Goal: Task Accomplishment & Management: Complete application form

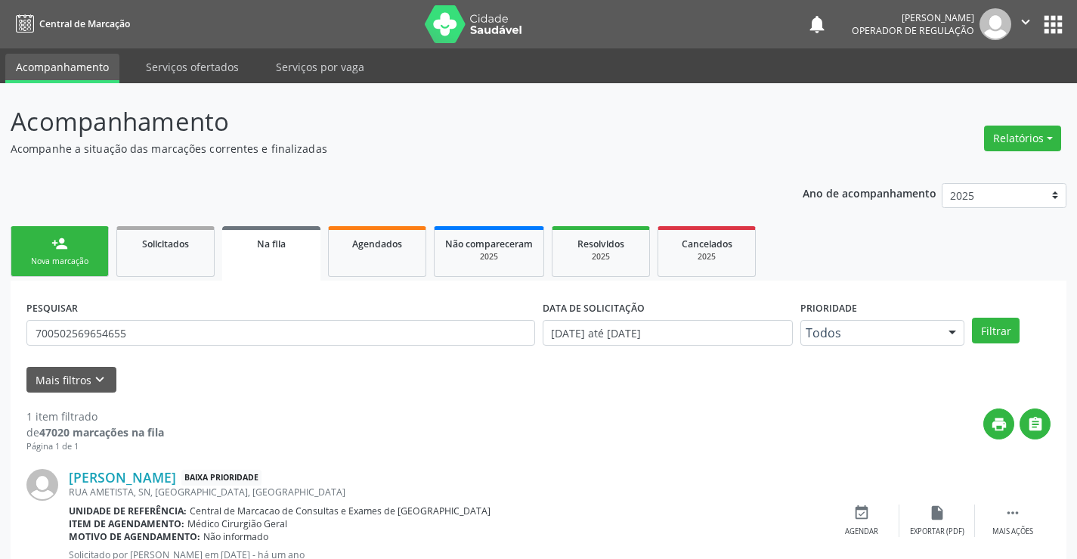
scroll to position [55, 0]
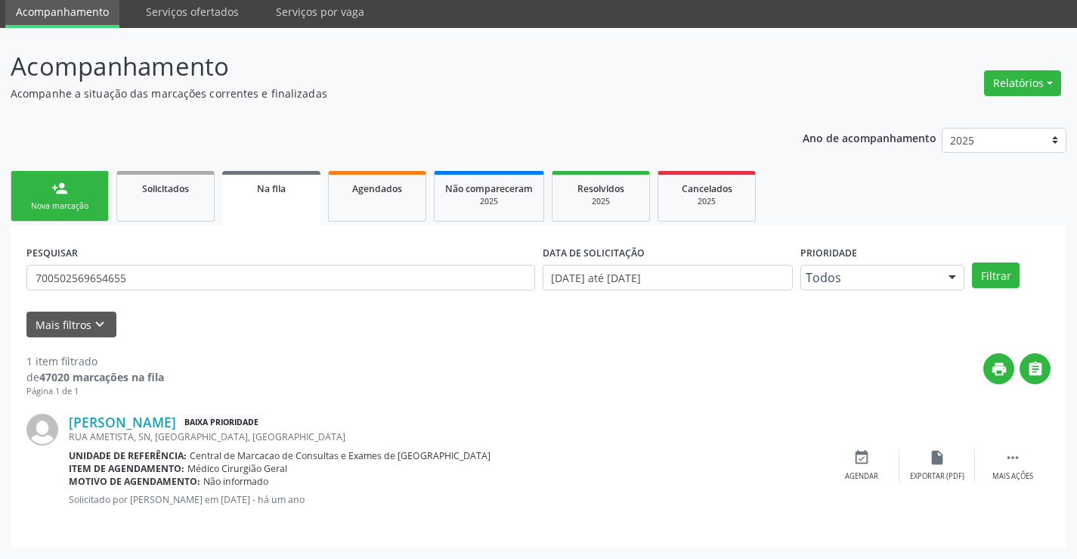
click at [70, 194] on link "person_add Nova marcação" at bounding box center [60, 196] width 98 height 51
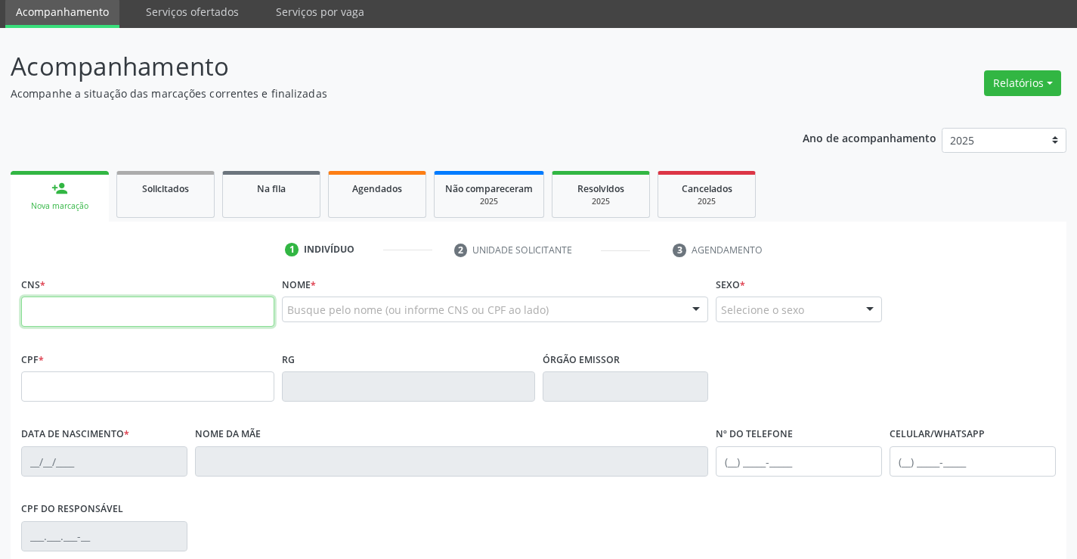
click at [209, 315] on input "text" at bounding box center [147, 311] width 253 height 30
click at [253, 304] on input "text" at bounding box center [147, 311] width 253 height 30
type input "706 7005 4881 2613"
type input "15/08/1982"
type input "(74) 99188-8713"
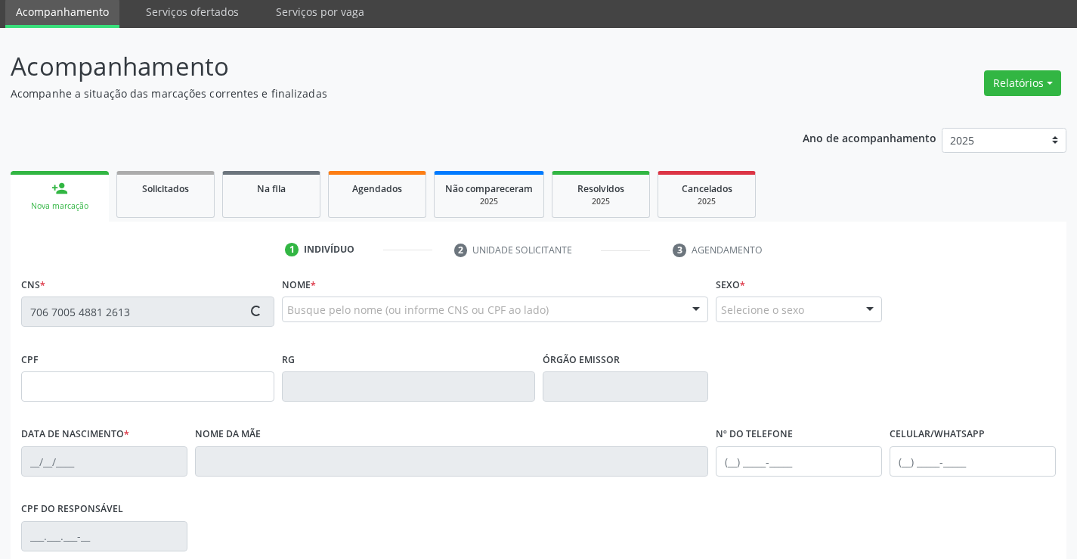
type input "(74) 99188-8713"
type input "69"
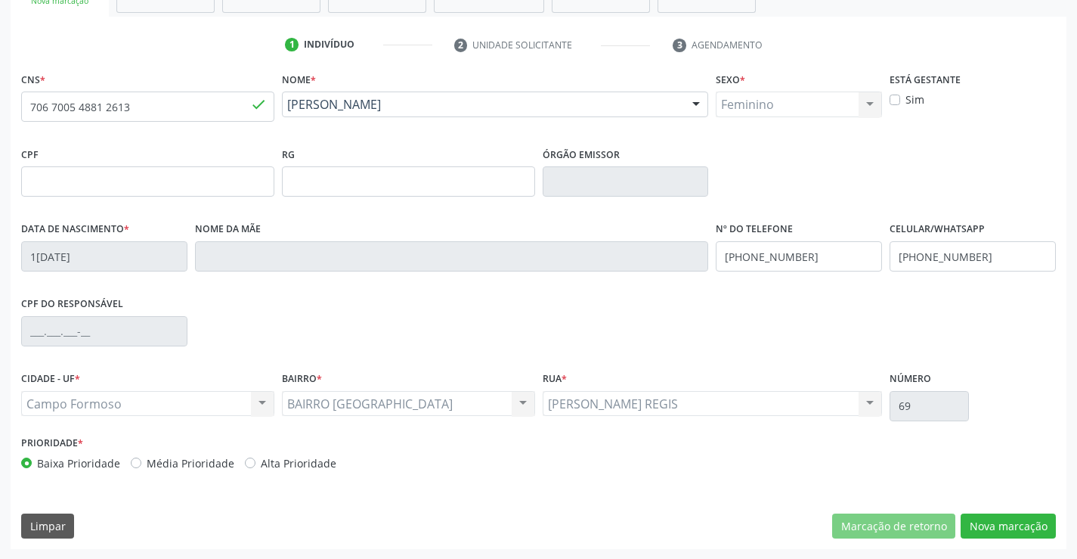
scroll to position [261, 0]
click at [1030, 524] on button "Nova marcação" at bounding box center [1008, 526] width 95 height 26
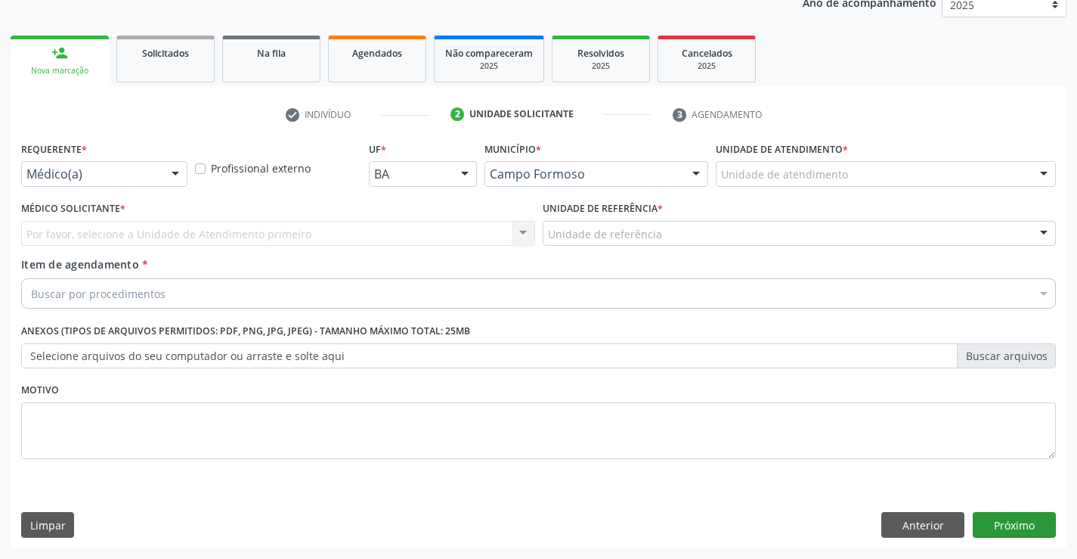
scroll to position [191, 0]
drag, startPoint x: 172, startPoint y: 171, endPoint x: 153, endPoint y: 265, distance: 96.2
click at [169, 172] on div at bounding box center [175, 175] width 23 height 26
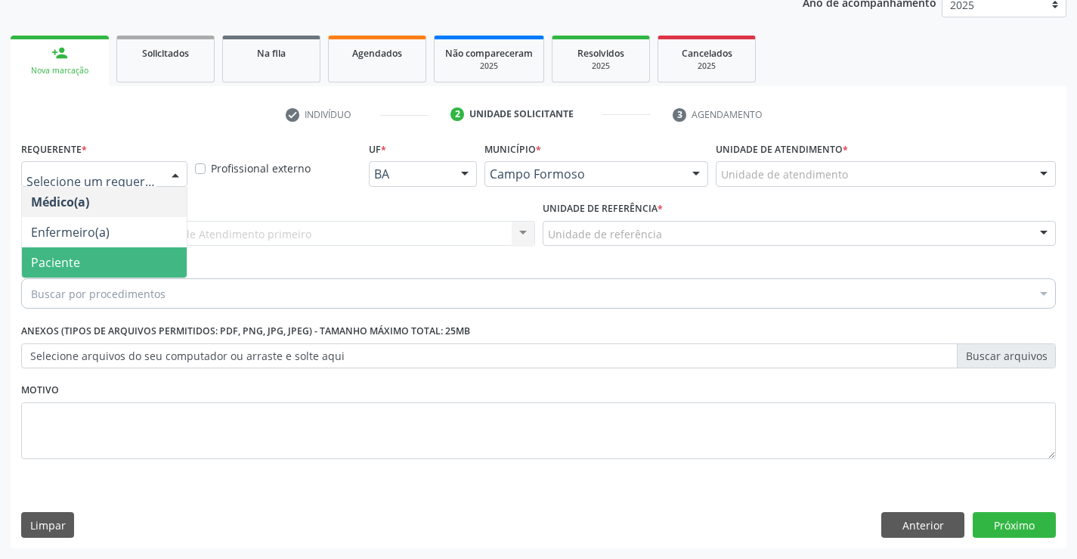
drag, startPoint x: 137, startPoint y: 265, endPoint x: 266, endPoint y: 235, distance: 132.6
click at [144, 261] on span "Paciente" at bounding box center [104, 262] width 165 height 30
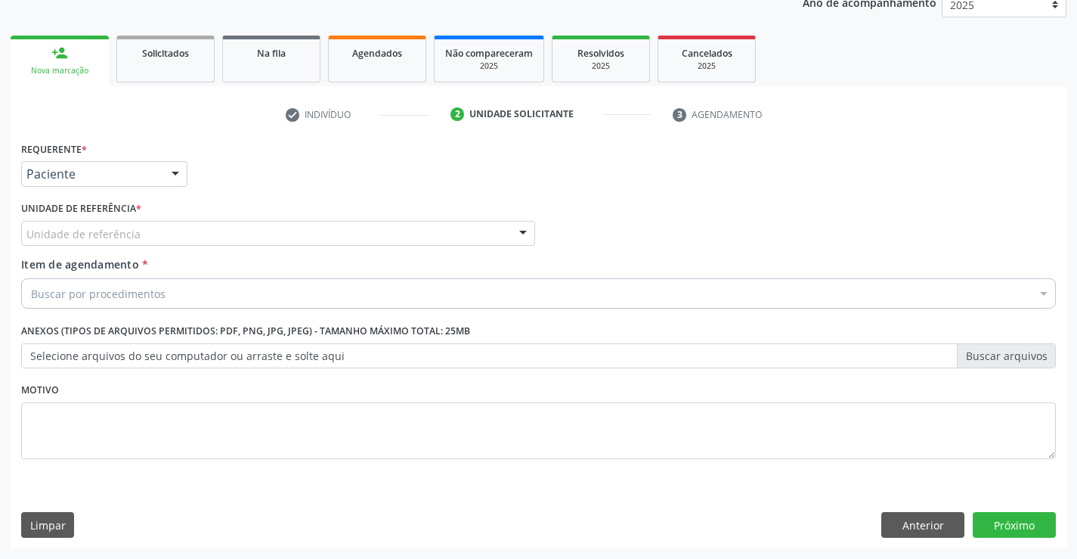
click at [271, 227] on div "Unidade de referência" at bounding box center [278, 234] width 514 height 26
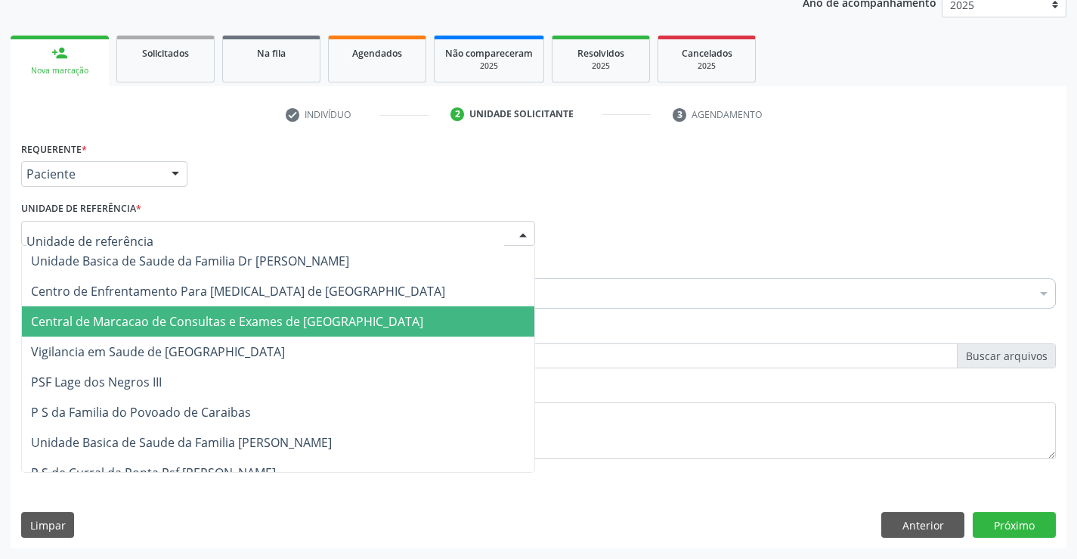
drag, startPoint x: 290, startPoint y: 328, endPoint x: 312, endPoint y: 319, distance: 24.4
click at [290, 328] on span "Central de Marcacao de Consultas e Exames de [GEOGRAPHIC_DATA]" at bounding box center [227, 321] width 392 height 17
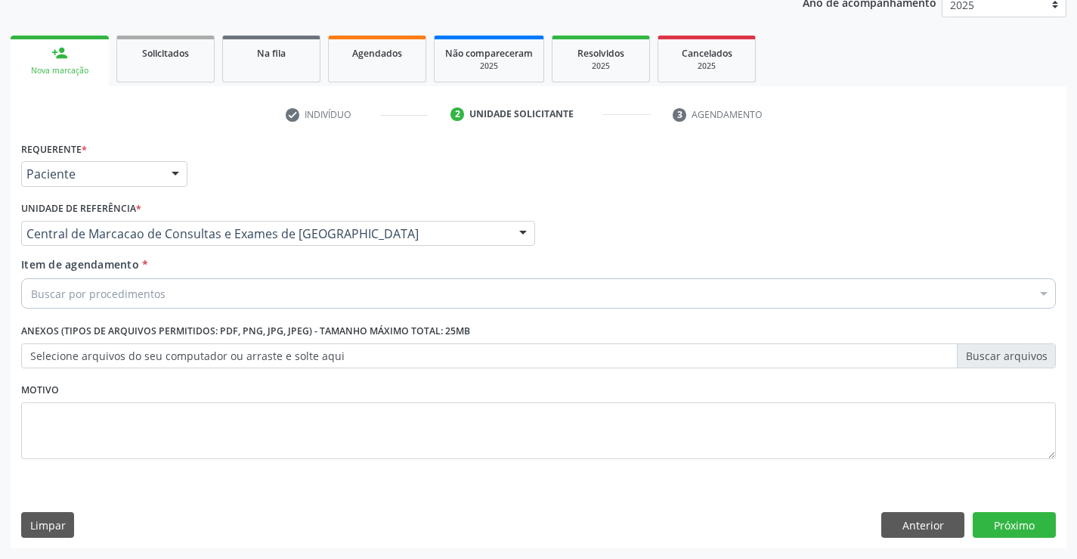
click at [345, 278] on div "Buscar por procedimentos" at bounding box center [538, 293] width 1035 height 30
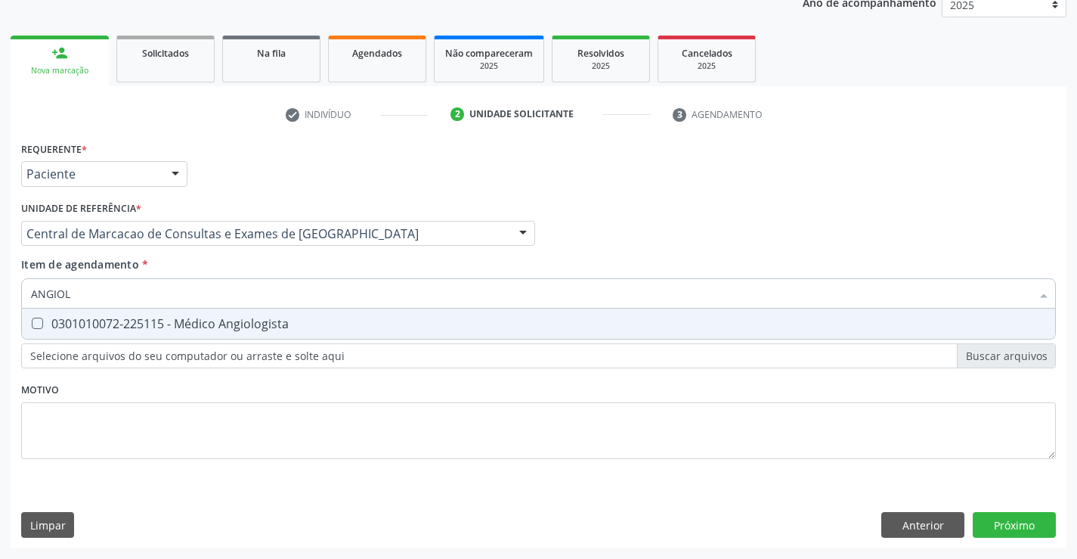
type input "ANGIOLO"
click at [334, 327] on div "0301010072-225115 - Médico Angiologista" at bounding box center [538, 324] width 1015 height 12
checkbox Angiologista "true"
click at [341, 287] on input "ANGIOLO" at bounding box center [531, 293] width 1000 height 30
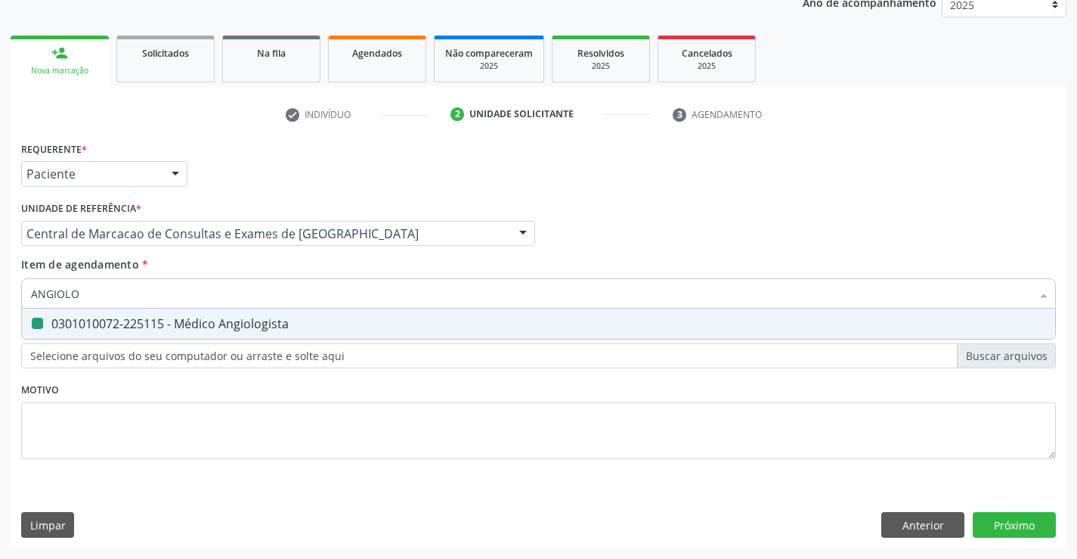
type input "G"
checkbox Angiologista "false"
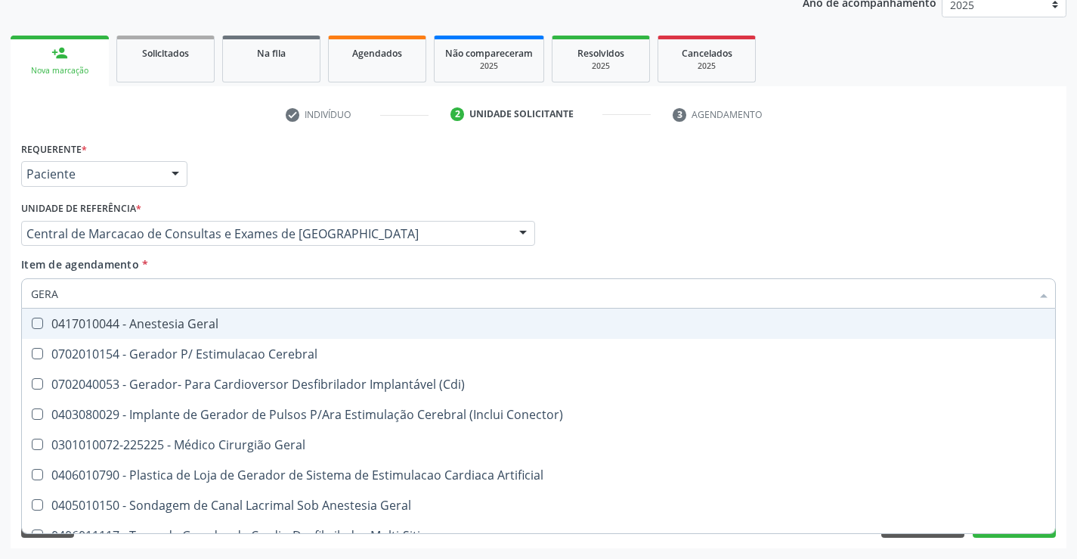
type input "GERAL"
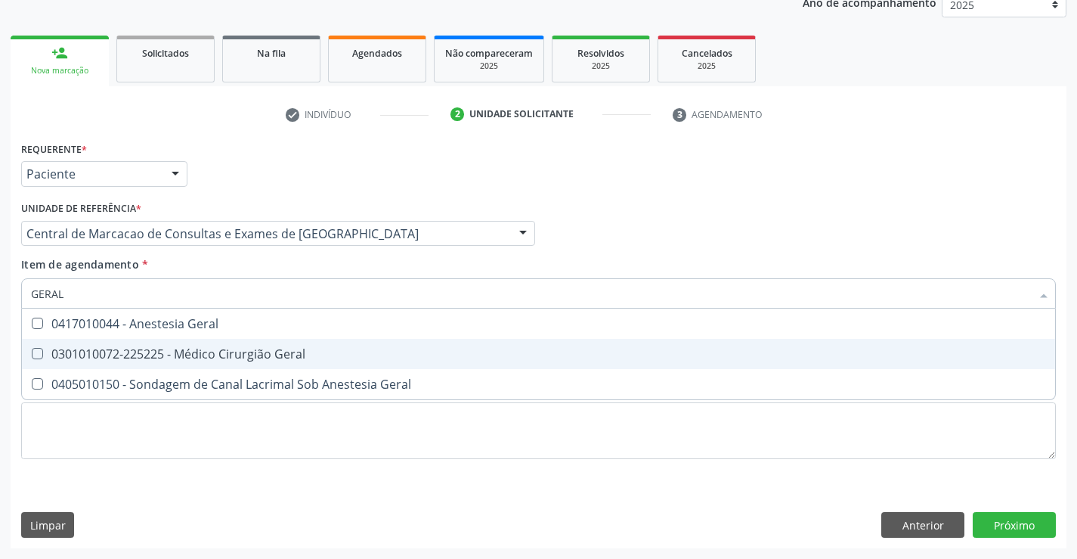
click at [215, 343] on span "0301010072-225225 - Médico Cirurgião Geral" at bounding box center [538, 354] width 1033 height 30
checkbox Geral "true"
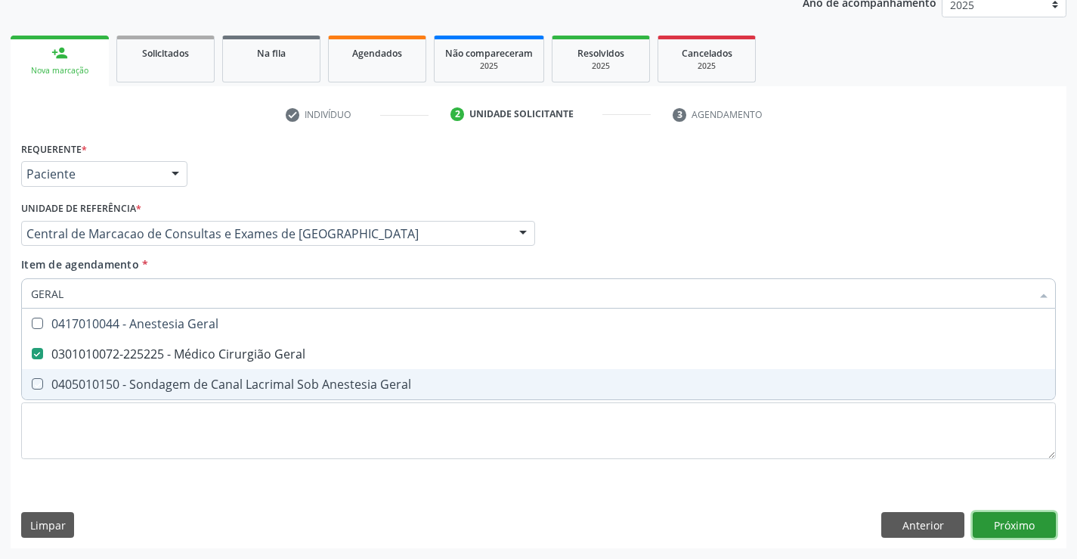
click at [1030, 521] on div "Requerente * Paciente Médico(a) Enfermeiro(a) Paciente Nenhum resultado encontr…" at bounding box center [539, 343] width 1056 height 410
checkbox Geral "true"
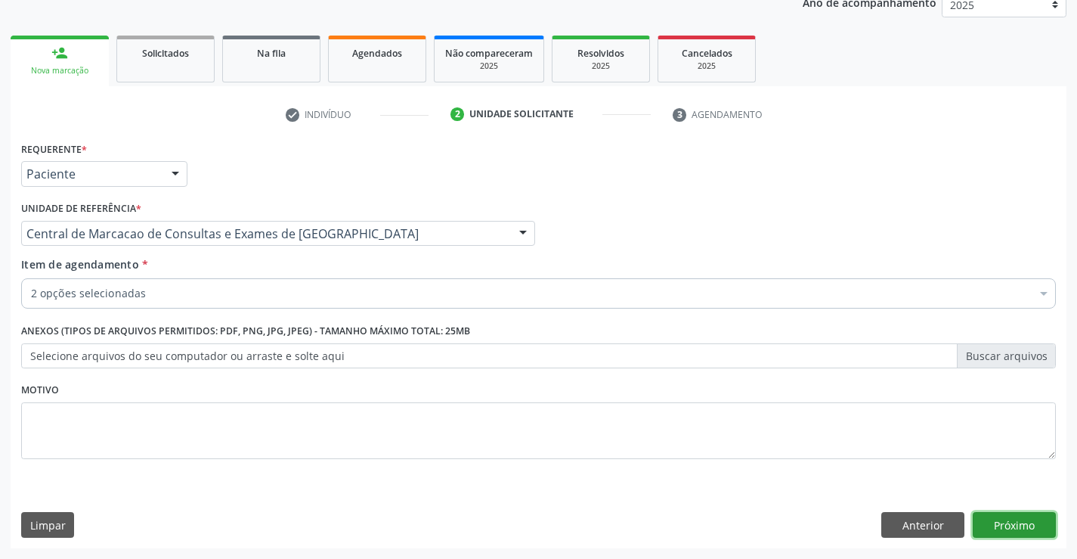
click at [1009, 525] on button "Próximo" at bounding box center [1014, 525] width 83 height 26
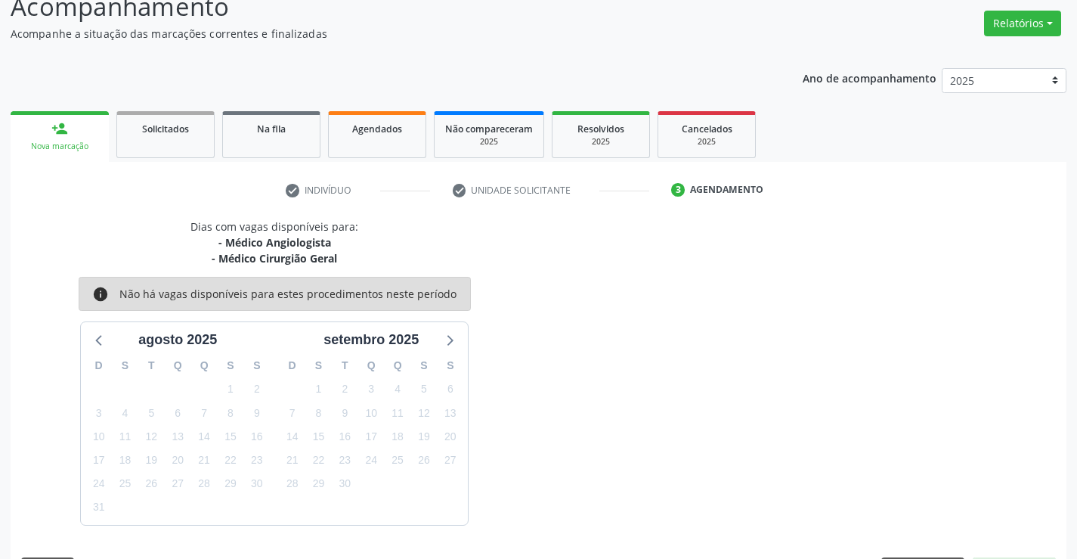
scroll to position [160, 0]
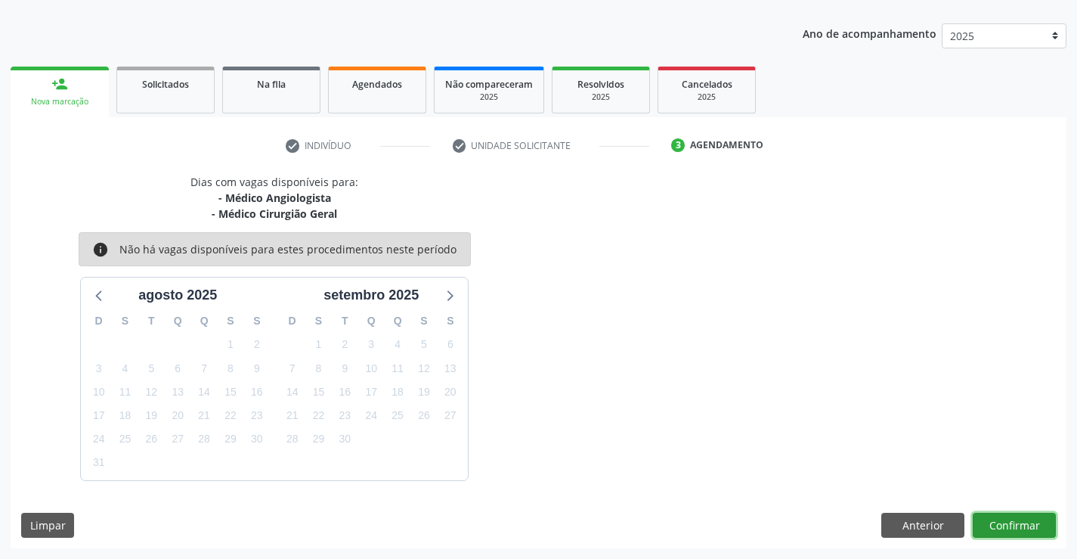
click at [1008, 522] on button "Confirmar" at bounding box center [1014, 526] width 83 height 26
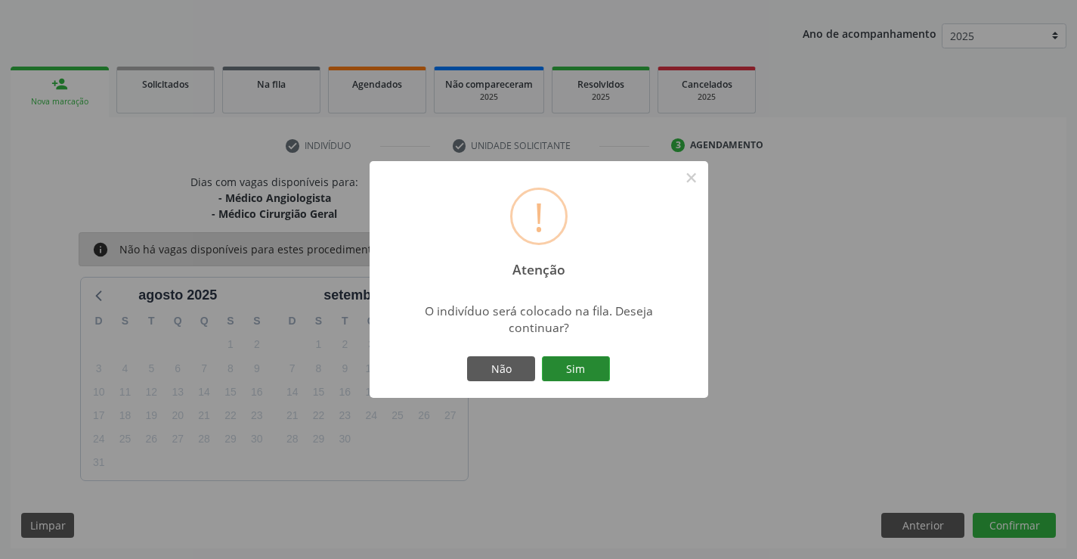
click at [604, 377] on button "Sim" at bounding box center [576, 369] width 68 height 26
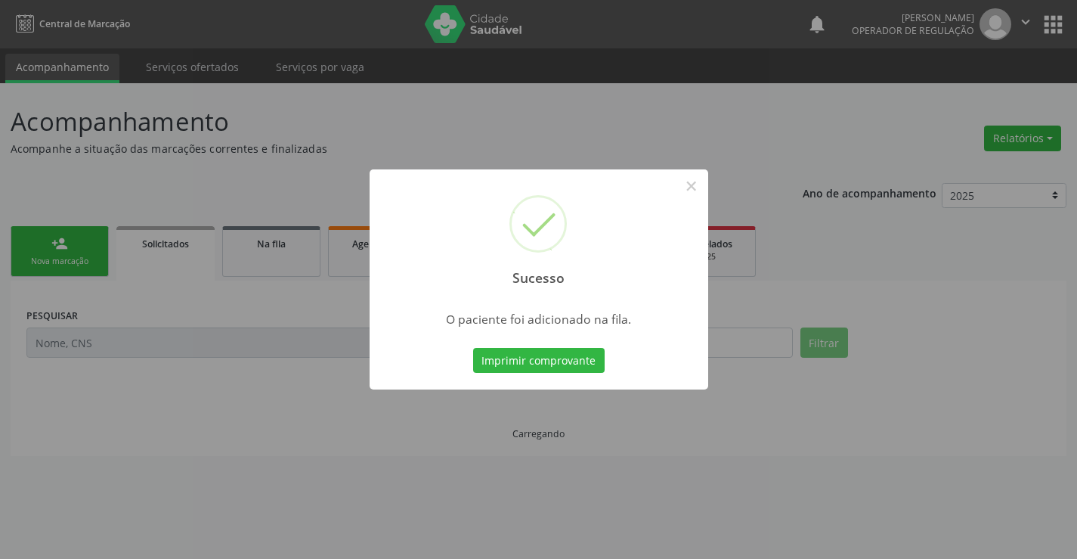
scroll to position [0, 0]
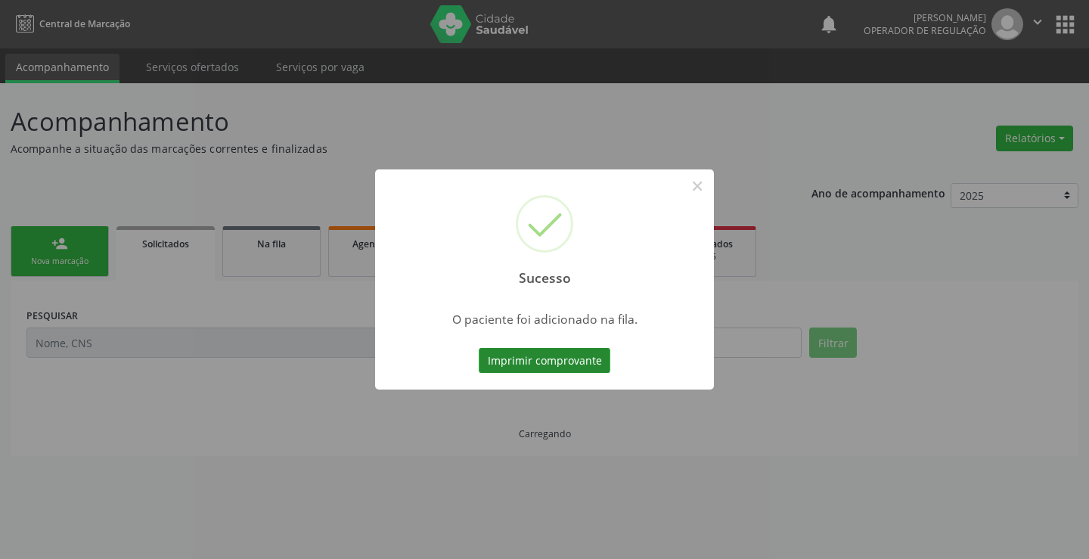
click at [603, 352] on button "Imprimir comprovante" at bounding box center [545, 361] width 132 height 26
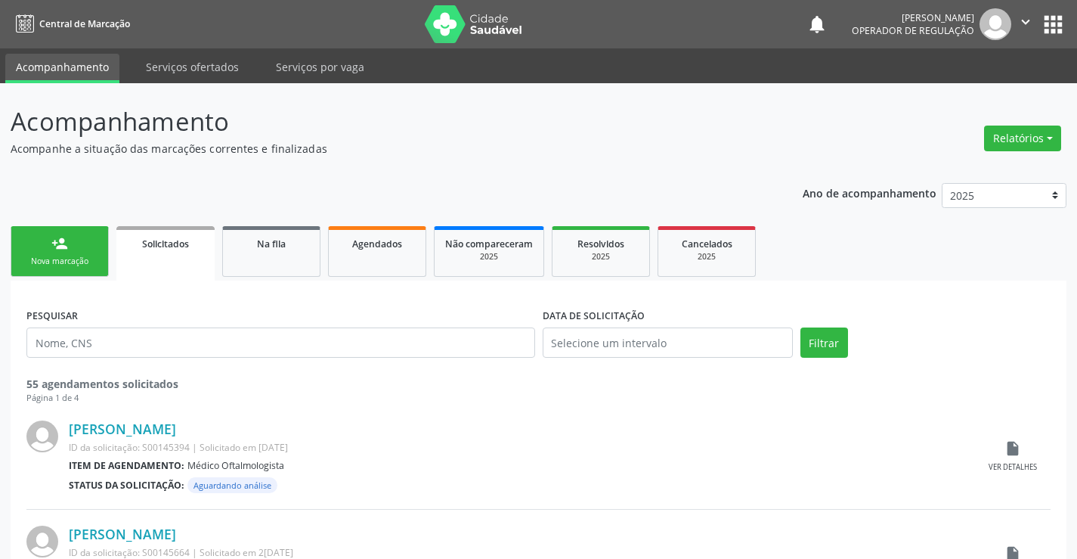
click at [90, 252] on link "person_add Nova marcação" at bounding box center [60, 251] width 98 height 51
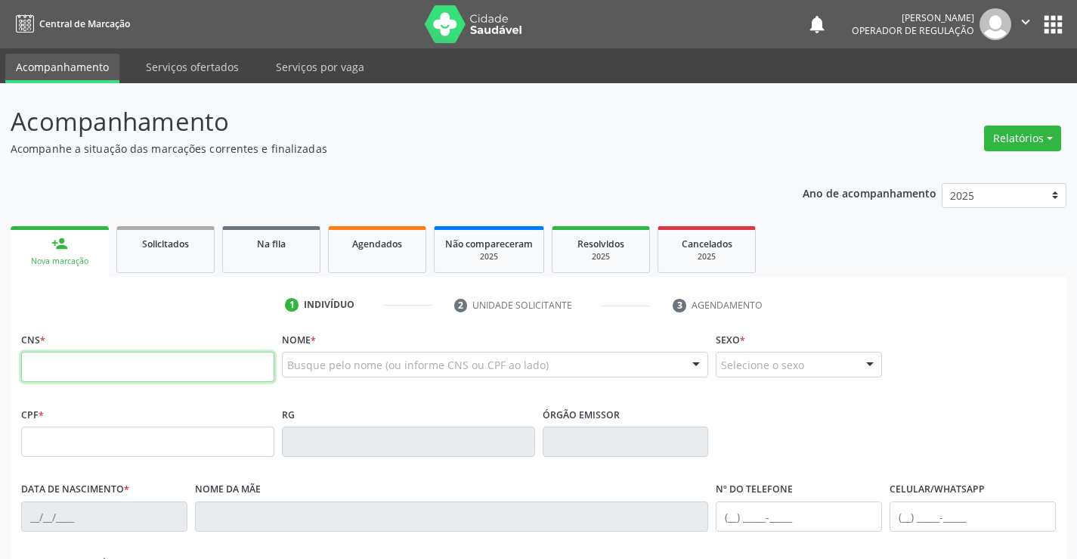
click at [132, 369] on input "text" at bounding box center [147, 367] width 253 height 30
click at [163, 367] on input "text" at bounding box center [147, 367] width 253 height 30
type input "704 2052 6602 6680"
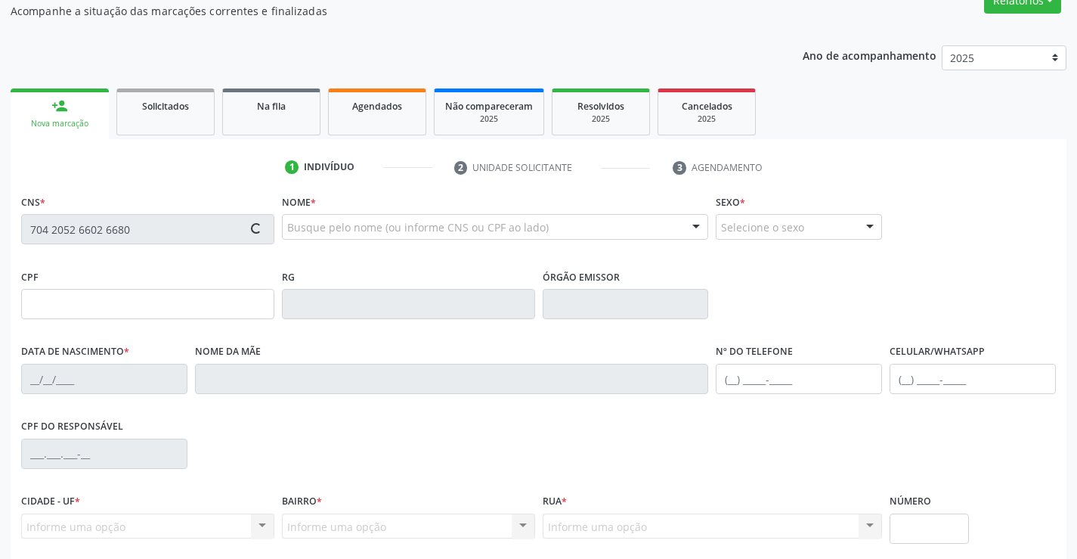
scroll to position [151, 0]
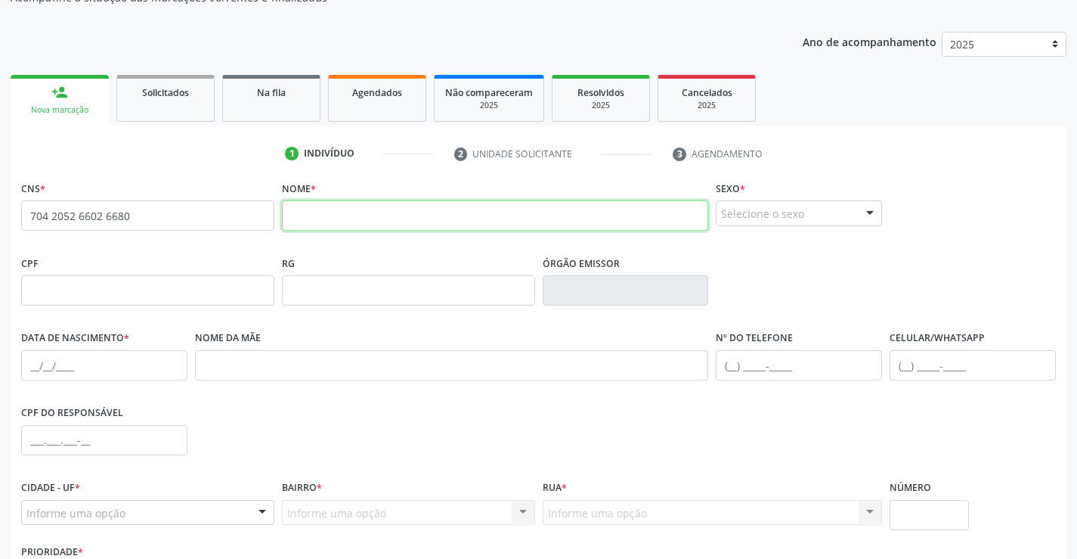
click at [367, 209] on input "text" at bounding box center [495, 215] width 427 height 30
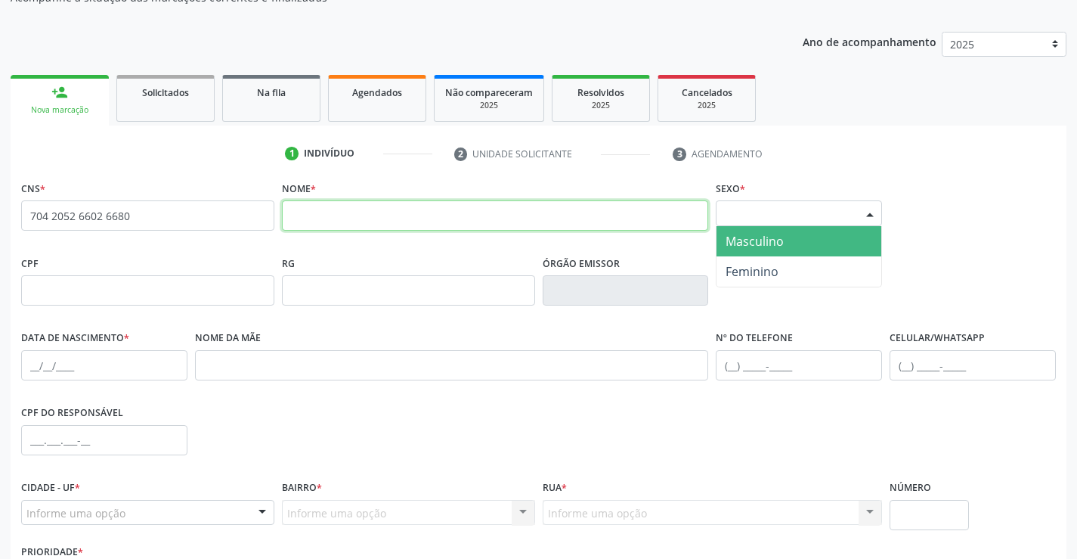
click at [371, 209] on input "text" at bounding box center [495, 215] width 427 height 30
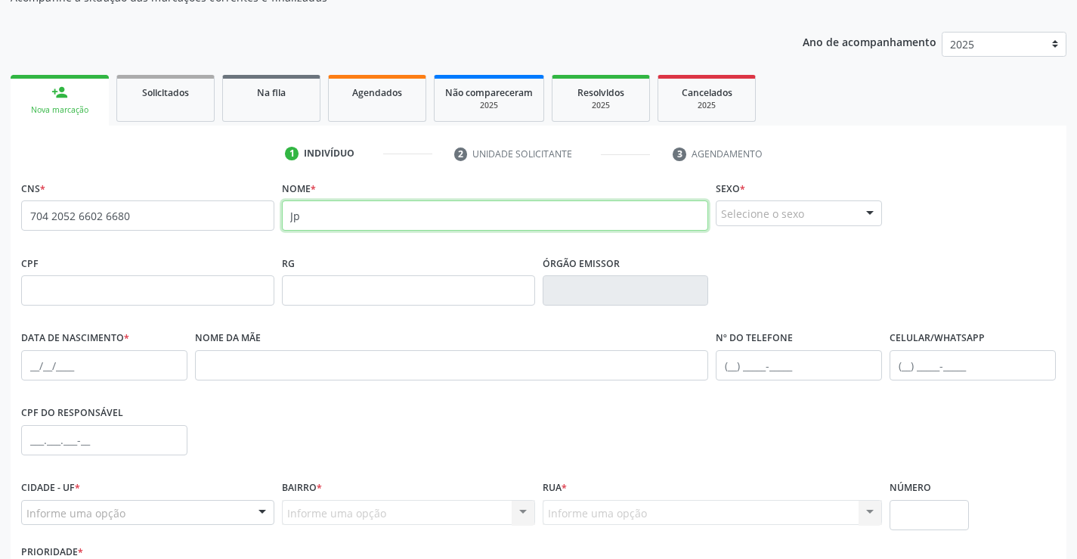
type input "J"
type input "João Miguel da Silva"
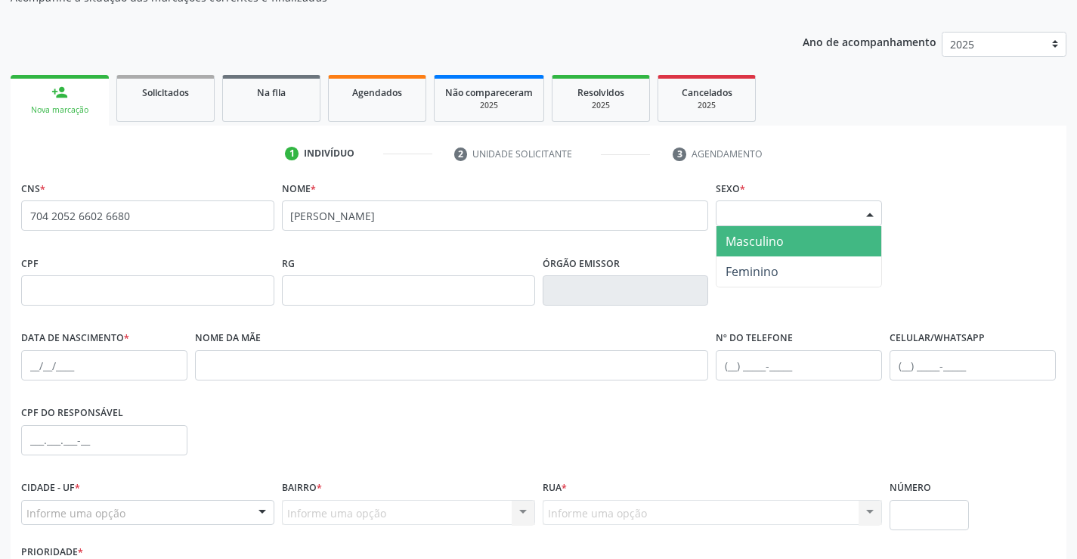
click at [810, 208] on div "Selecione o sexo" at bounding box center [799, 213] width 166 height 26
click at [751, 237] on span "Masculino" at bounding box center [755, 241] width 58 height 17
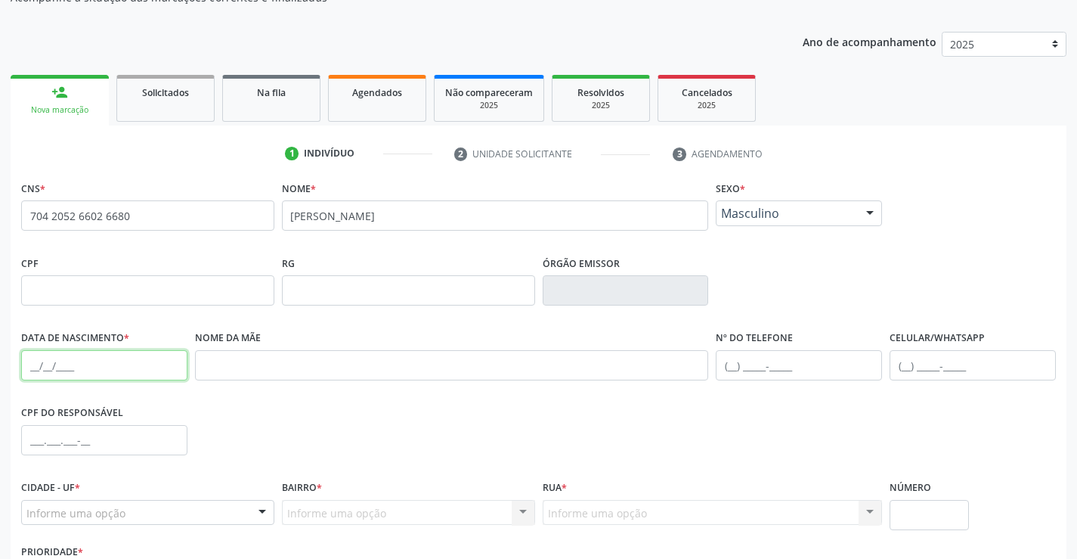
click at [27, 365] on input "text" at bounding box center [104, 365] width 166 height 30
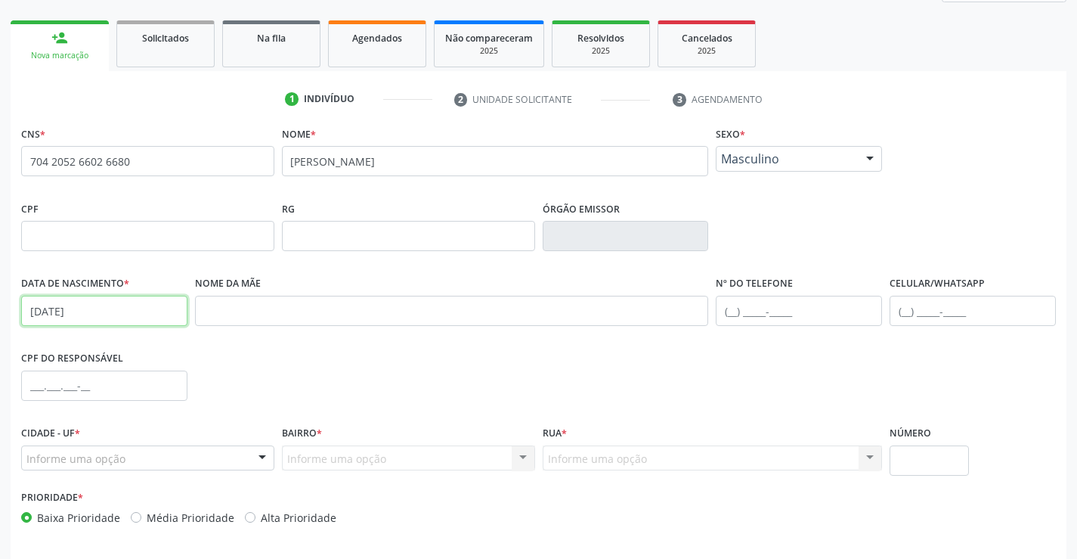
scroll to position [261, 0]
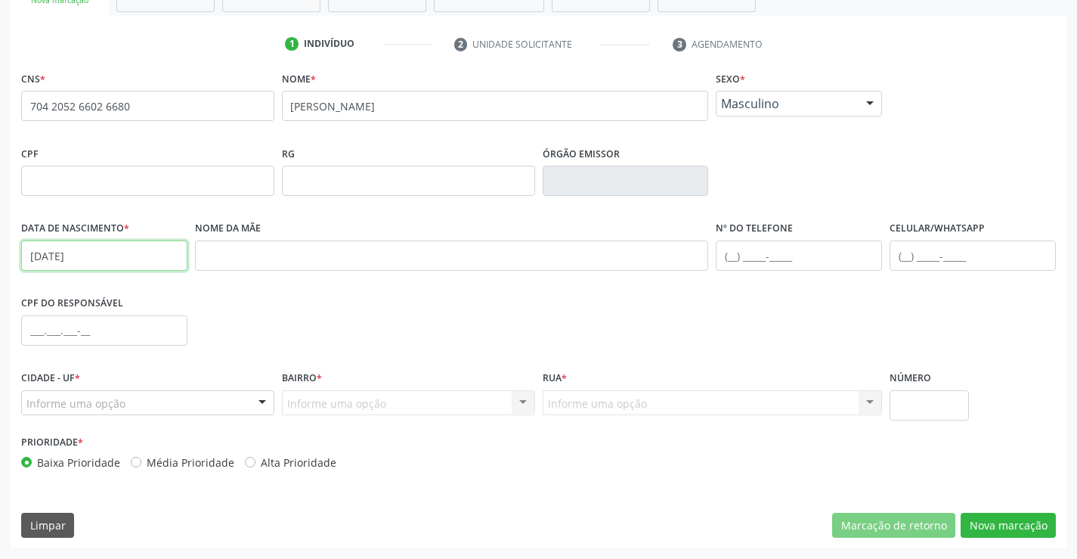
type input "24/06/2018"
click at [237, 404] on div "Informe uma opção" at bounding box center [147, 403] width 253 height 26
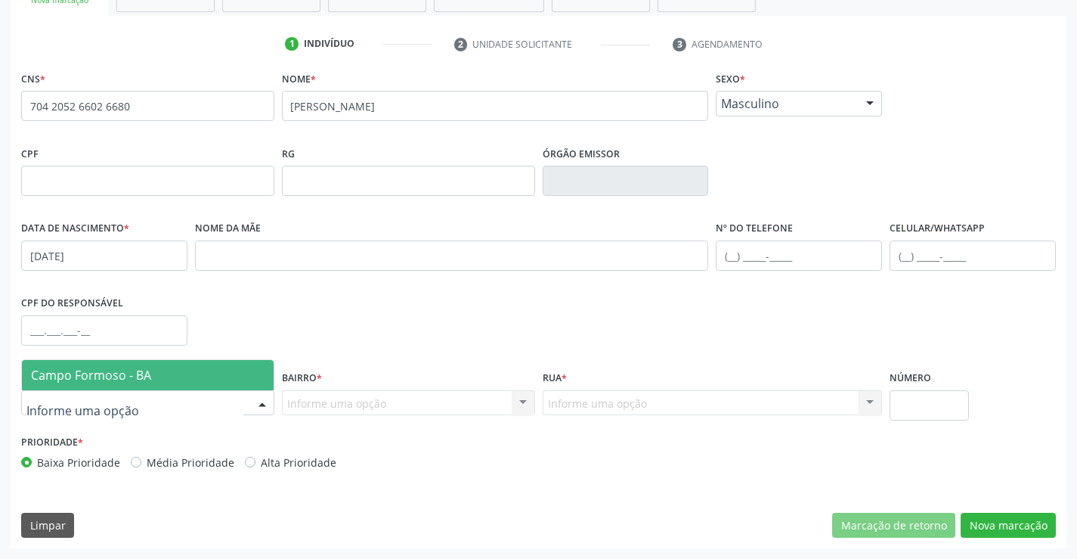
click at [185, 373] on span "Campo Formoso - BA" at bounding box center [148, 375] width 252 height 30
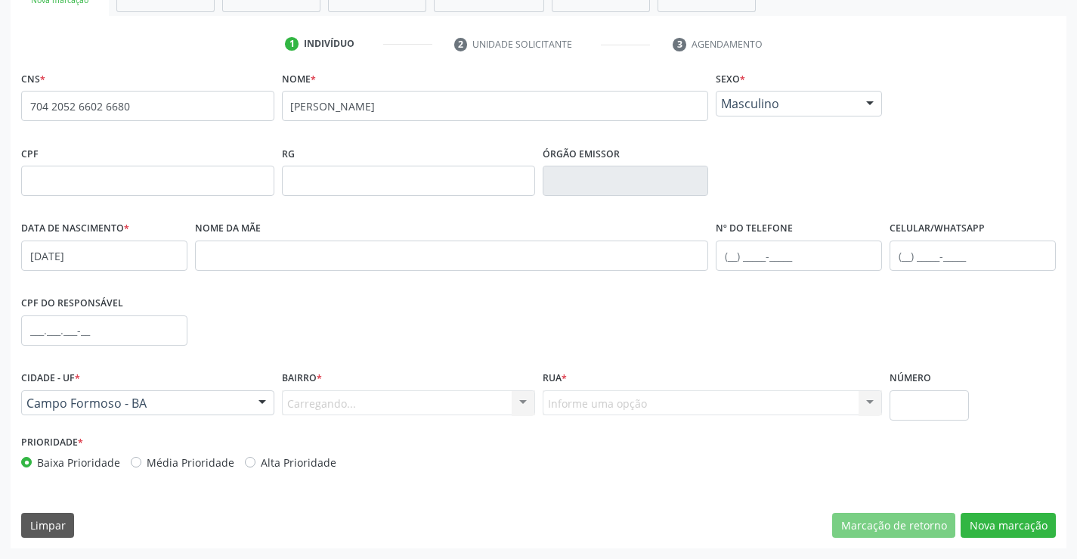
click at [439, 405] on div "Carregando... Nenhum resultado encontrado para: " " Nenhuma opção encontrada. D…" at bounding box center [408, 403] width 253 height 26
click at [533, 398] on div at bounding box center [523, 404] width 23 height 26
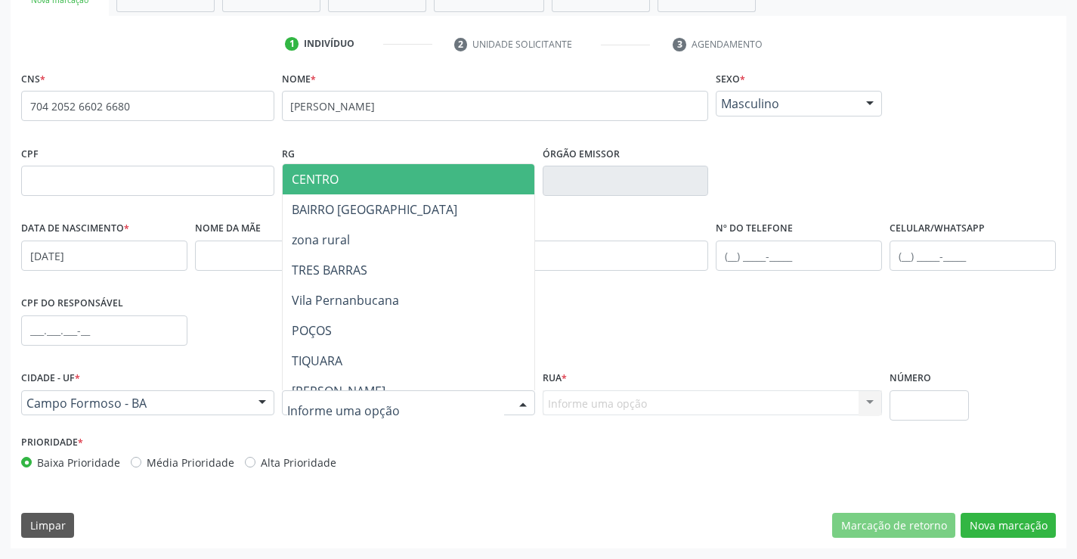
click at [379, 173] on span "CENTRO" at bounding box center [446, 179] width 327 height 30
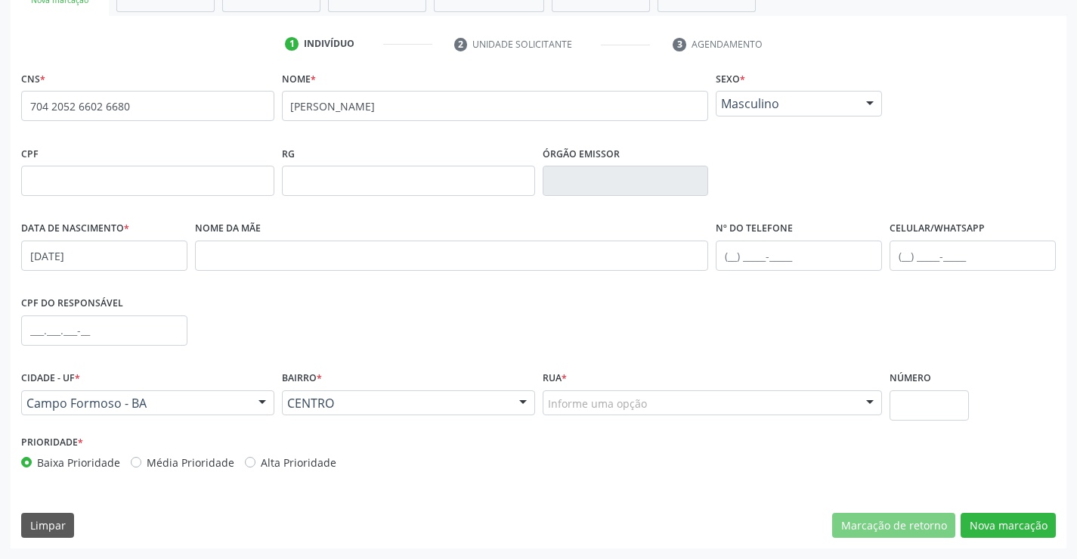
click at [859, 398] on div at bounding box center [870, 404] width 23 height 26
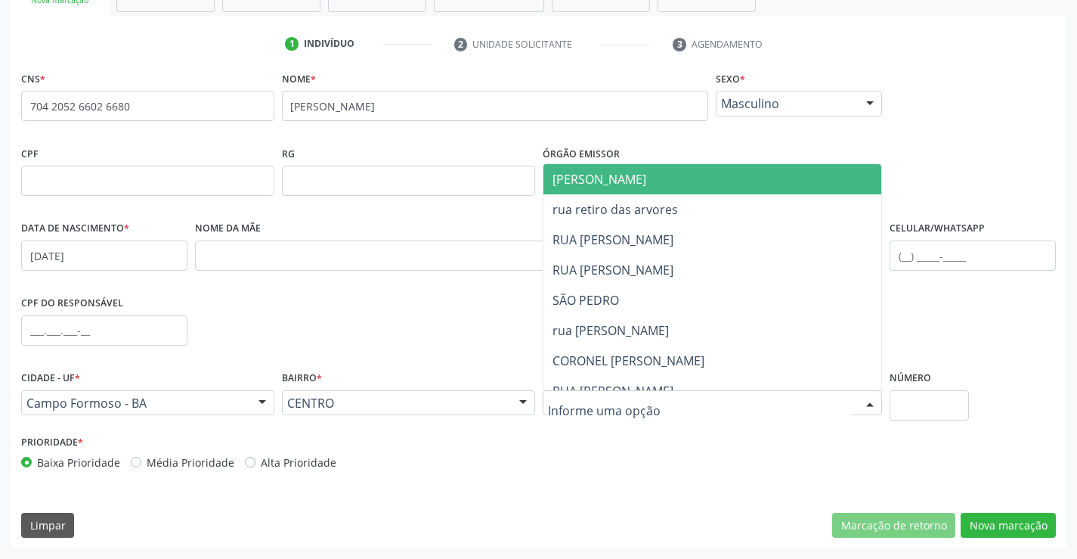
click at [869, 396] on div at bounding box center [870, 404] width 23 height 26
click at [655, 168] on span "JUCA MARQUES" at bounding box center [726, 179] width 364 height 30
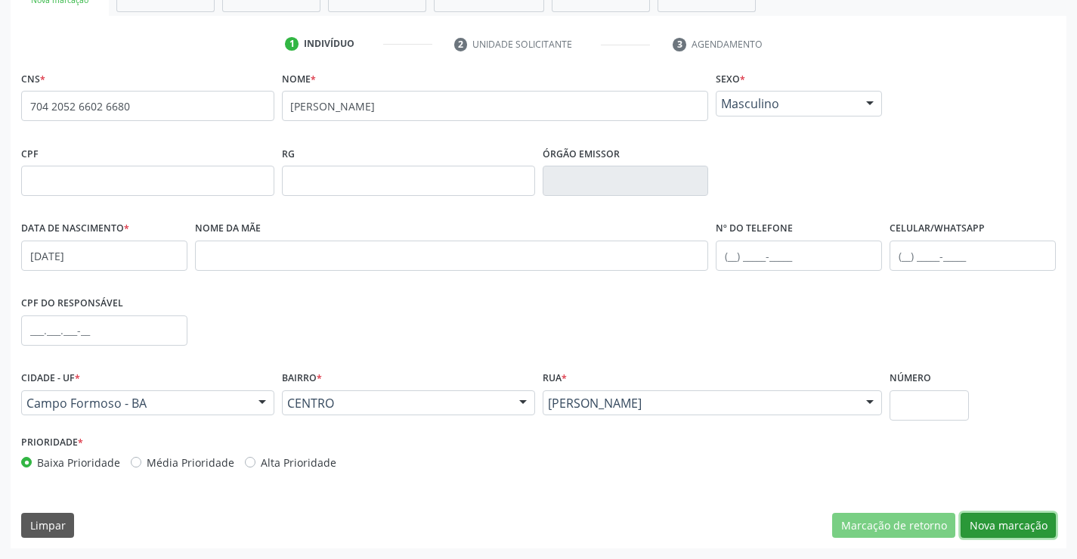
click at [1008, 526] on button "Nova marcação" at bounding box center [1008, 526] width 95 height 26
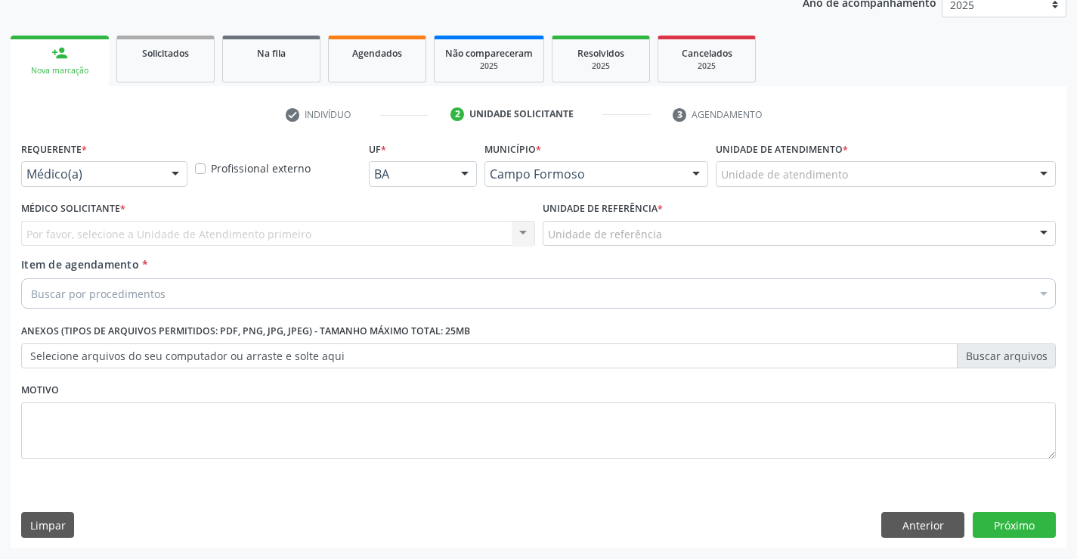
click at [180, 170] on div at bounding box center [175, 175] width 23 height 26
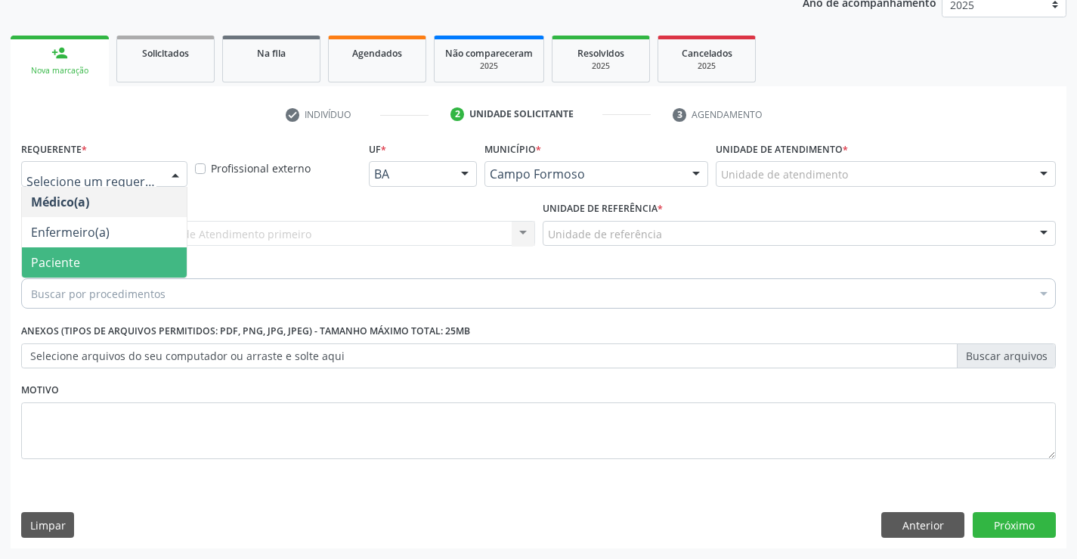
click at [128, 264] on span "Paciente" at bounding box center [104, 262] width 165 height 30
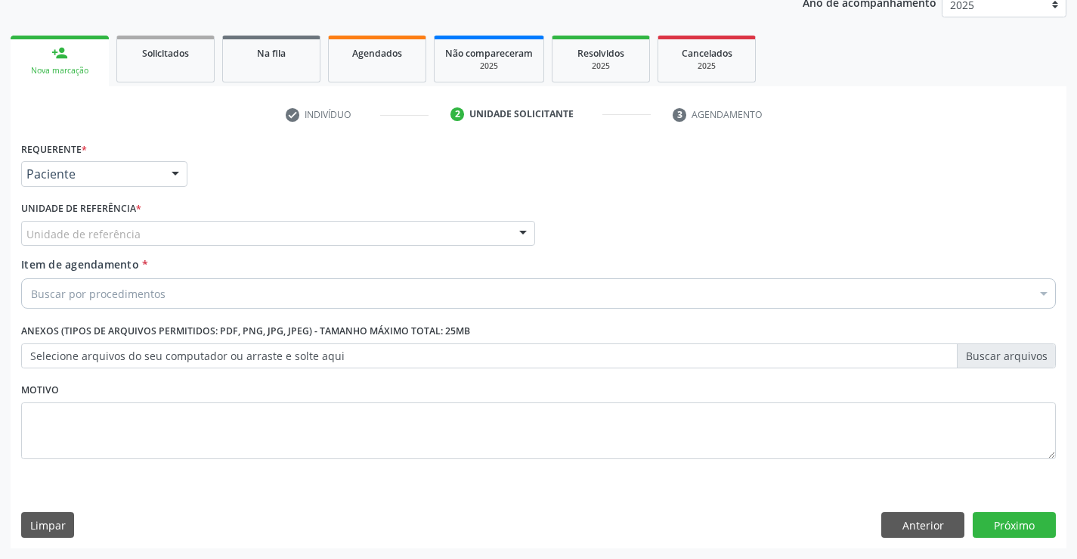
drag, startPoint x: 206, startPoint y: 237, endPoint x: 209, endPoint y: 268, distance: 31.8
click at [206, 241] on div "Unidade de referência" at bounding box center [278, 234] width 514 height 26
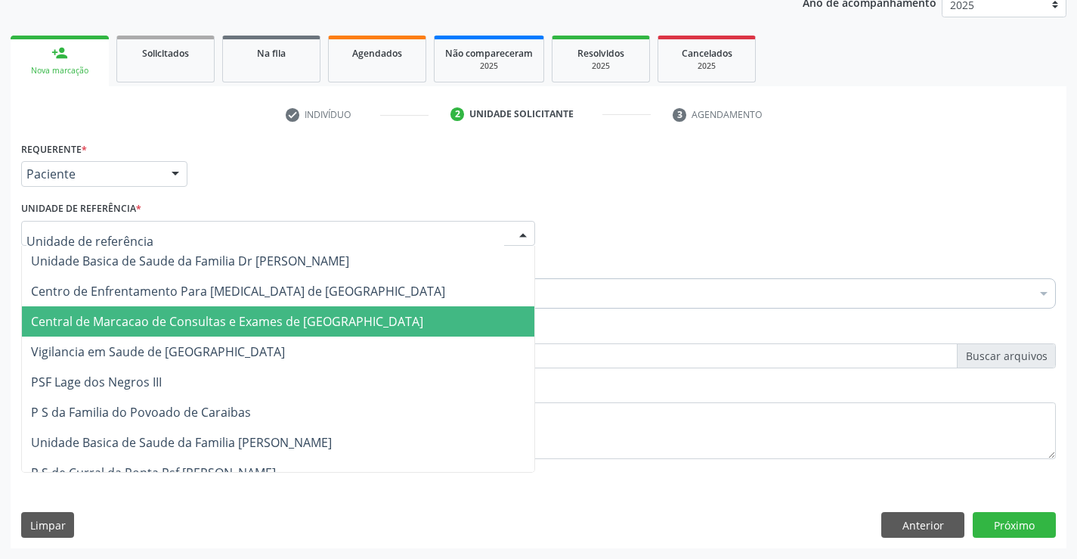
click at [219, 324] on span "Central de Marcacao de Consultas e Exames de [GEOGRAPHIC_DATA]" at bounding box center [227, 321] width 392 height 17
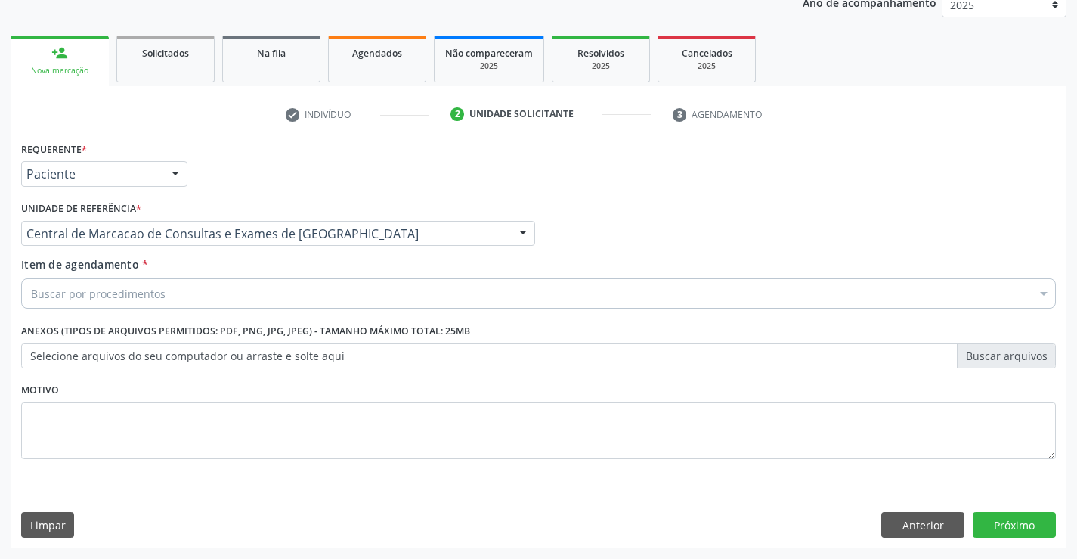
click at [258, 293] on div "Buscar por procedimentos" at bounding box center [538, 293] width 1035 height 30
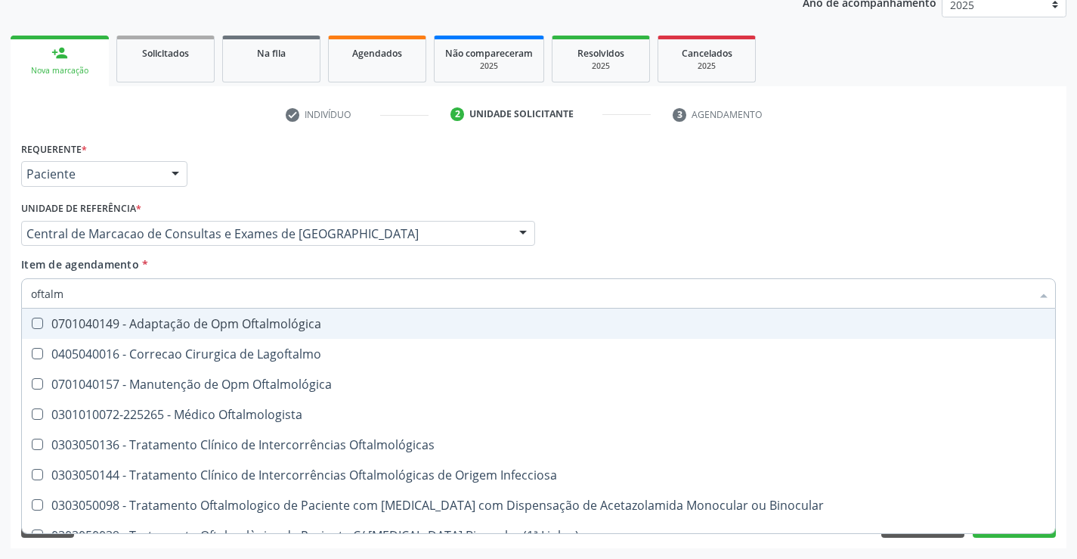
type input "oftalmo"
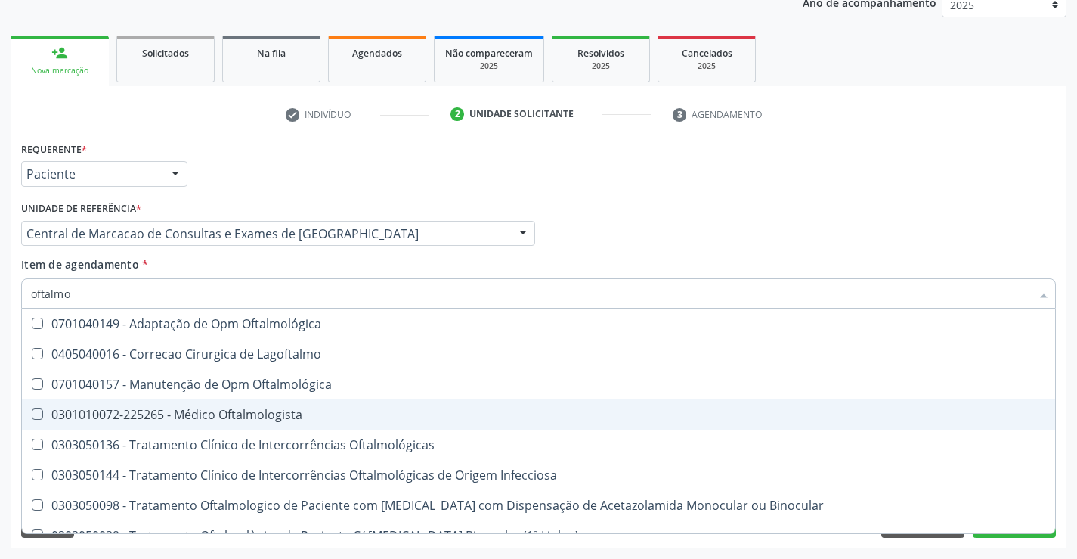
drag, startPoint x: 176, startPoint y: 405, endPoint x: 222, endPoint y: 384, distance: 50.7
click at [175, 405] on span "0301010072-225265 - Médico Oftalmologista" at bounding box center [538, 414] width 1033 height 30
checkbox Oftalmologista "true"
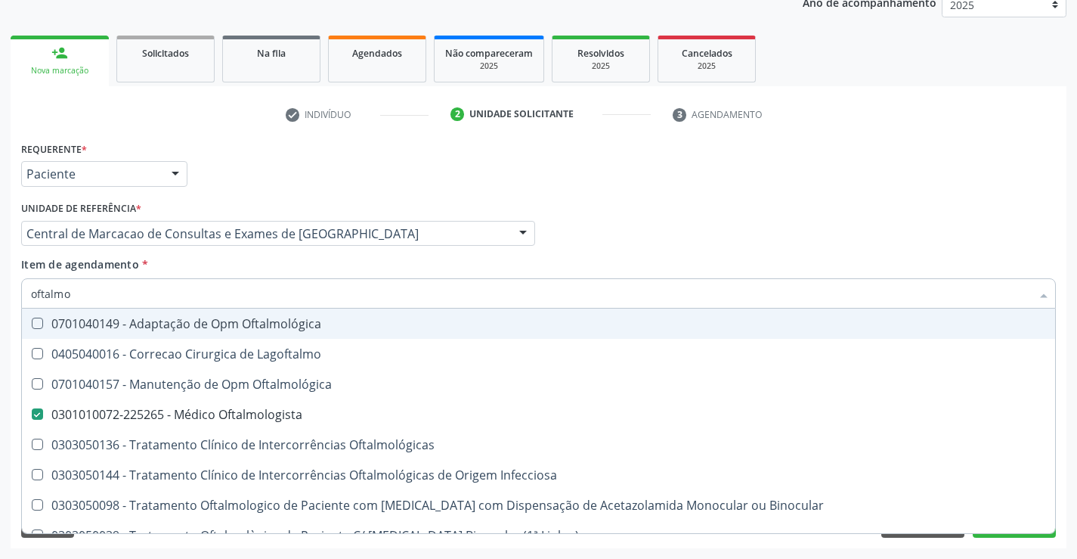
scroll to position [151, 0]
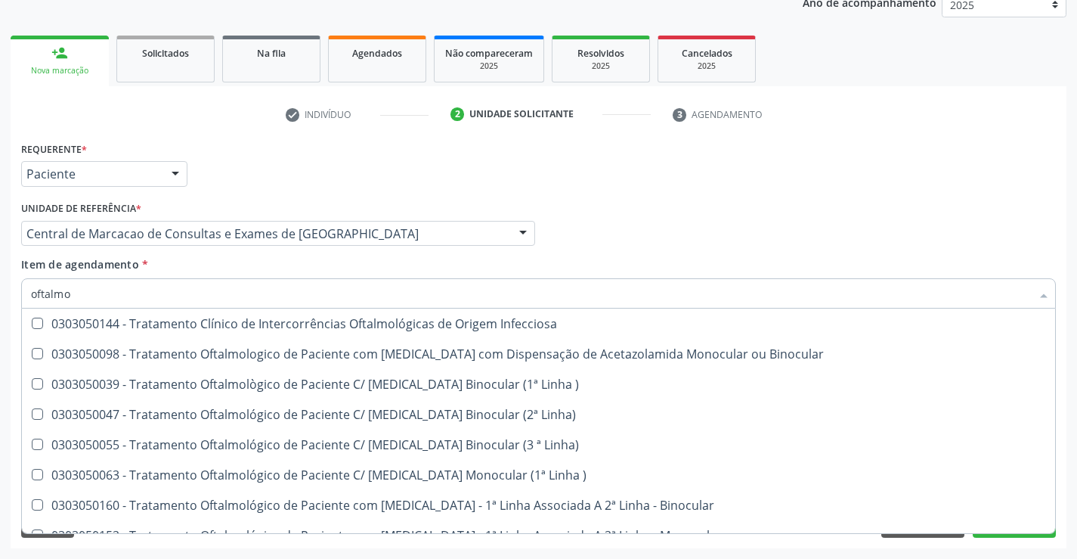
click at [1062, 538] on div "Requerente * Paciente Médico(a) Enfermeiro(a) Paciente Nenhum resultado encontr…" at bounding box center [539, 343] width 1056 height 410
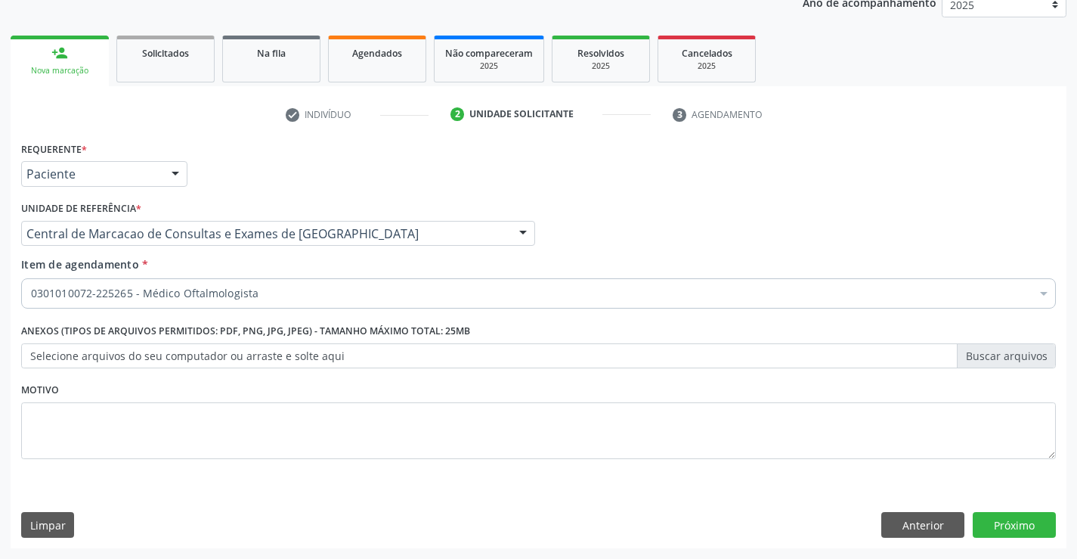
checkbox Oftalmologista "true"
checkbox Fezes "false"
click at [1033, 510] on div "Requerente * Paciente Médico(a) Enfermeiro(a) Paciente Nenhum resultado encontr…" at bounding box center [539, 343] width 1056 height 410
click at [1019, 521] on button "Próximo" at bounding box center [1014, 525] width 83 height 26
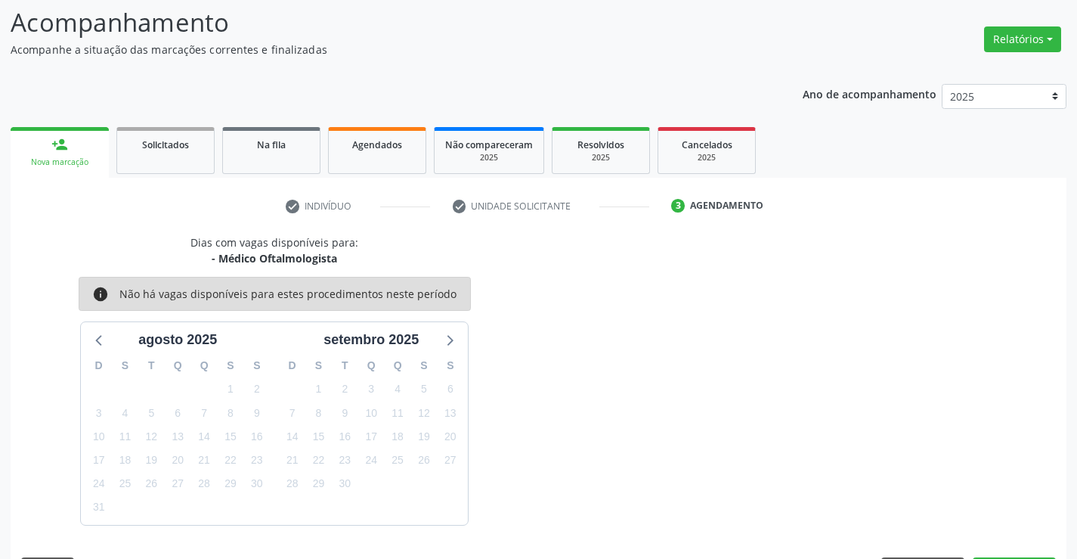
scroll to position [144, 0]
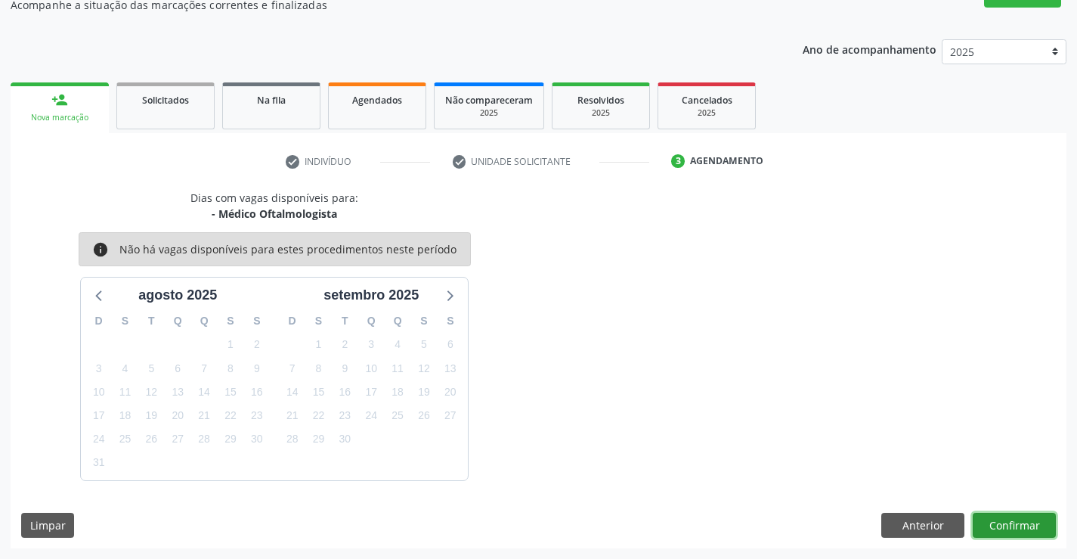
click at [1031, 524] on button "Confirmar" at bounding box center [1014, 526] width 83 height 26
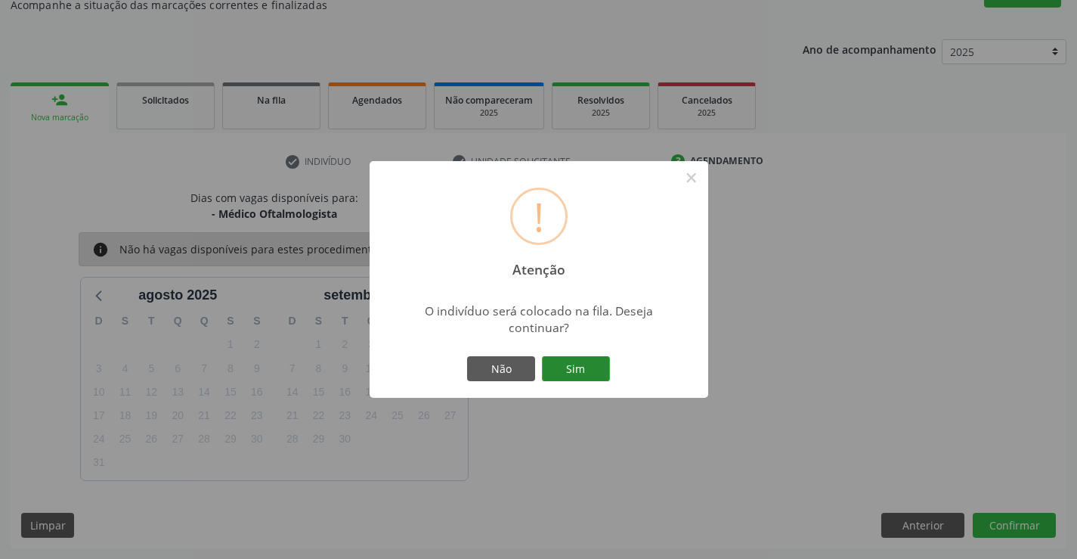
click at [578, 357] on button "Sim" at bounding box center [576, 369] width 68 height 26
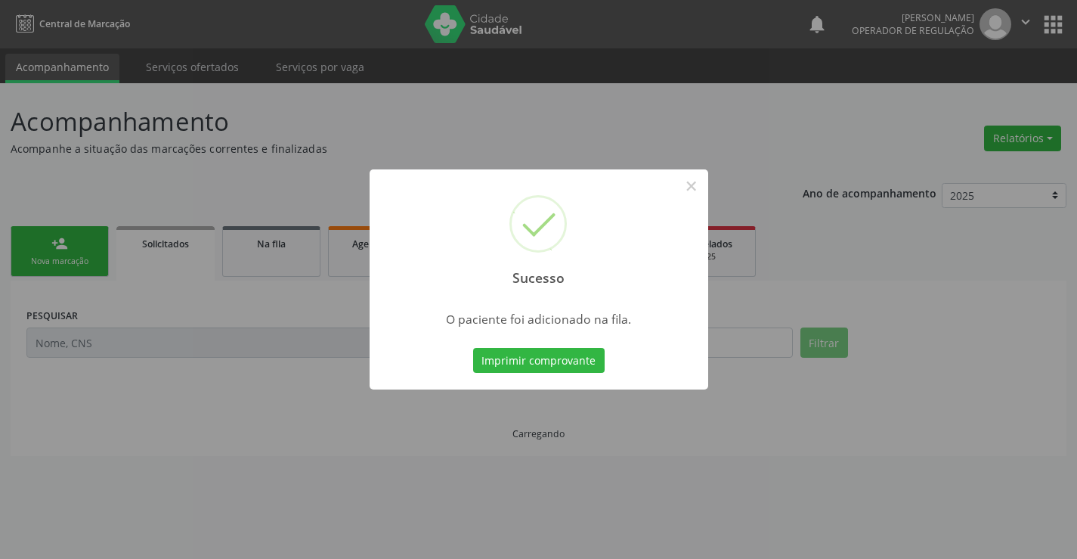
scroll to position [0, 0]
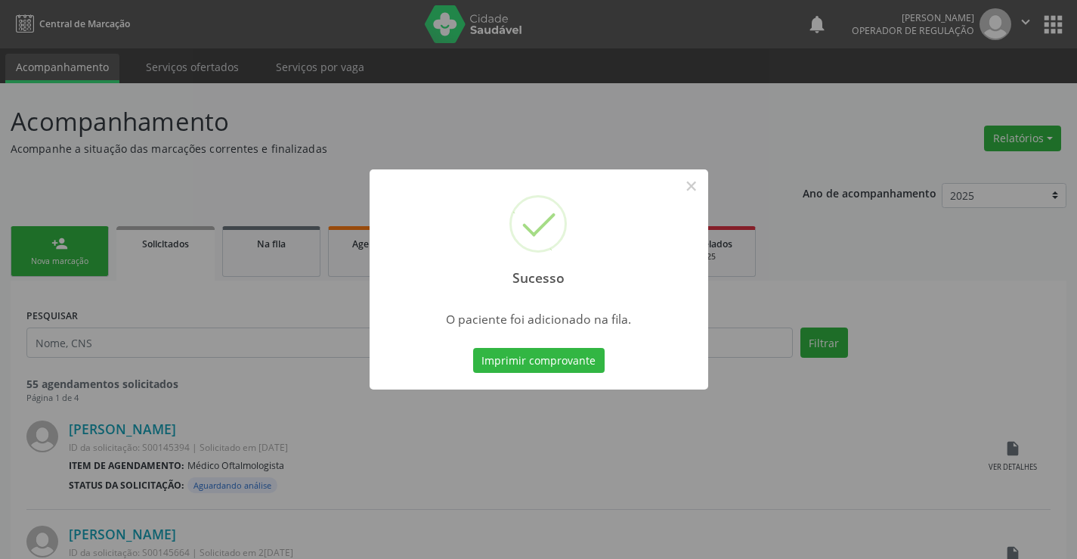
click at [578, 357] on button "Imprimir comprovante" at bounding box center [539, 361] width 132 height 26
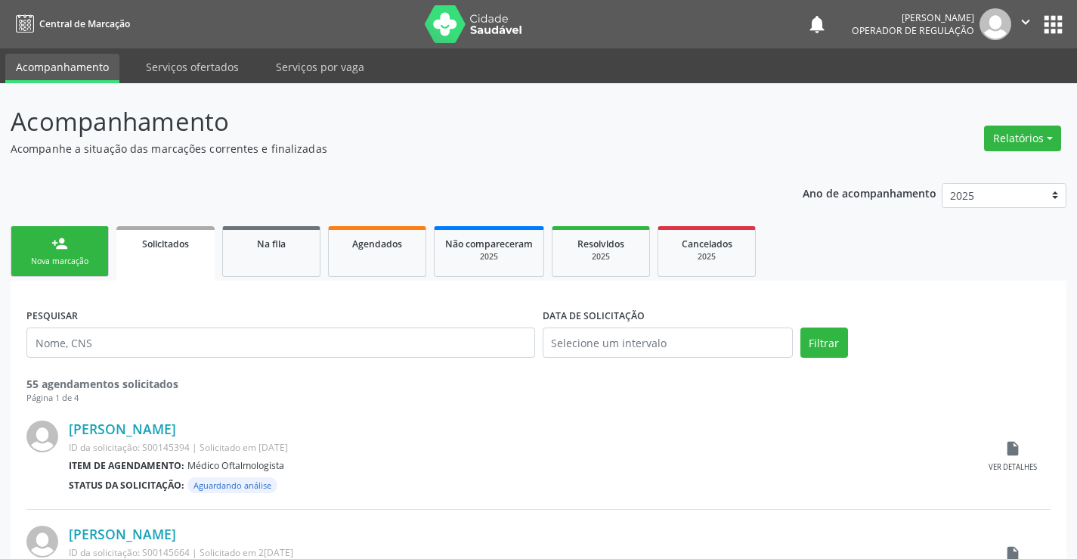
click at [74, 263] on div "Nova marcação" at bounding box center [60, 261] width 76 height 11
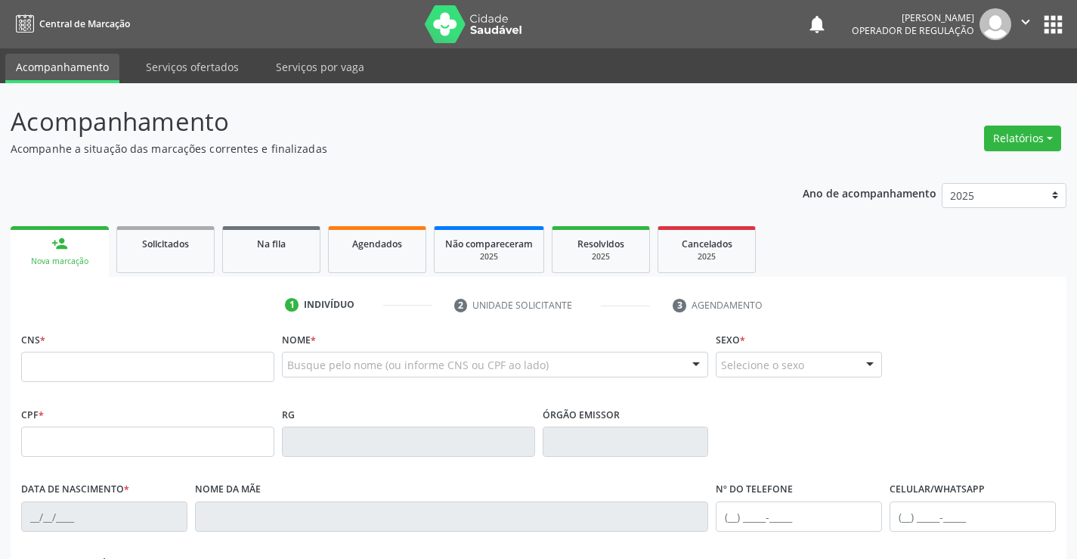
click at [128, 350] on div "CNS *" at bounding box center [147, 355] width 253 height 54
click at [141, 371] on input "text" at bounding box center [147, 367] width 253 height 30
click at [230, 359] on input "text" at bounding box center [147, 367] width 253 height 30
click at [184, 370] on input "text" at bounding box center [147, 367] width 253 height 30
type input "702 4070 9430 7729"
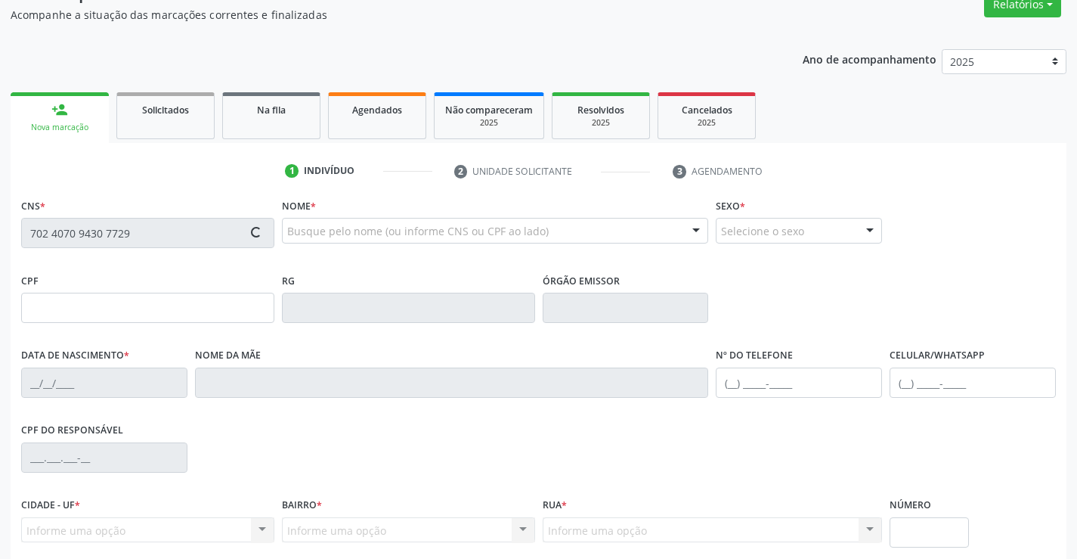
scroll to position [261, 0]
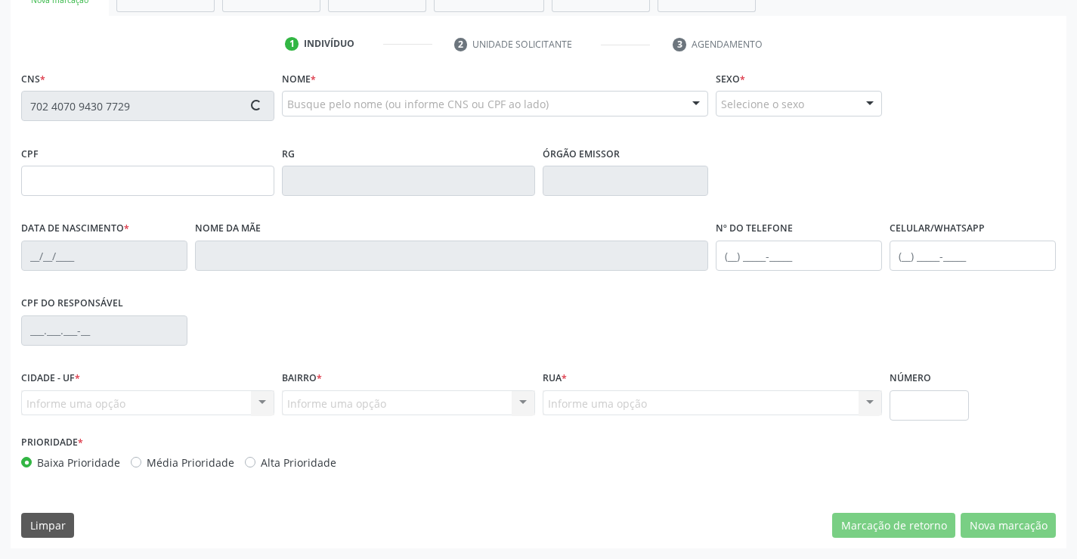
type input "758.431.535-68"
type input "30/09/1970"
type input "Maria Eunice da Silva"
type input "S/N"
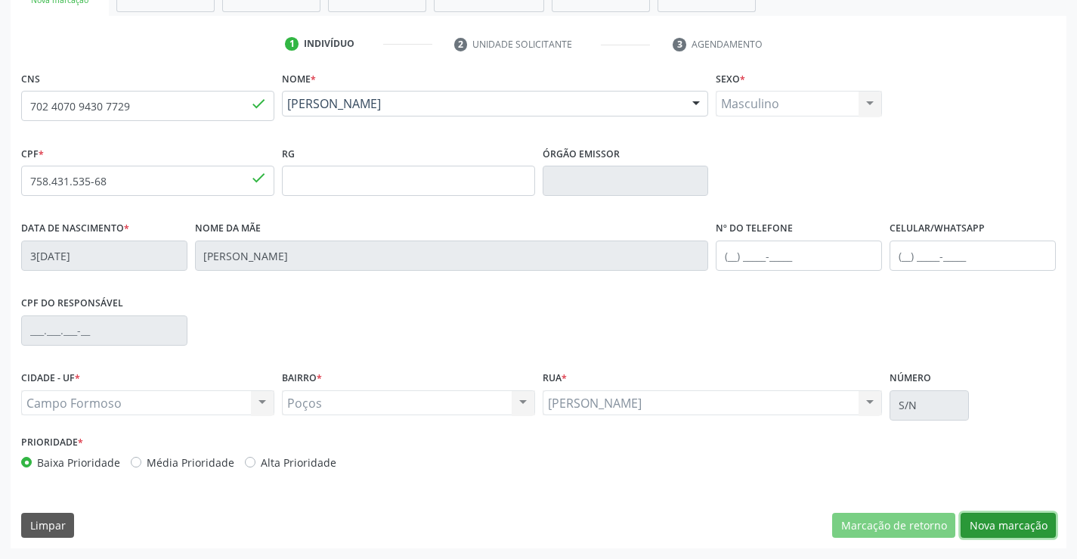
click at [995, 524] on button "Nova marcação" at bounding box center [1008, 526] width 95 height 26
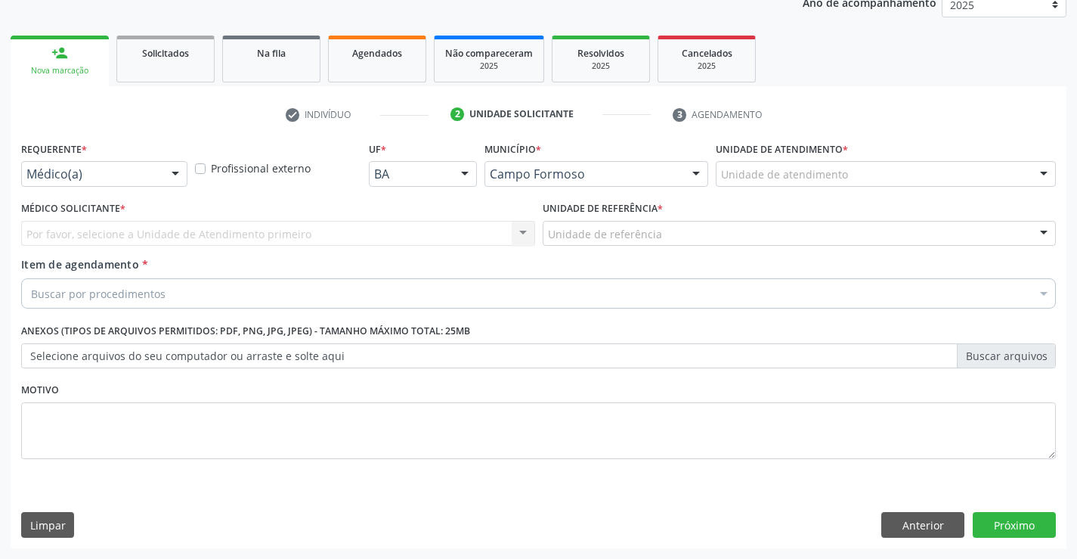
scroll to position [191, 0]
click at [177, 173] on div at bounding box center [175, 175] width 23 height 26
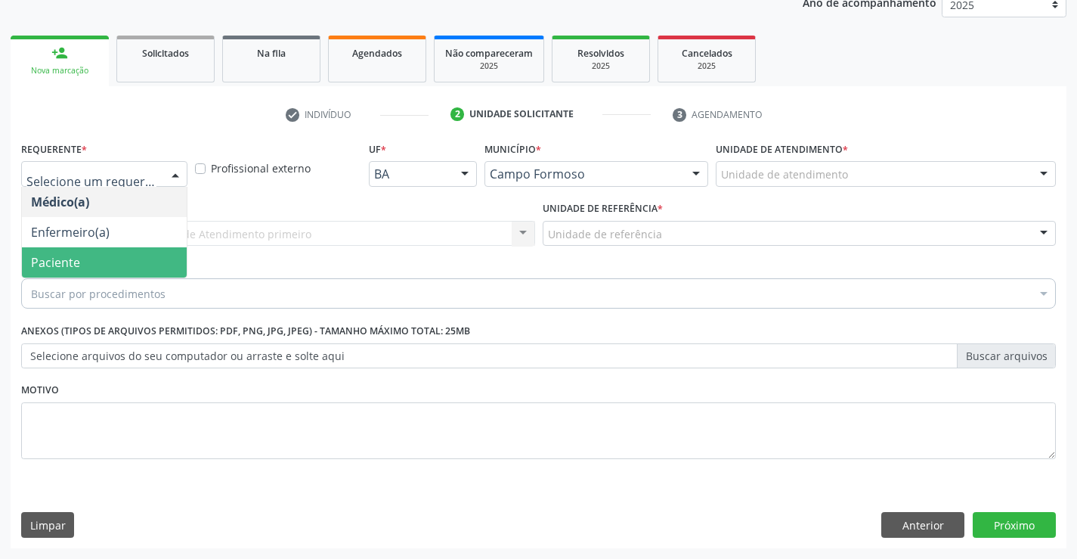
click at [93, 272] on span "Paciente" at bounding box center [104, 262] width 165 height 30
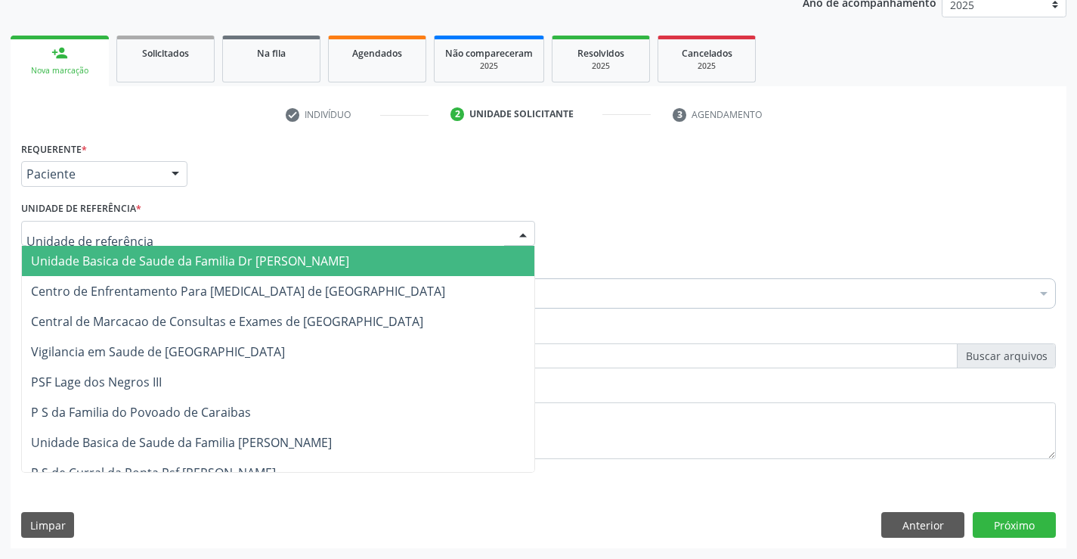
click at [201, 243] on div at bounding box center [278, 234] width 514 height 26
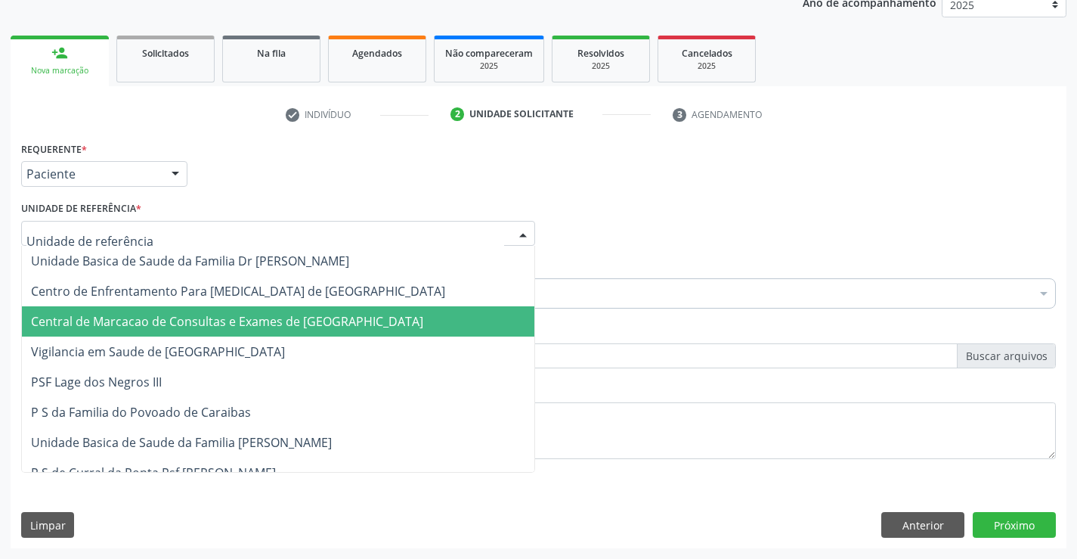
click at [188, 319] on span "Central de Marcacao de Consultas e Exames de [GEOGRAPHIC_DATA]" at bounding box center [227, 321] width 392 height 17
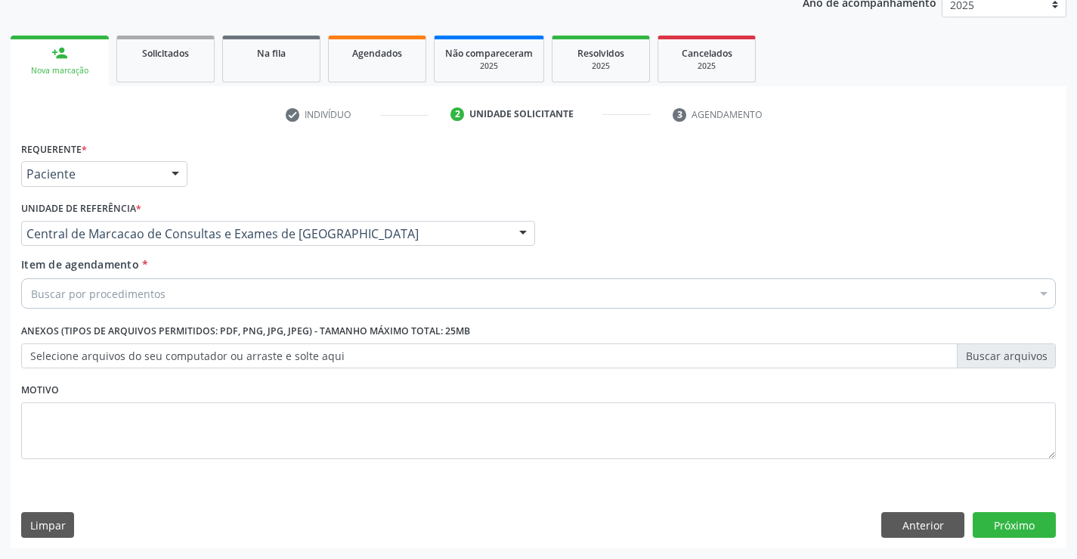
click at [232, 295] on div "Buscar por procedimentos" at bounding box center [538, 293] width 1035 height 30
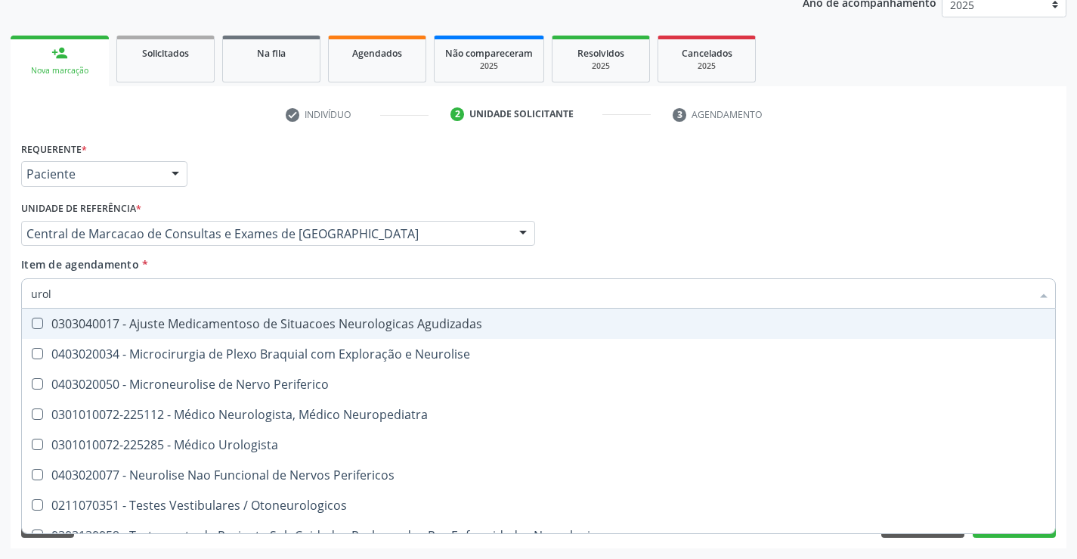
type input "urolo"
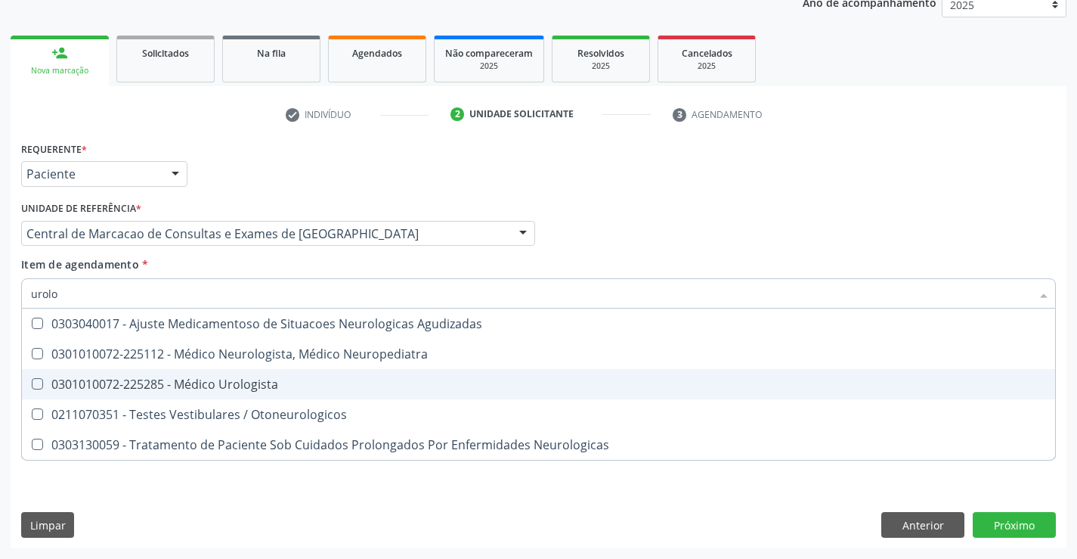
click at [249, 397] on span "0301010072-225285 - Médico Urologista" at bounding box center [538, 384] width 1033 height 30
checkbox Urologista "true"
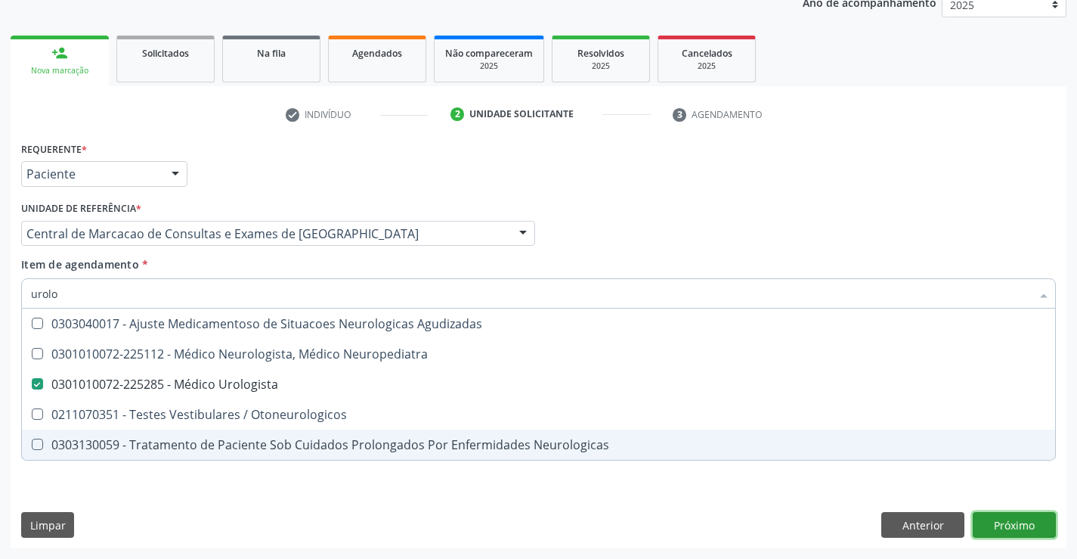
click at [1034, 531] on div "Requerente * Paciente Médico(a) Enfermeiro(a) Paciente Nenhum resultado encontr…" at bounding box center [539, 343] width 1056 height 410
checkbox Neuropediatra "true"
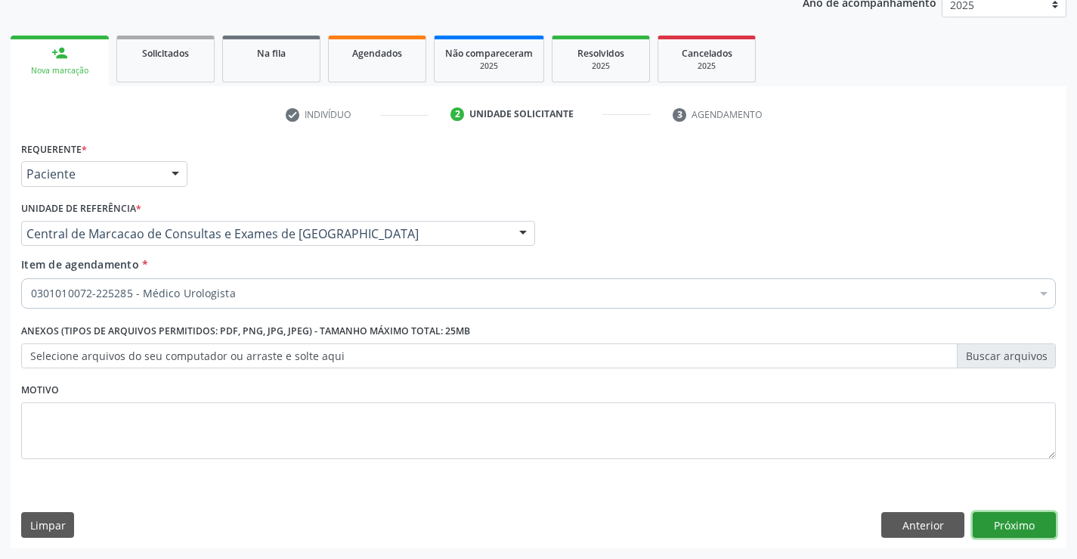
click at [994, 512] on button "Próximo" at bounding box center [1014, 525] width 83 height 26
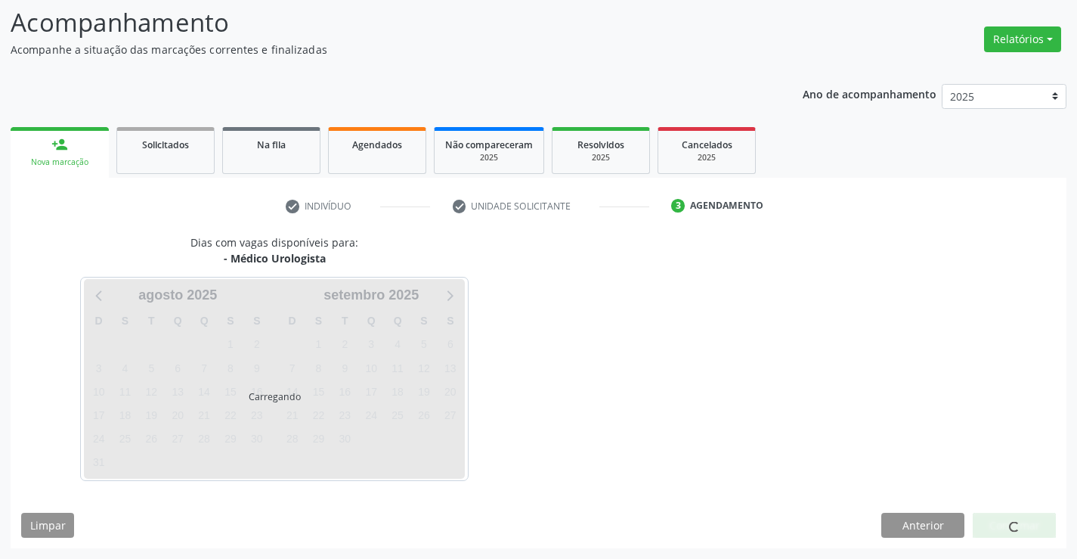
scroll to position [144, 0]
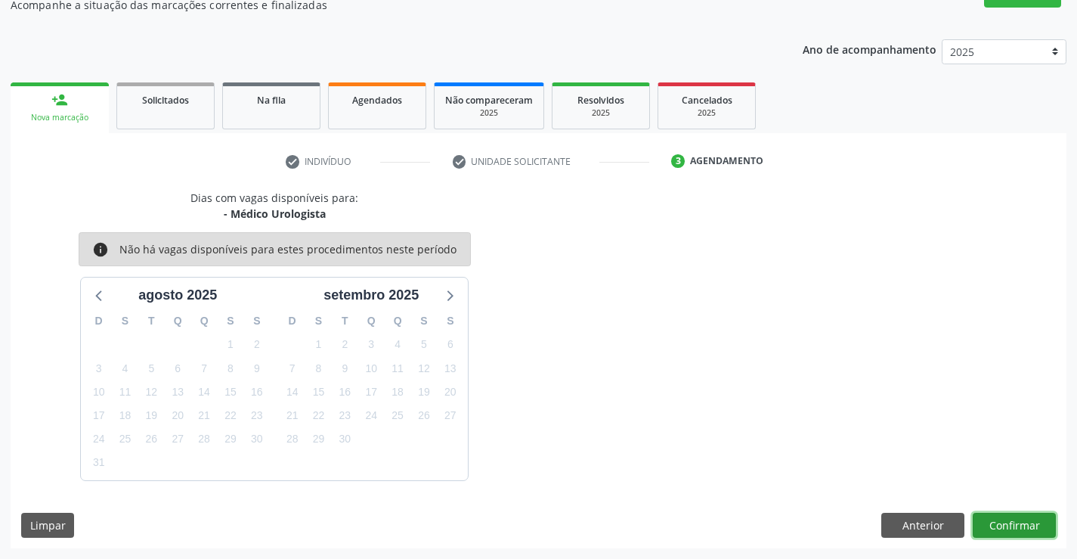
click at [987, 519] on button "Confirmar" at bounding box center [1014, 526] width 83 height 26
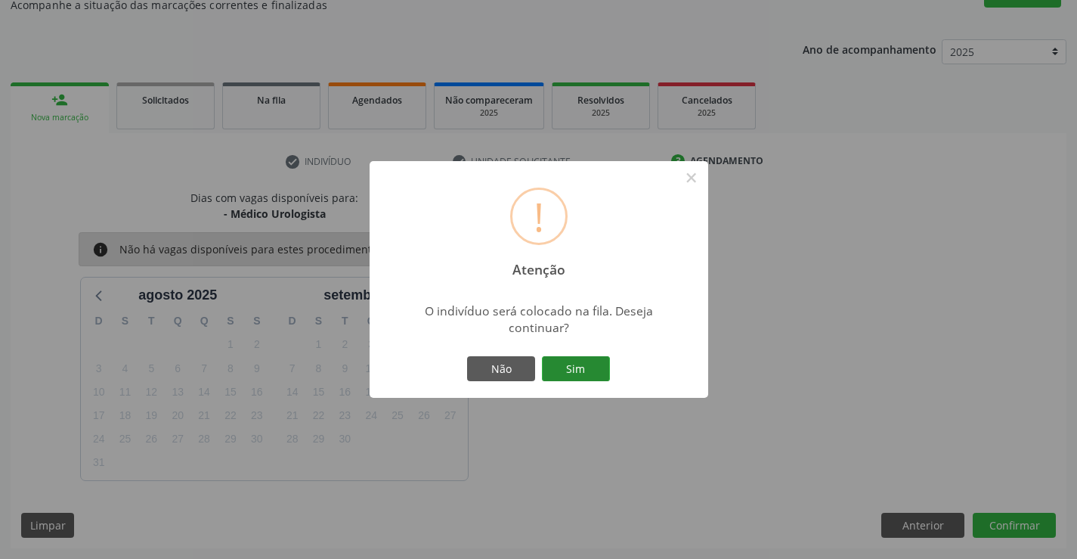
click at [585, 367] on button "Sim" at bounding box center [576, 369] width 68 height 26
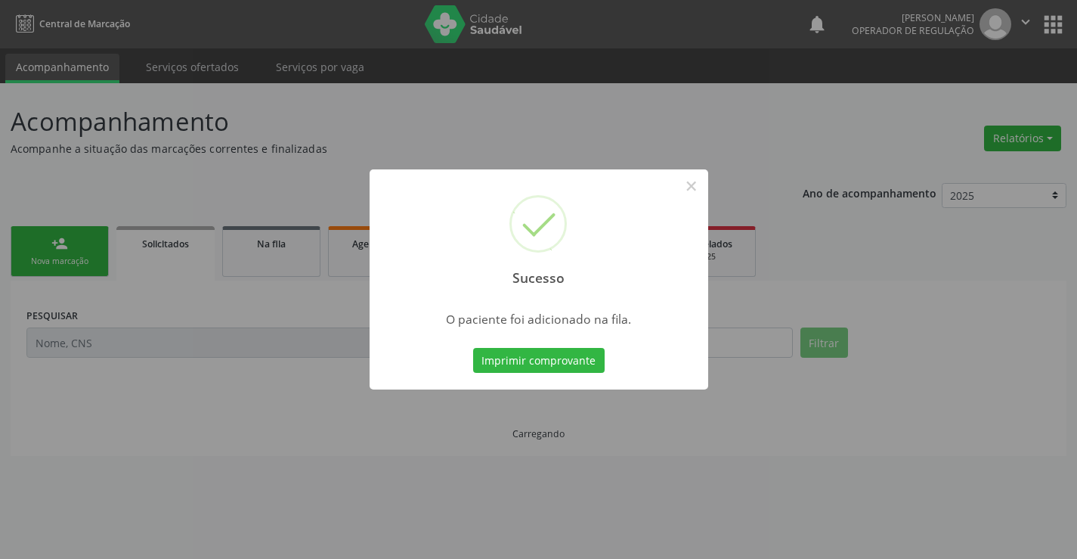
scroll to position [0, 0]
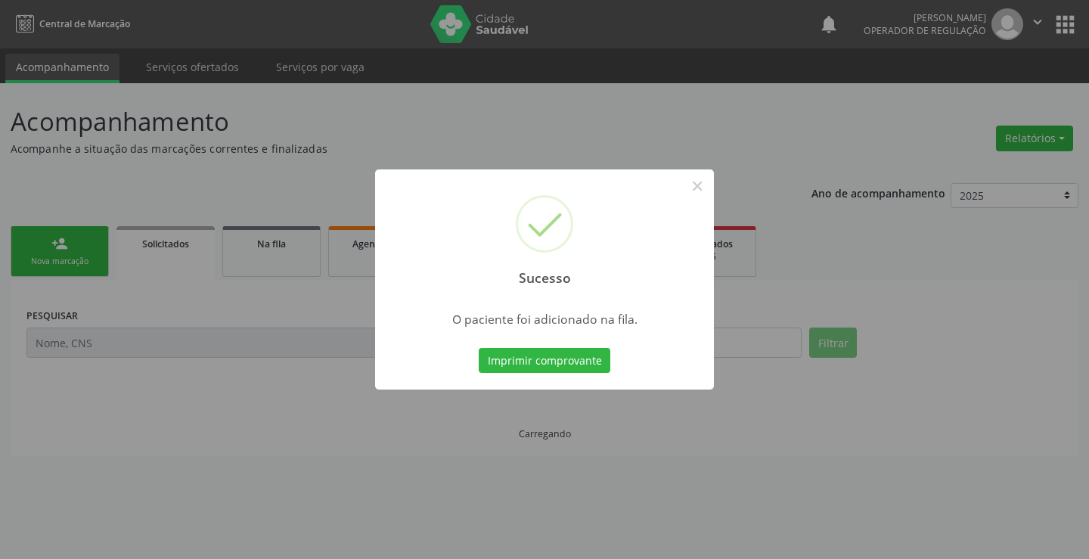
click at [479, 348] on button "Imprimir comprovante" at bounding box center [545, 361] width 132 height 26
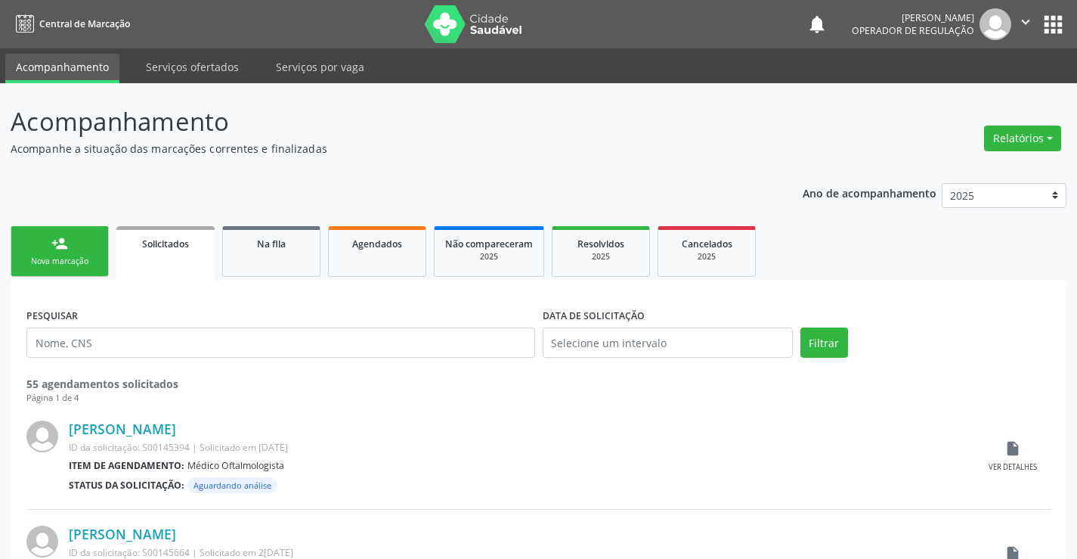
click at [48, 228] on link "person_add Nova marcação" at bounding box center [60, 251] width 98 height 51
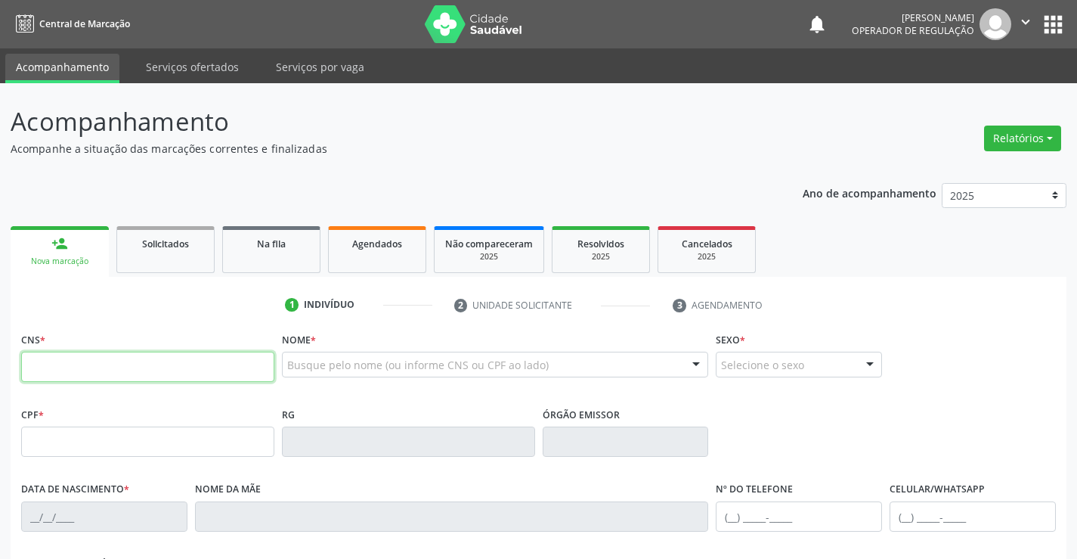
click at [103, 355] on input "text" at bounding box center [147, 367] width 253 height 30
type input "700 4034 7920 7740"
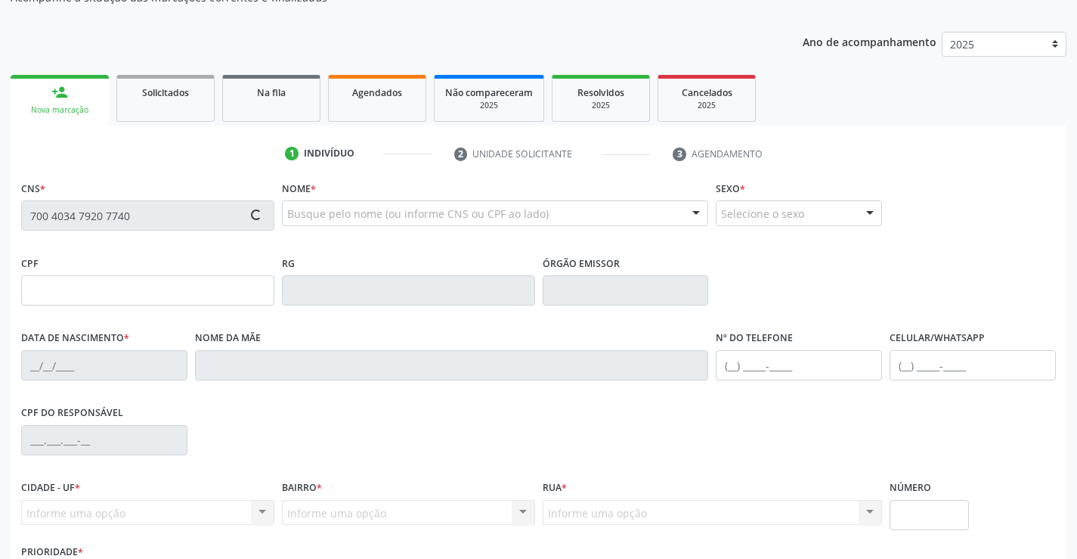
type input "1135562415"
type input "10/08/1976"
type input "(74) 98878-4898"
type input "10"
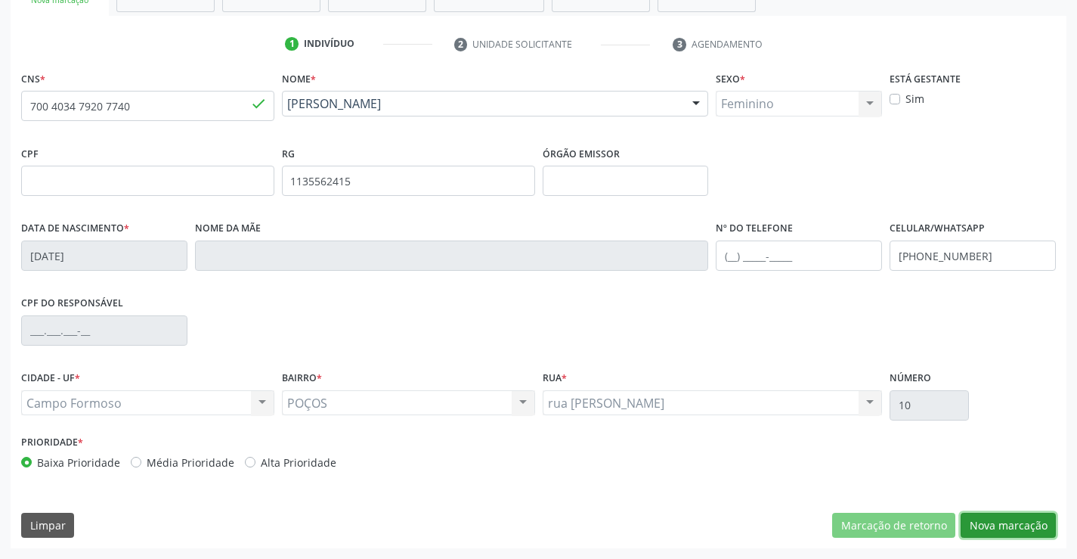
drag, startPoint x: 1008, startPoint y: 525, endPoint x: 580, endPoint y: 420, distance: 440.6
click at [1005, 524] on button "Nova marcação" at bounding box center [1008, 526] width 95 height 26
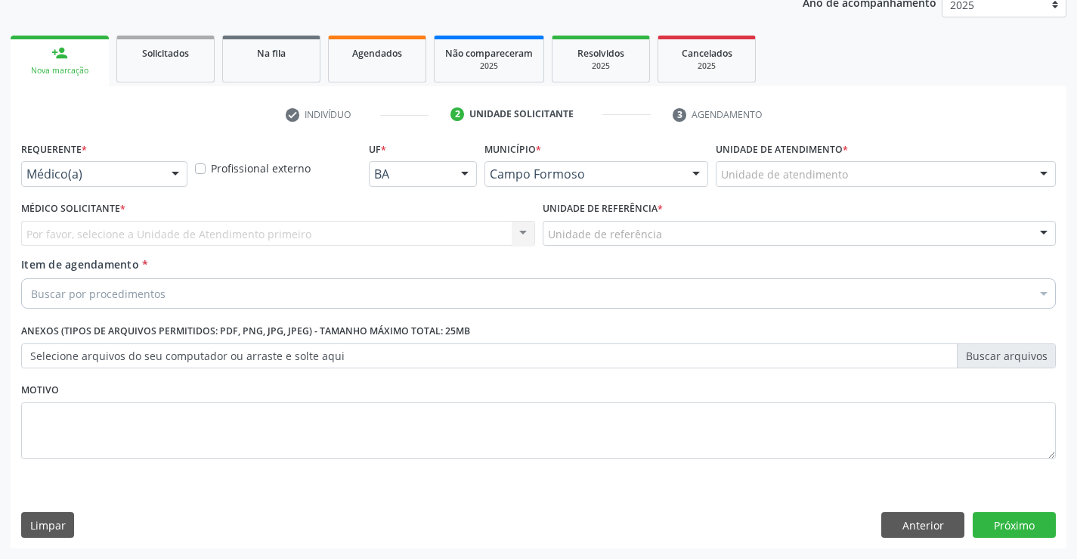
scroll to position [191, 0]
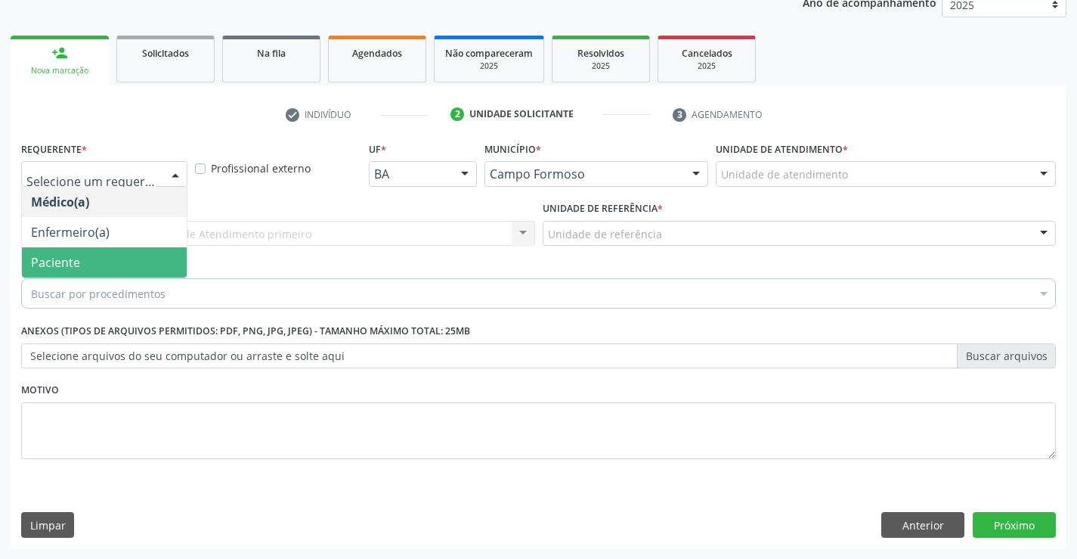
click at [129, 252] on span "Paciente" at bounding box center [104, 262] width 165 height 30
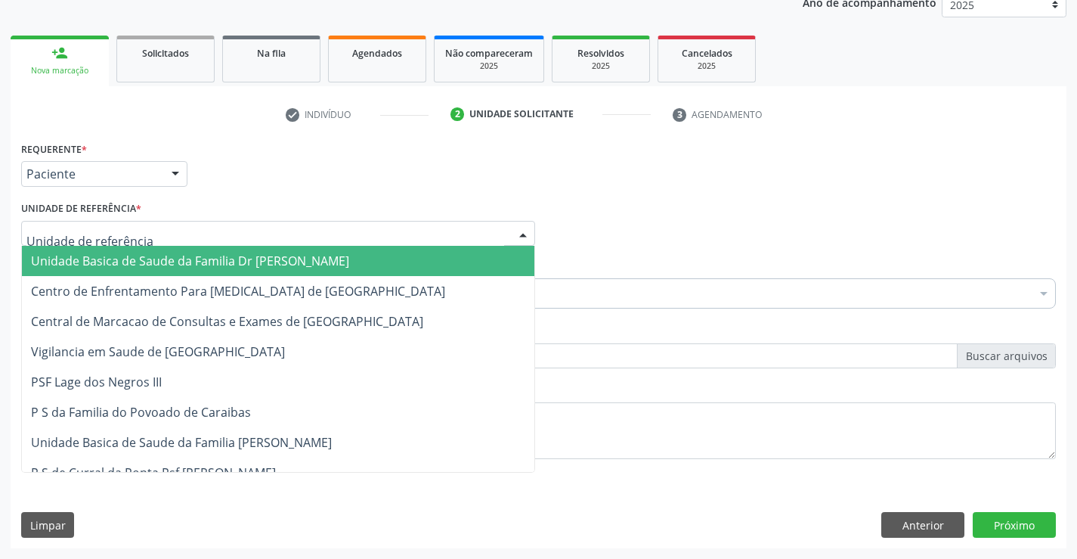
drag, startPoint x: 223, startPoint y: 226, endPoint x: 224, endPoint y: 281, distance: 55.2
click at [222, 227] on div at bounding box center [278, 234] width 514 height 26
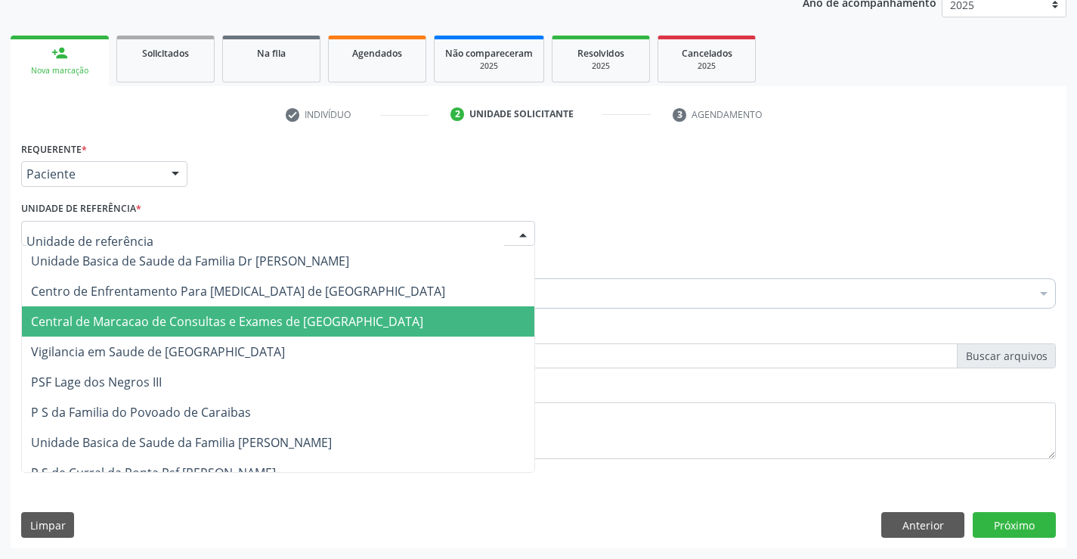
click at [231, 308] on span "Central de Marcacao de Consultas e Exames de [GEOGRAPHIC_DATA]" at bounding box center [278, 321] width 513 height 30
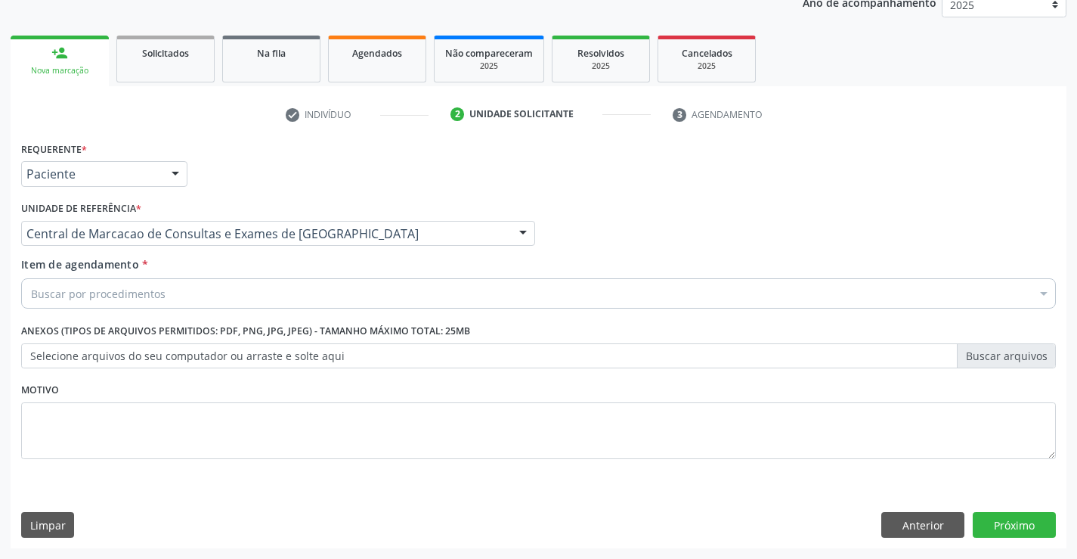
click at [266, 292] on div "Buscar por procedimentos" at bounding box center [538, 293] width 1035 height 30
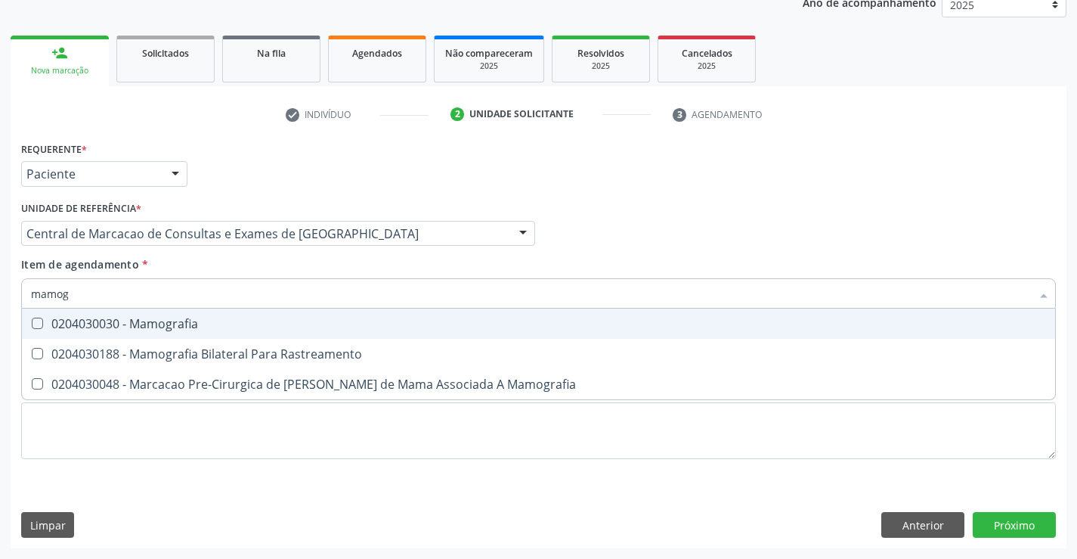
type input "mamogr"
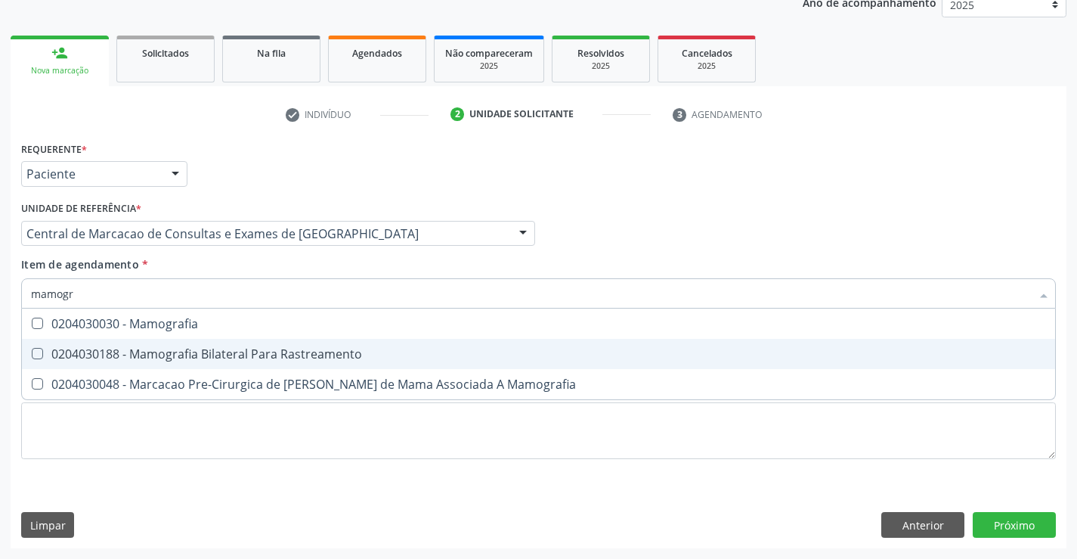
click at [297, 348] on div "0204030188 - Mamografia Bilateral Para Rastreamento" at bounding box center [538, 354] width 1015 height 12
checkbox Rastreamento "true"
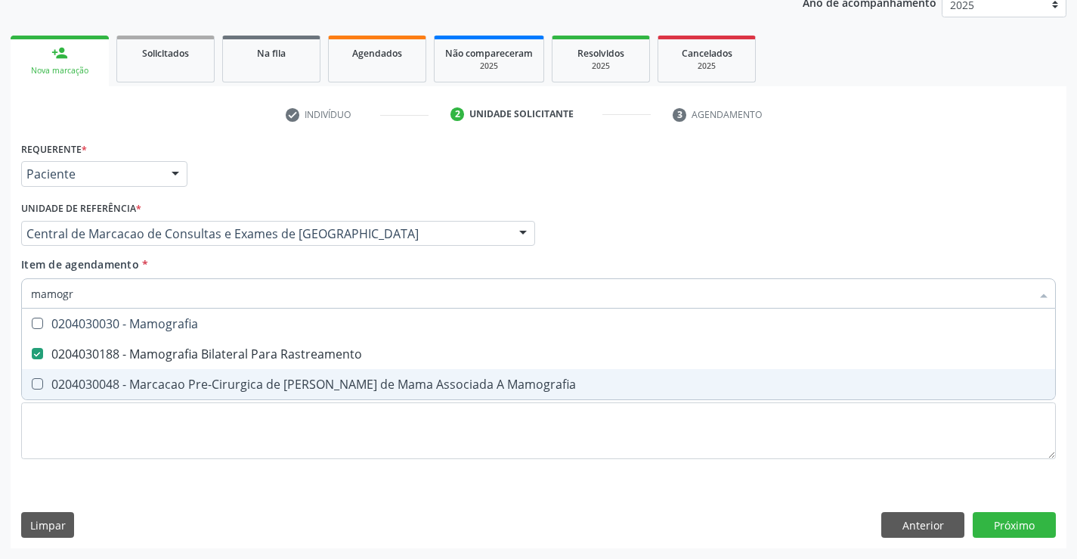
click at [1011, 510] on div "Requerente * Paciente Médico(a) Enfermeiro(a) Paciente Nenhum resultado encontr…" at bounding box center [539, 343] width 1056 height 410
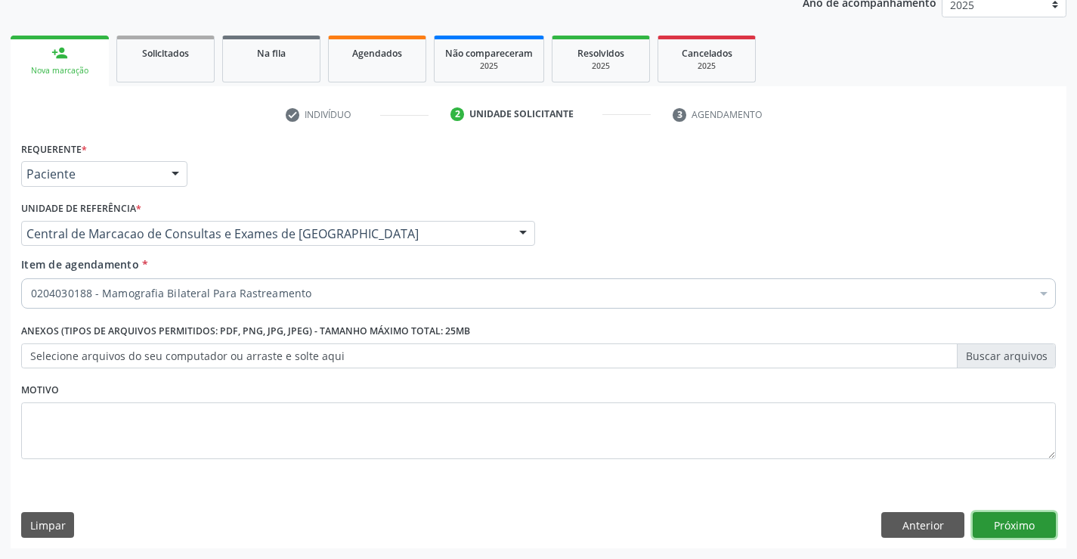
click at [1010, 528] on button "Próximo" at bounding box center [1014, 525] width 83 height 26
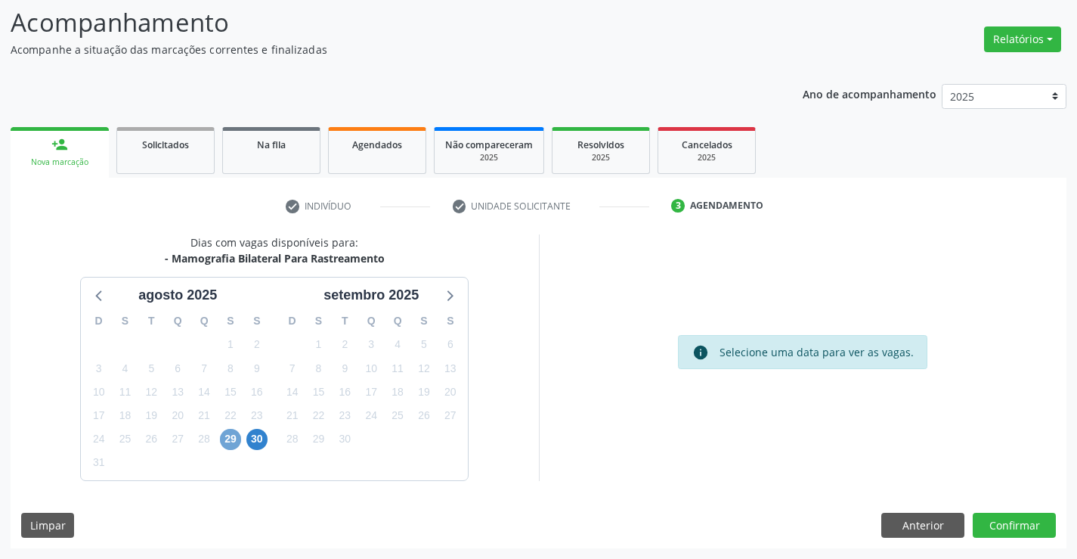
click at [237, 440] on span "29" at bounding box center [230, 439] width 21 height 21
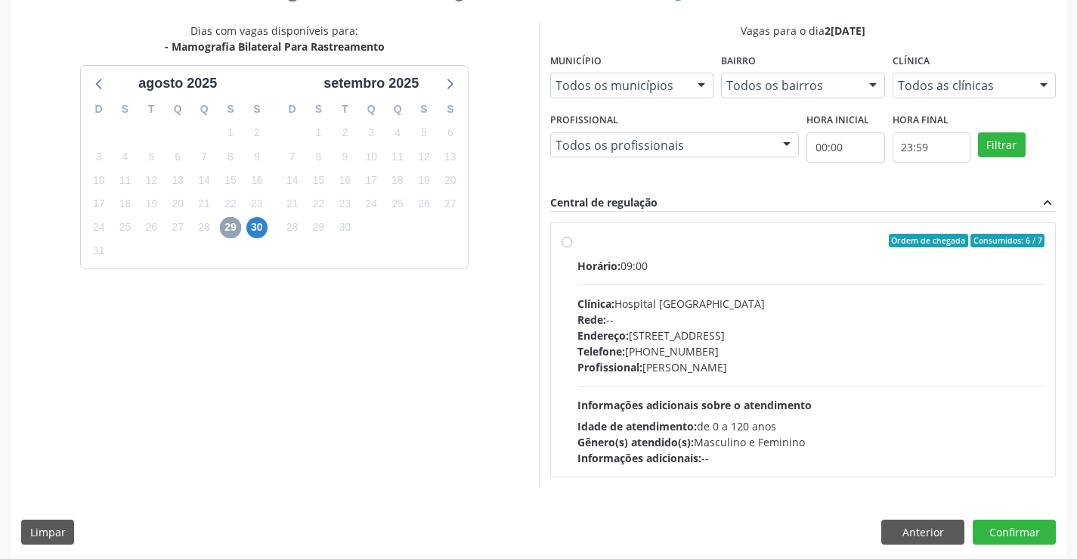
scroll to position [318, 0]
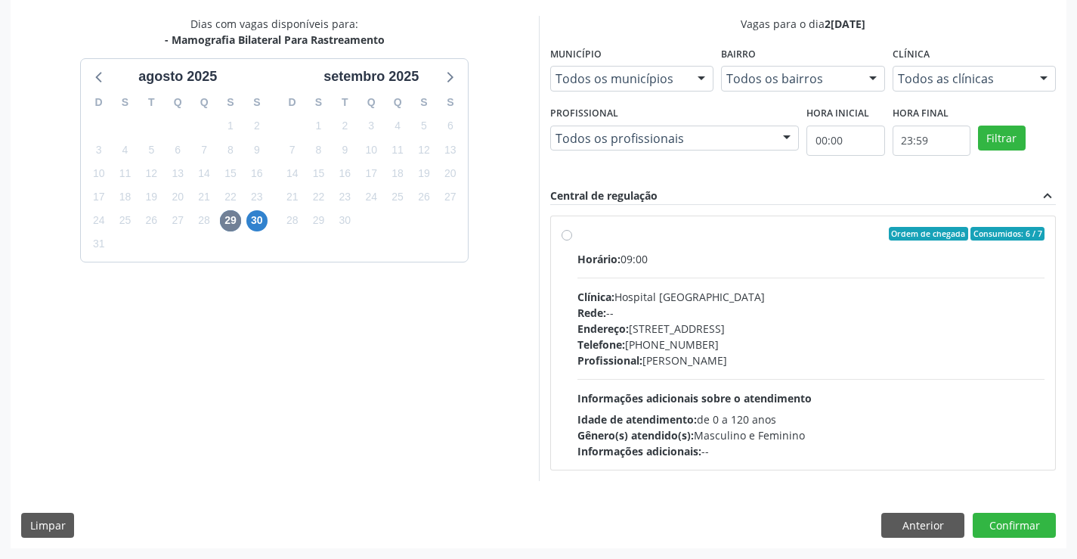
click at [674, 302] on div "Clínica: Hospital Sao Francisco" at bounding box center [812, 297] width 468 height 16
click at [572, 240] on input "Ordem de chegada Consumidos: 6 / 7 Horário: 09:00 Clínica: Hospital Sao Francis…" at bounding box center [567, 234] width 11 height 14
radio input "true"
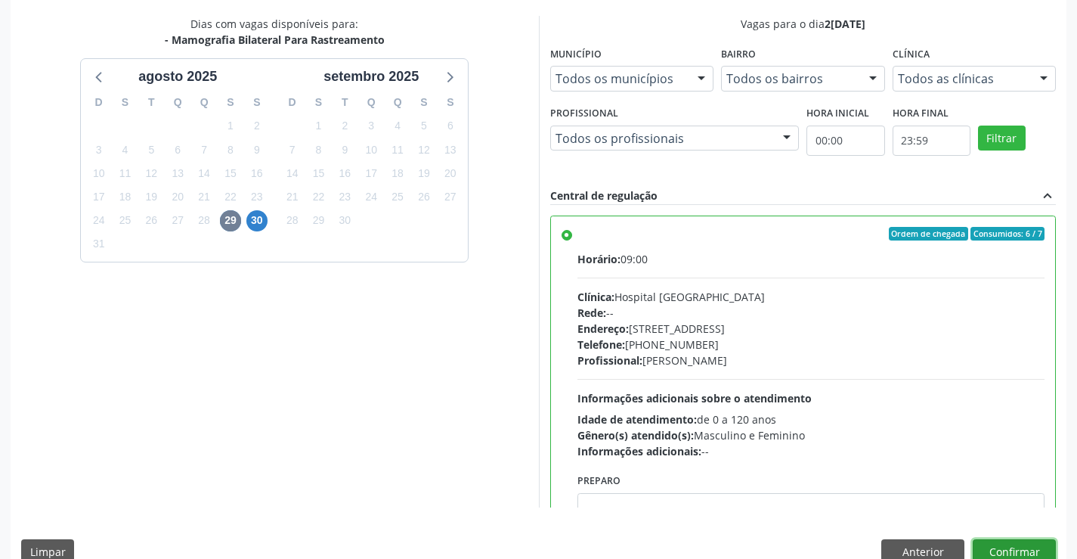
click at [1008, 547] on button "Confirmar" at bounding box center [1014, 552] width 83 height 26
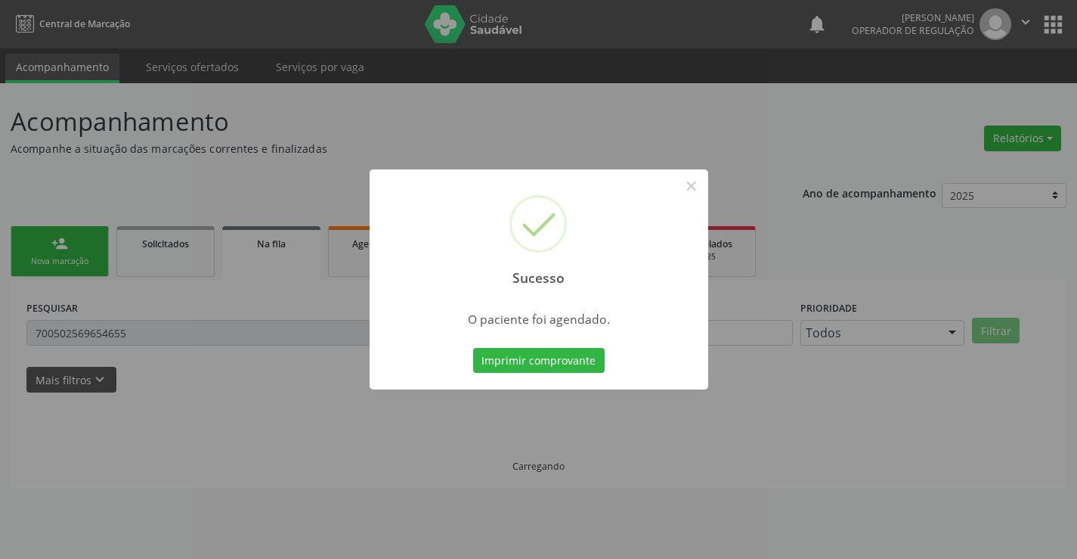
scroll to position [0, 0]
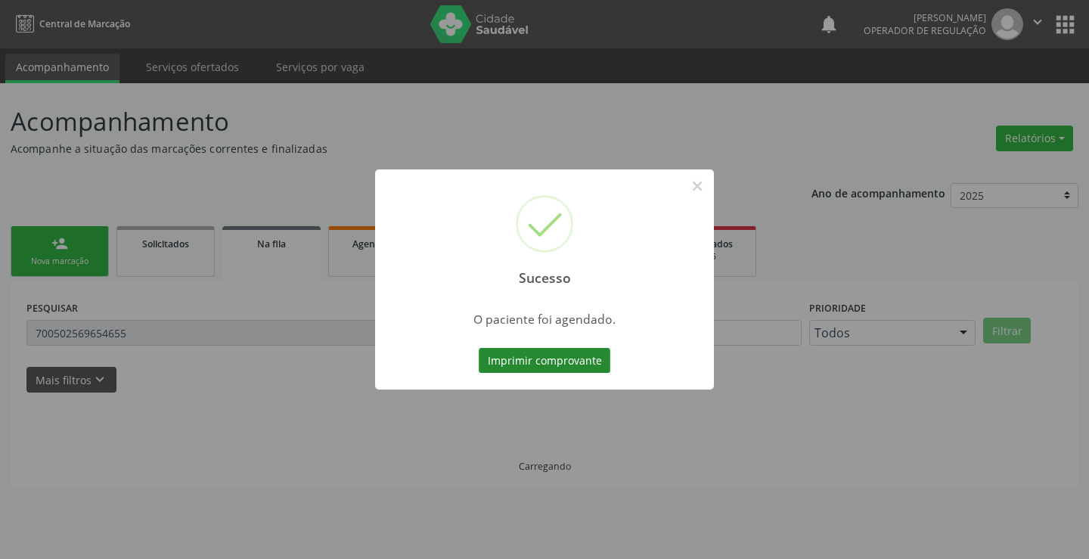
click at [531, 351] on button "Imprimir comprovante" at bounding box center [545, 361] width 132 height 26
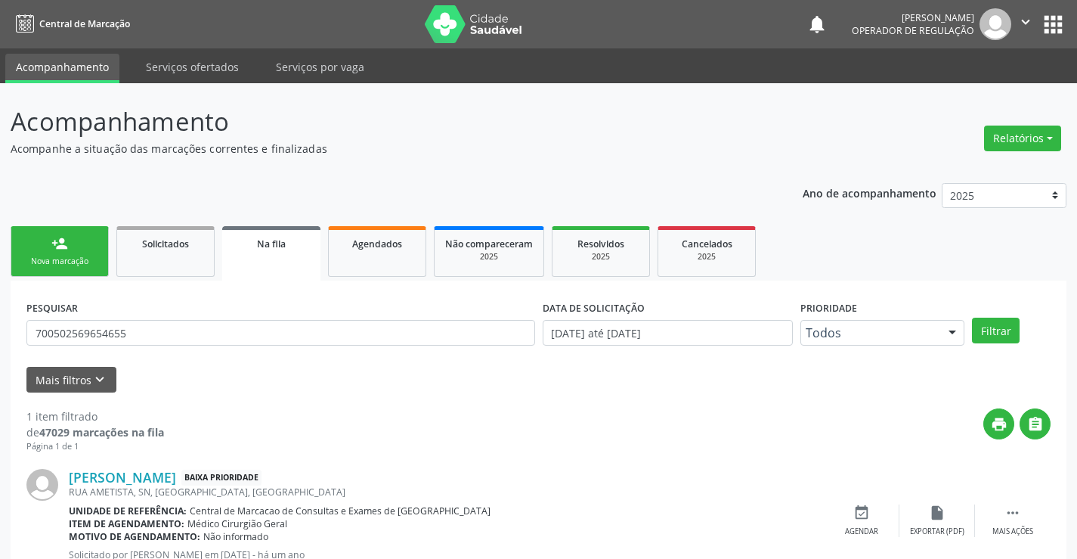
click at [79, 270] on link "person_add Nova marcação" at bounding box center [60, 251] width 98 height 51
click at [87, 254] on link "person_add Nova marcação" at bounding box center [60, 251] width 98 height 51
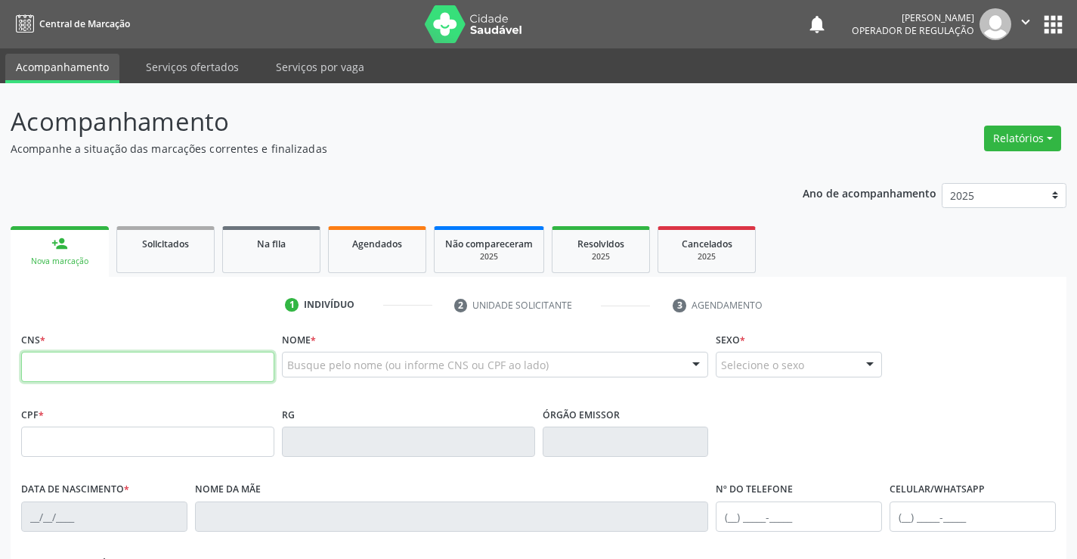
click at [182, 357] on input "text" at bounding box center [147, 367] width 253 height 30
drag, startPoint x: 46, startPoint y: 119, endPoint x: 988, endPoint y: 420, distance: 988.8
click at [1011, 488] on div "Acompanhamento Acompanhe a situação das marcações correntes e finalizadas Relat…" at bounding box center [538, 451] width 1077 height 736
click at [986, 404] on div "CPF * RG Órgão emissor" at bounding box center [538, 440] width 1042 height 75
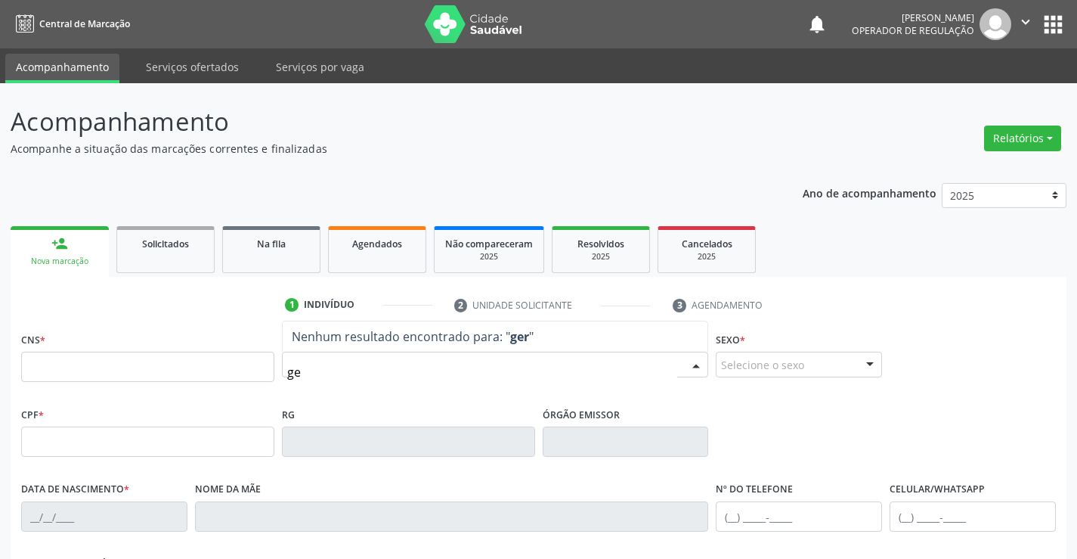
type input "g"
type input "hercules otavi"
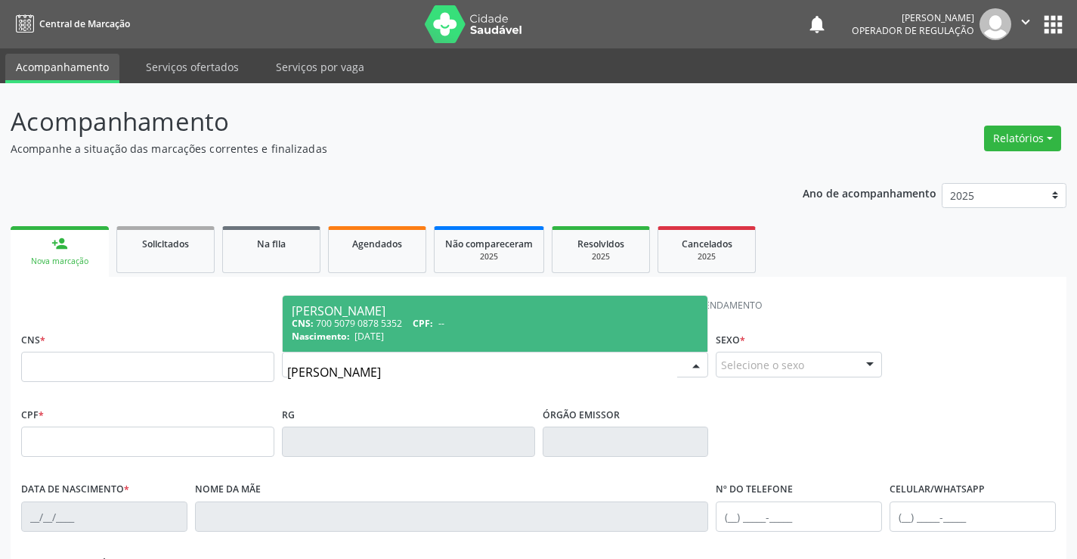
click at [350, 321] on div "CNS: 700 5079 0878 5352 CPF: --" at bounding box center [495, 323] width 407 height 13
type input "700 5079 0878 5352"
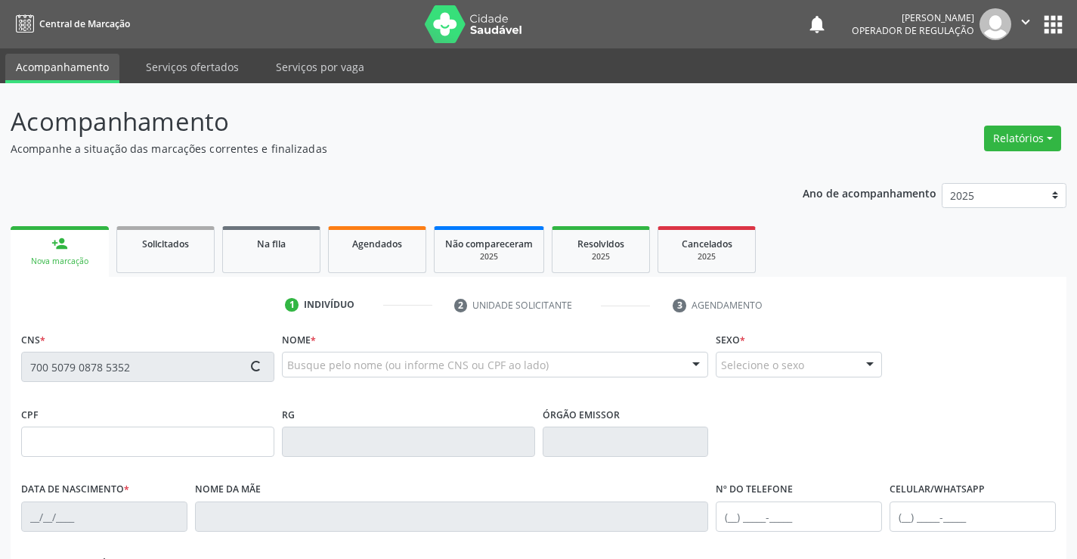
type input "03/12/2024"
type input "(74) 98847-0734"
type input "S/N"
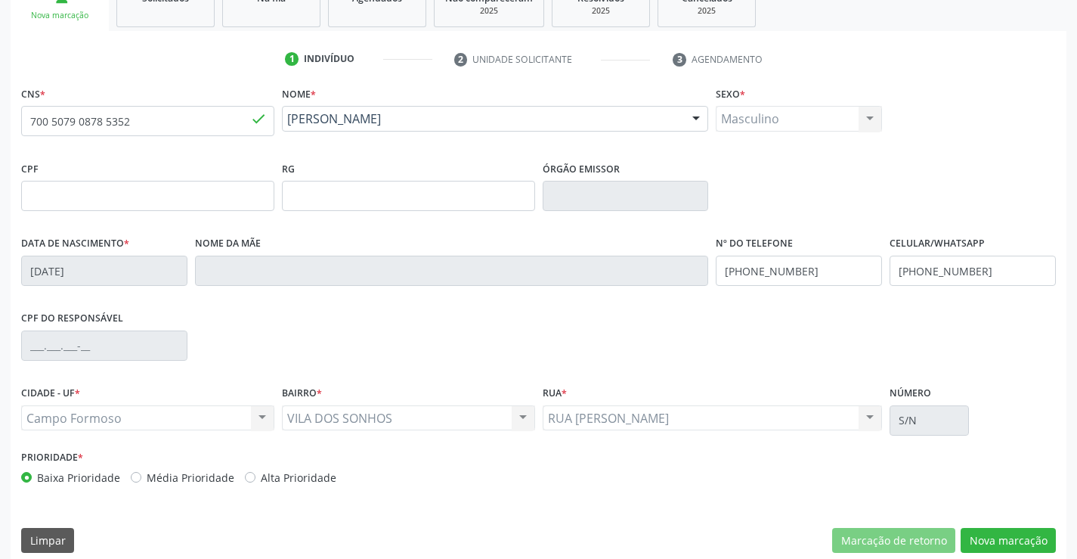
scroll to position [261, 0]
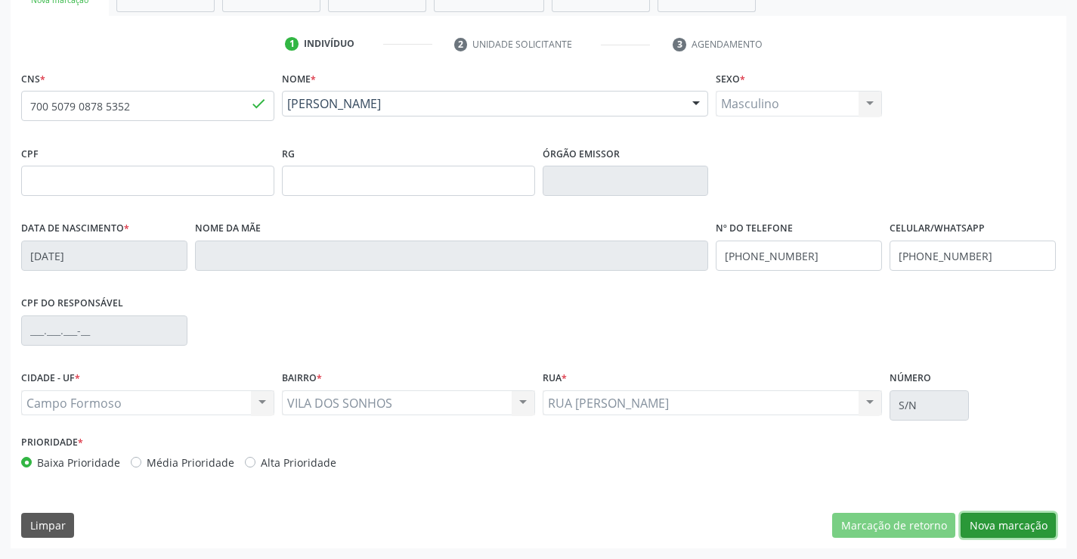
click at [1002, 520] on button "Nova marcação" at bounding box center [1008, 526] width 95 height 26
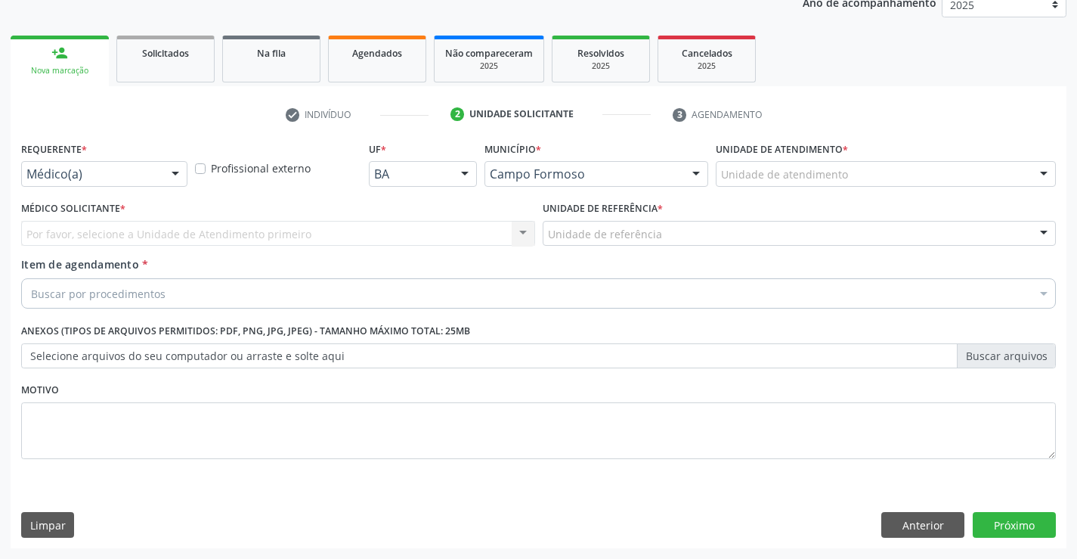
scroll to position [191, 0]
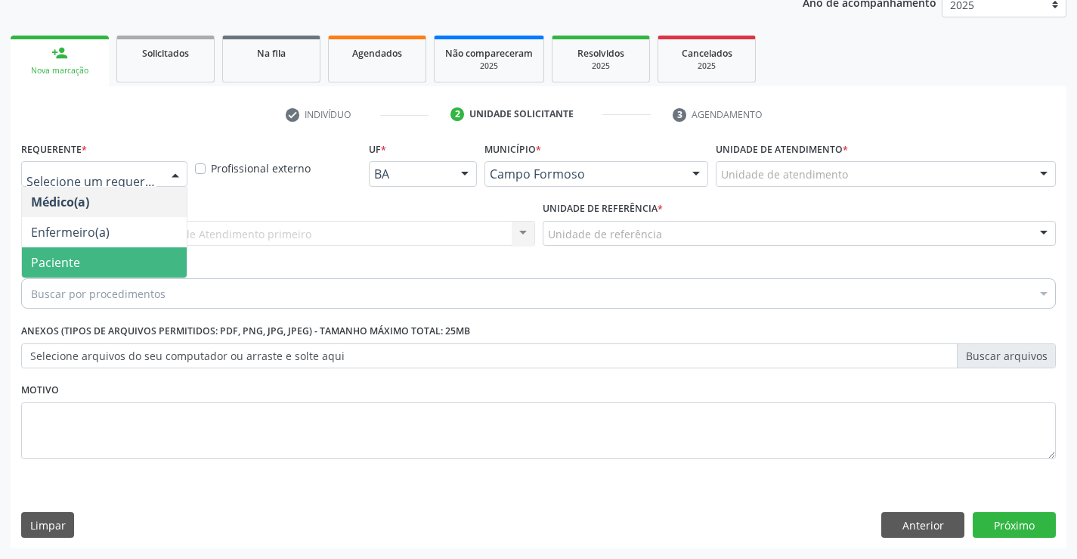
click at [131, 259] on span "Paciente" at bounding box center [104, 262] width 165 height 30
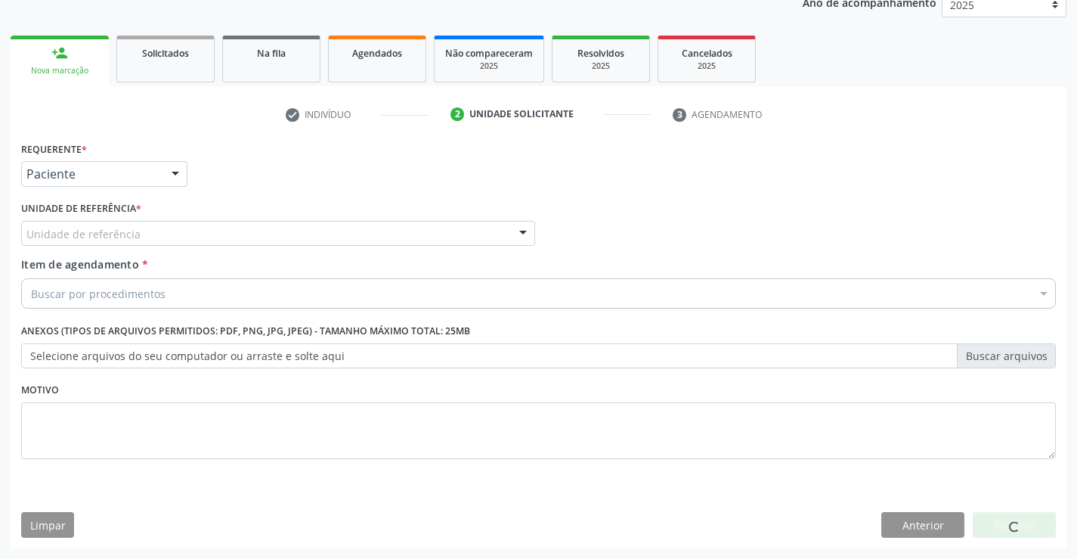
click at [184, 236] on div "Unidade de referência" at bounding box center [278, 234] width 514 height 26
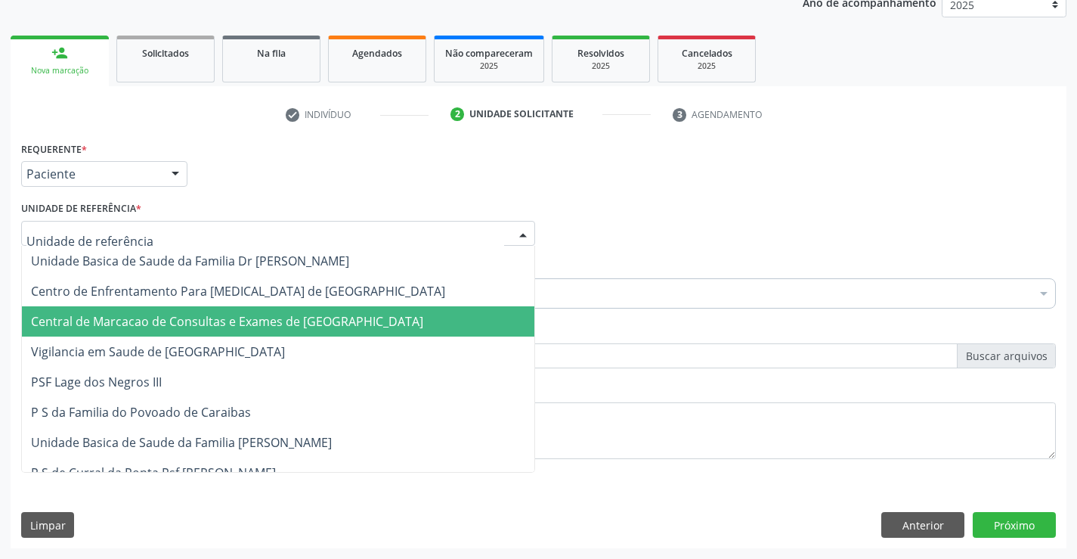
click at [190, 314] on span "Central de Marcacao de Consultas e Exames de [GEOGRAPHIC_DATA]" at bounding box center [227, 321] width 392 height 17
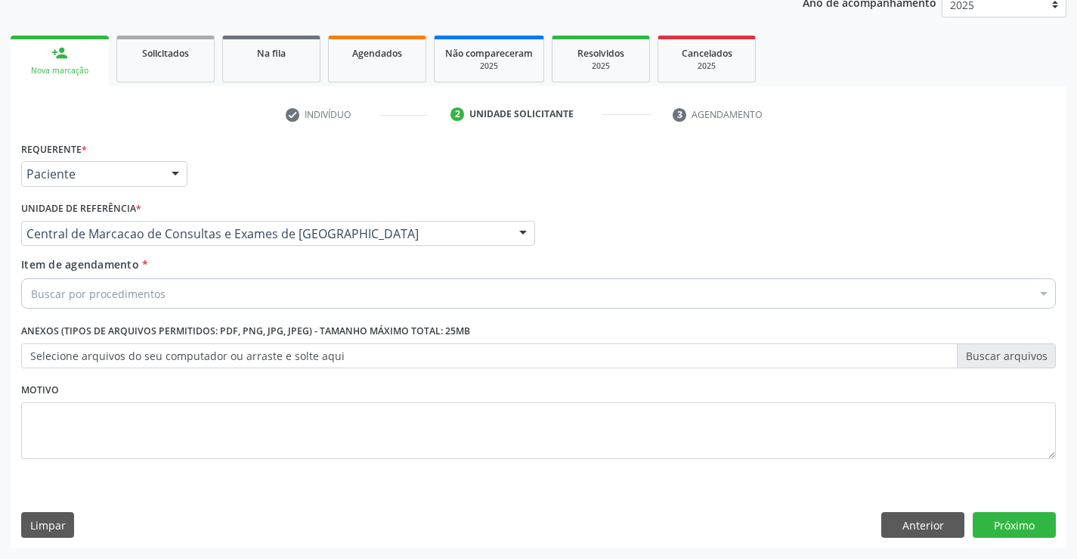
click at [208, 302] on div "Buscar por procedimentos" at bounding box center [538, 293] width 1035 height 30
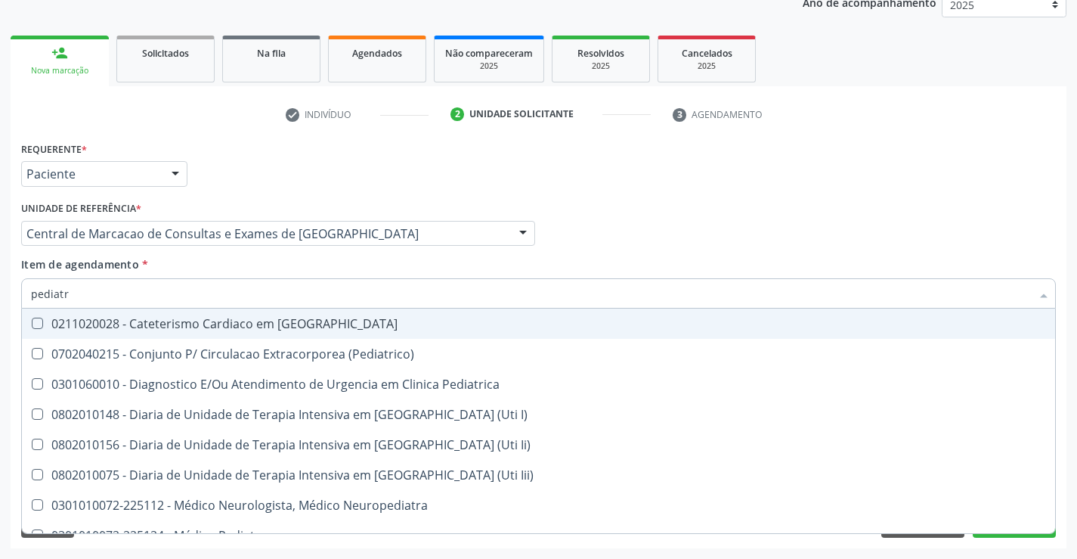
type input "pediatra"
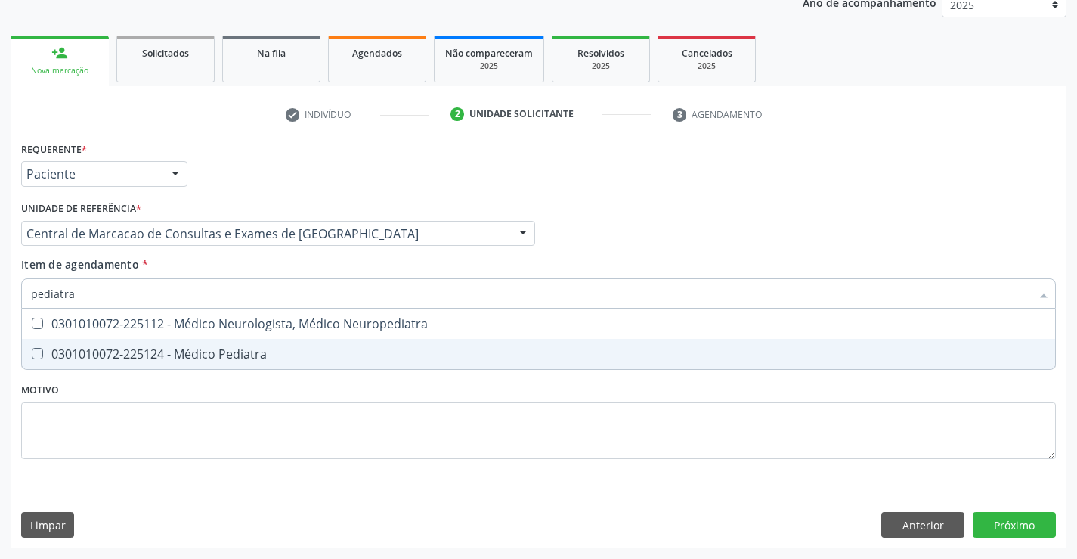
click at [200, 360] on div "0301010072-225124 - Médico Pediatra" at bounding box center [538, 354] width 1015 height 12
checkbox Pediatra "true"
click at [1021, 527] on div "Requerente * Paciente Médico(a) Enfermeiro(a) Paciente Nenhum resultado encontr…" at bounding box center [539, 343] width 1056 height 410
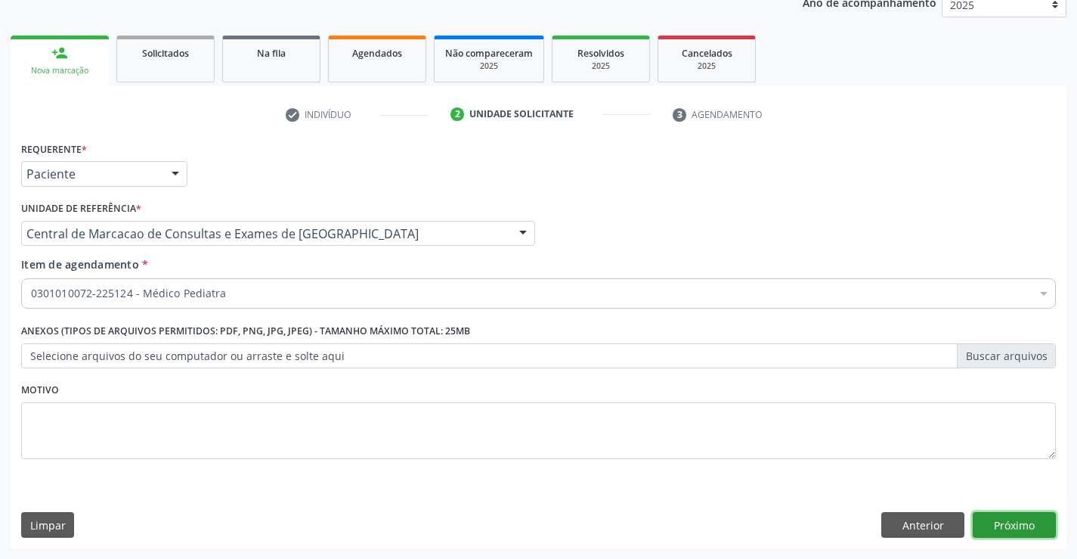
click at [1027, 527] on button "Próximo" at bounding box center [1014, 525] width 83 height 26
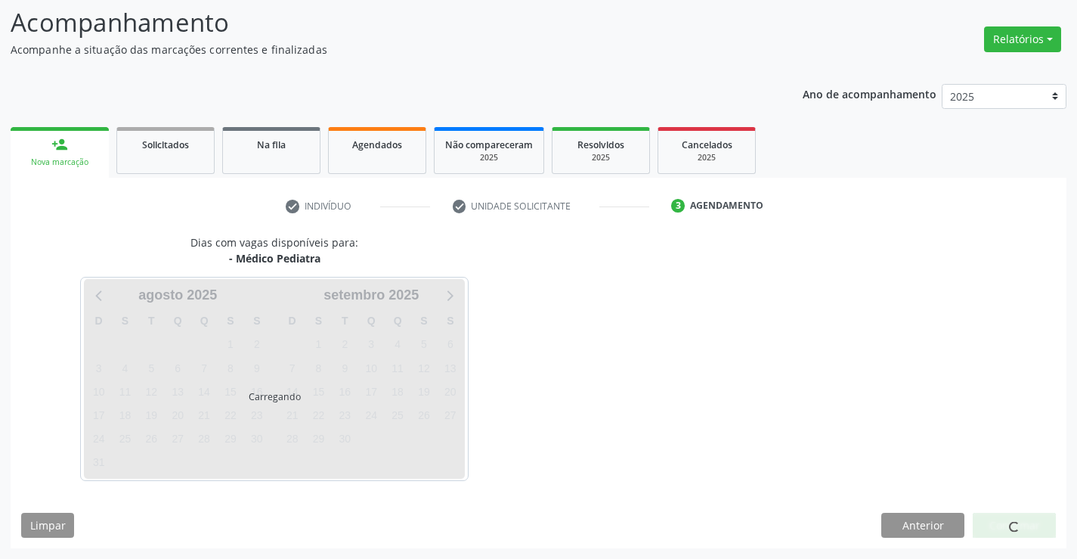
scroll to position [99, 0]
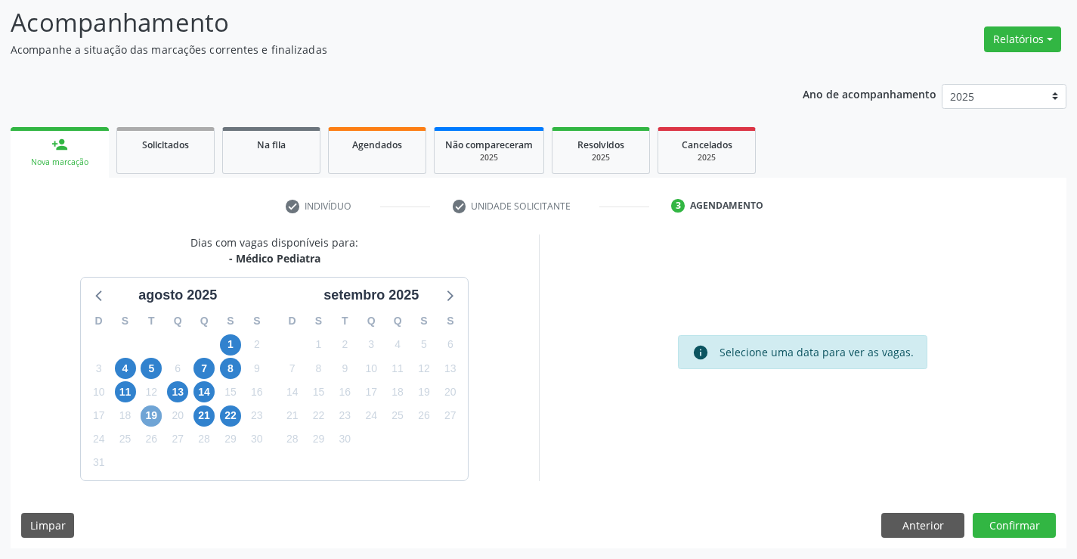
click at [157, 419] on span "19" at bounding box center [151, 415] width 21 height 21
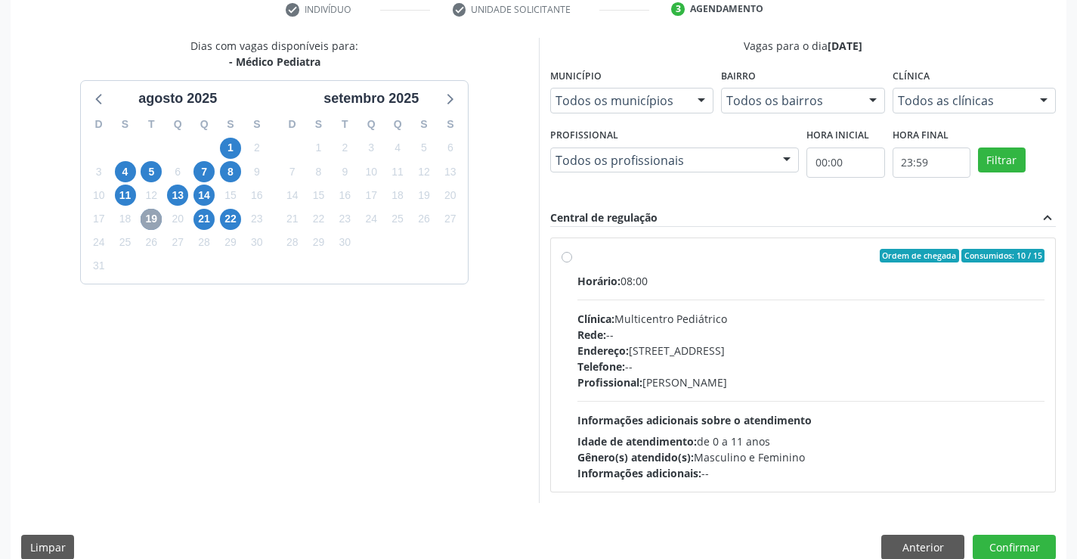
scroll to position [318, 0]
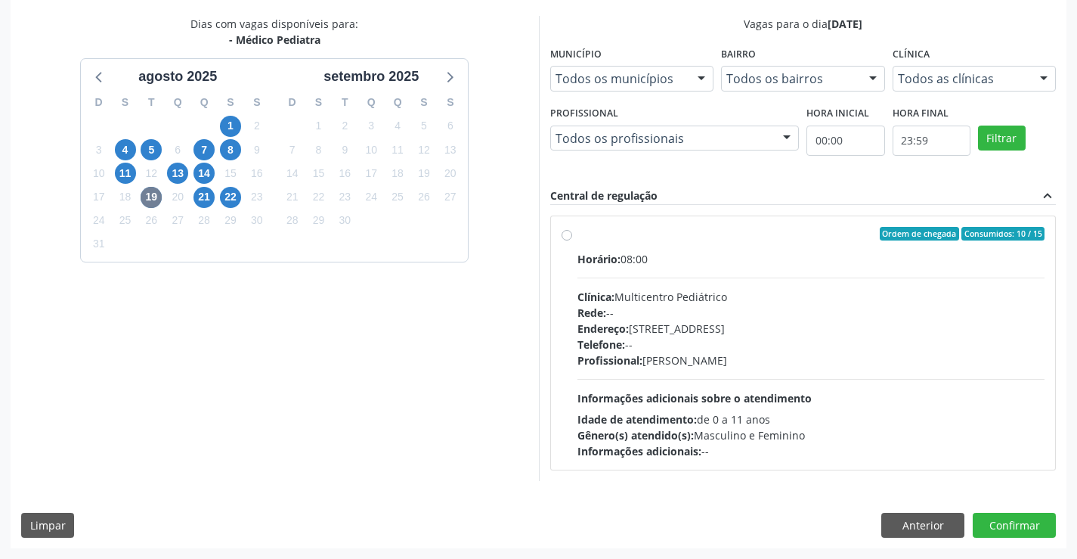
click at [731, 317] on div "Rede: --" at bounding box center [812, 313] width 468 height 16
click at [572, 240] on input "Ordem de chegada Consumidos: 10 / 15 Horário: 08:00 Clínica: Multicentro Pediát…" at bounding box center [567, 234] width 11 height 14
radio input "true"
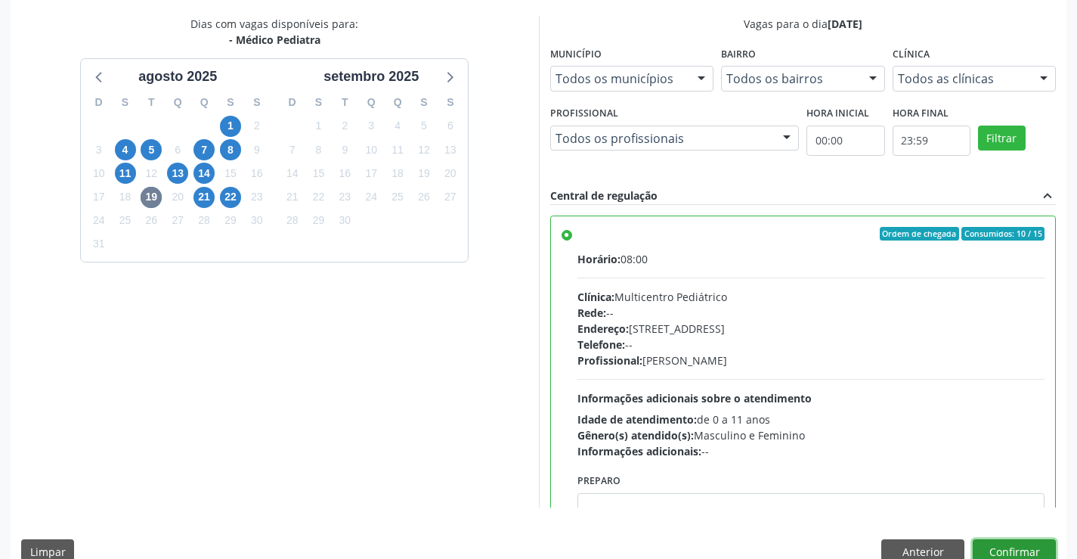
click at [1021, 552] on button "Confirmar" at bounding box center [1014, 552] width 83 height 26
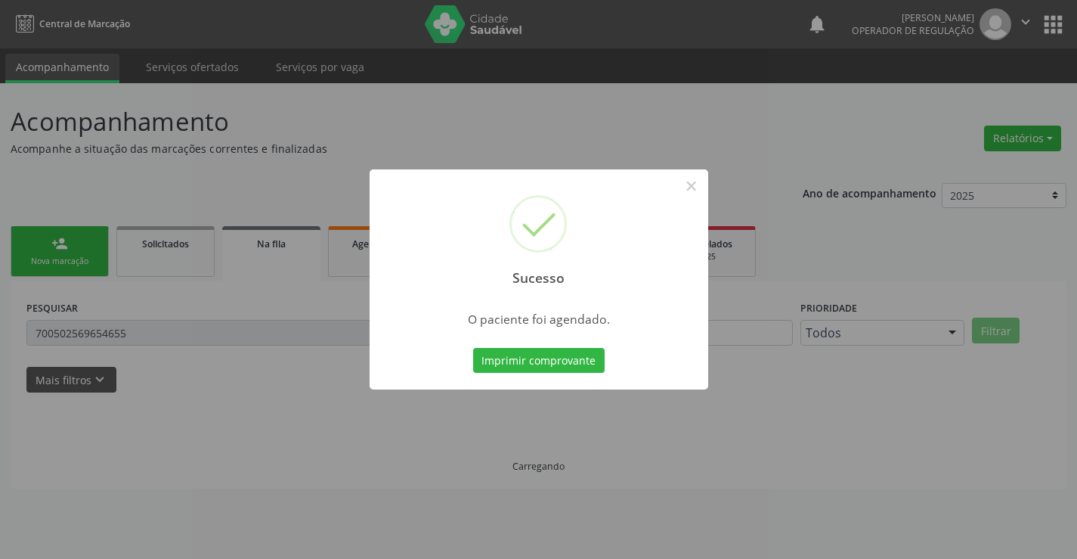
scroll to position [0, 0]
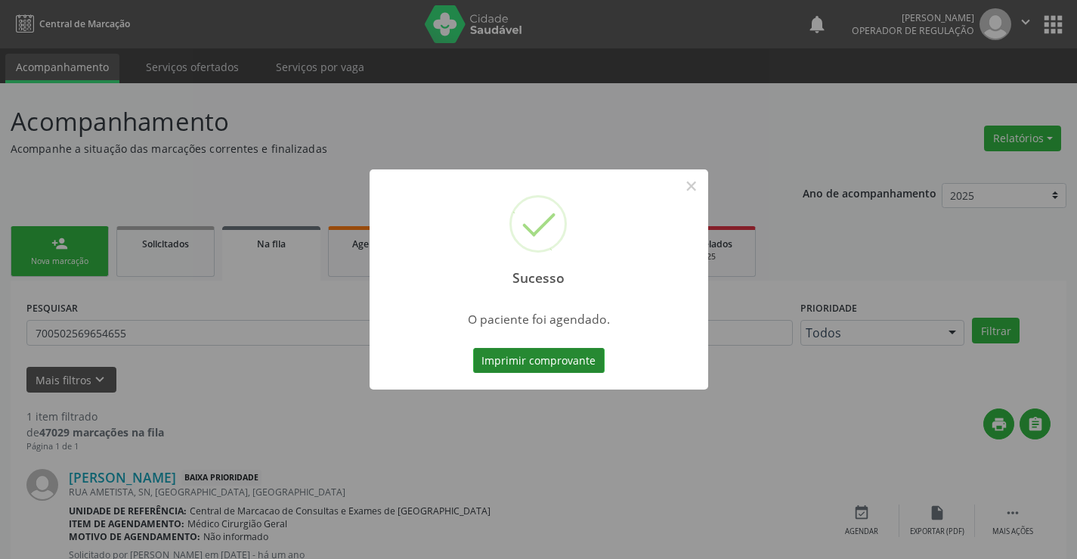
click at [545, 358] on button "Imprimir comprovante" at bounding box center [539, 361] width 132 height 26
